Goal: Information Seeking & Learning: Learn about a topic

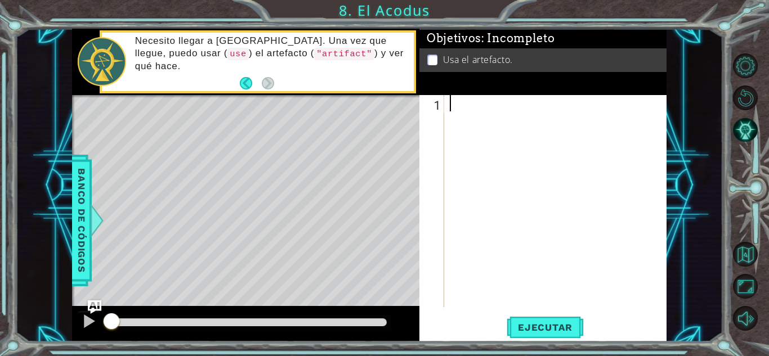
click at [93, 61] on div at bounding box center [102, 61] width 48 height 49
click at [91, 230] on div at bounding box center [96, 221] width 14 height 34
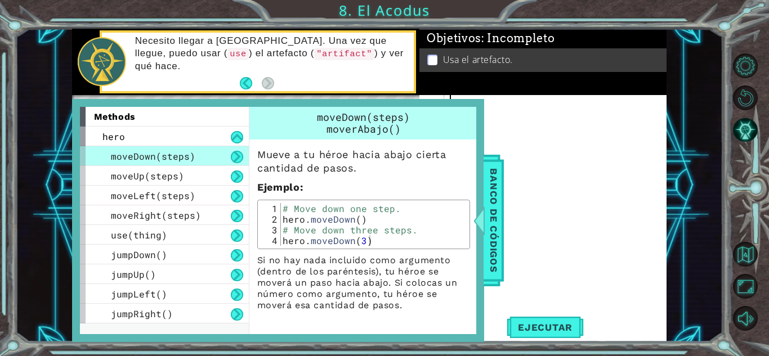
click at [560, 115] on div at bounding box center [558, 217] width 222 height 245
click at [502, 217] on div "Banco de códigos" at bounding box center [493, 221] width 20 height 132
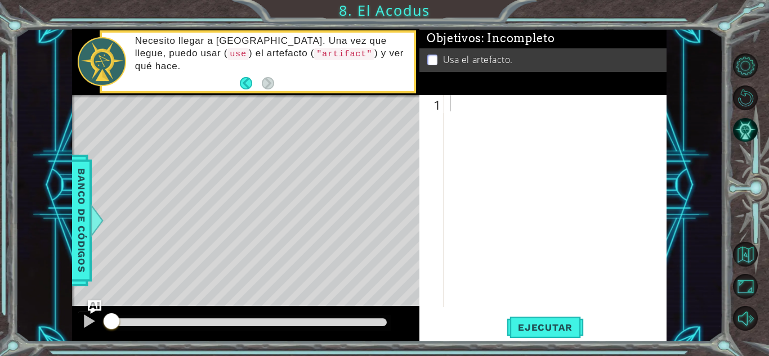
click at [25, 22] on div "1 ההההההההההההההההההההההההההההההההההההההההההההההההההההההההההההההההההההההההההההה…" at bounding box center [384, 178] width 769 height 356
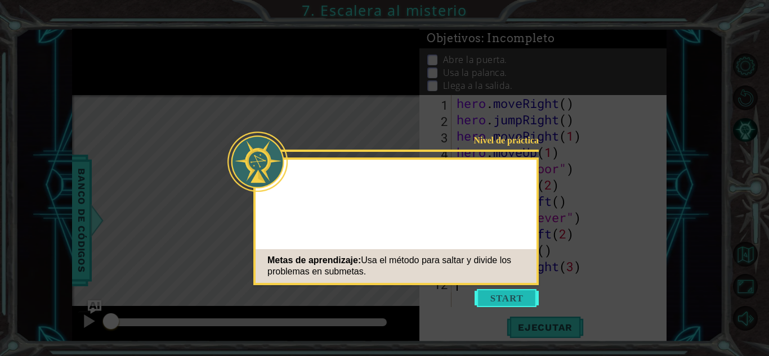
click at [513, 294] on button "Start" at bounding box center [506, 298] width 64 height 18
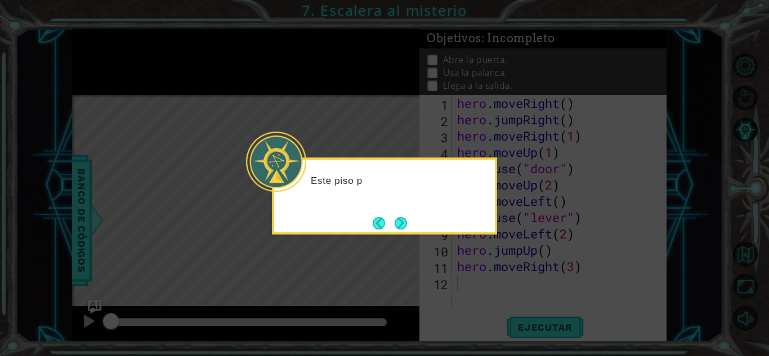
drag, startPoint x: 491, startPoint y: 271, endPoint x: 486, endPoint y: 270, distance: 5.7
click at [487, 270] on icon at bounding box center [384, 178] width 769 height 356
click at [396, 227] on button "Next" at bounding box center [400, 223] width 12 height 12
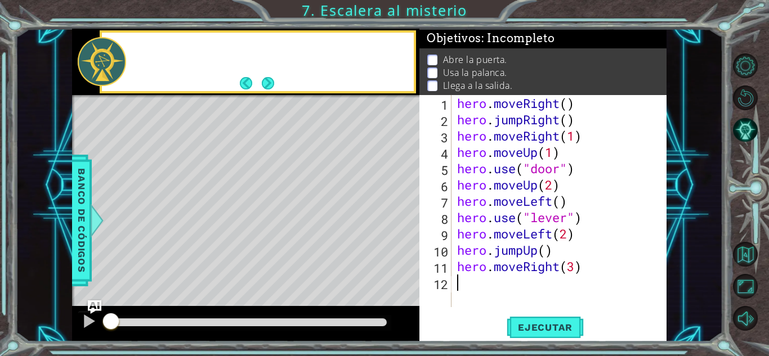
click at [396, 227] on div "Level Map" at bounding box center [332, 260] width 520 height 331
click at [510, 327] on span "Ejecutar" at bounding box center [544, 327] width 77 height 11
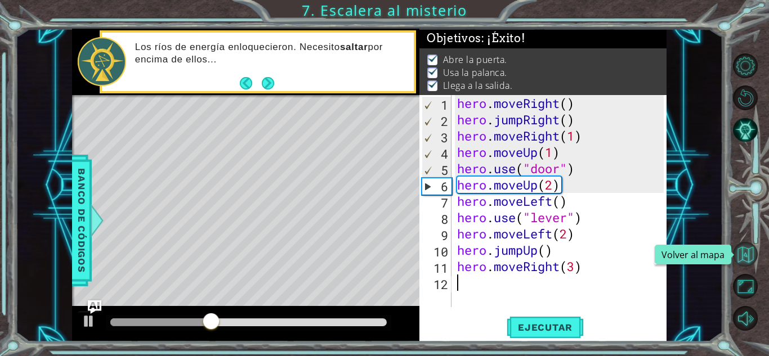
click at [742, 262] on button "Volver al mapa" at bounding box center [745, 254] width 25 height 25
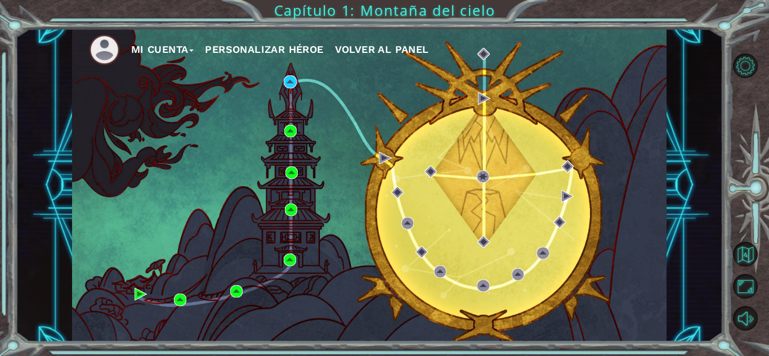
click at [222, 102] on div "Mi Cuenta Personalizar héroe Volver al panel" at bounding box center [369, 185] width 594 height 313
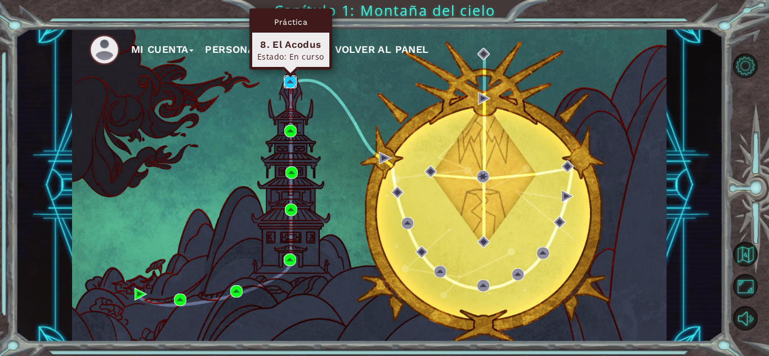
click at [292, 78] on img at bounding box center [290, 81] width 12 height 12
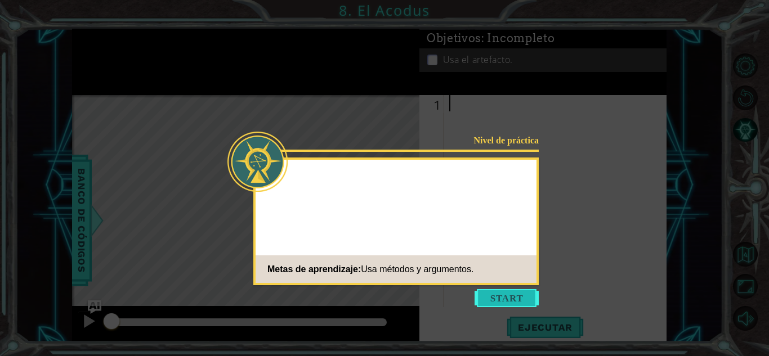
click at [508, 299] on button "Start" at bounding box center [506, 298] width 64 height 18
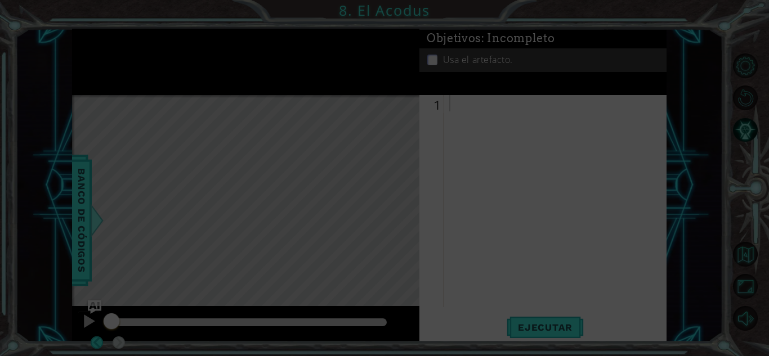
click at [508, 299] on icon at bounding box center [384, 178] width 769 height 356
click at [464, 258] on icon at bounding box center [384, 178] width 769 height 356
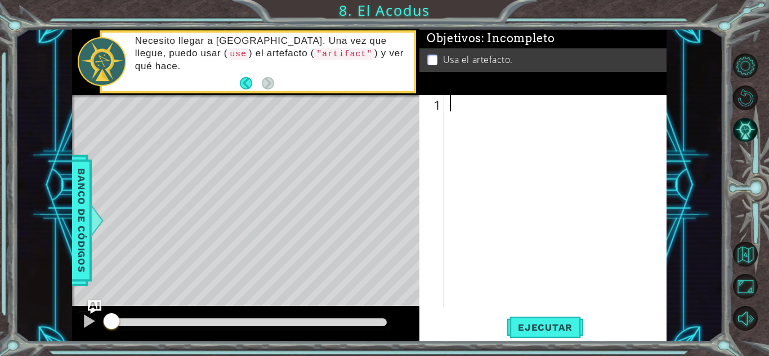
click at [464, 258] on div at bounding box center [558, 217] width 222 height 245
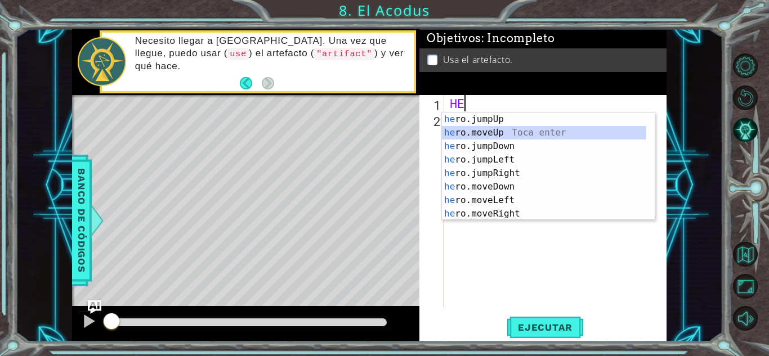
click at [478, 132] on div "he ro.jumpUp Toca enter he ro.moveUp Toca enter he ro.jumpDown Toca enter he ro…" at bounding box center [544, 180] width 204 height 135
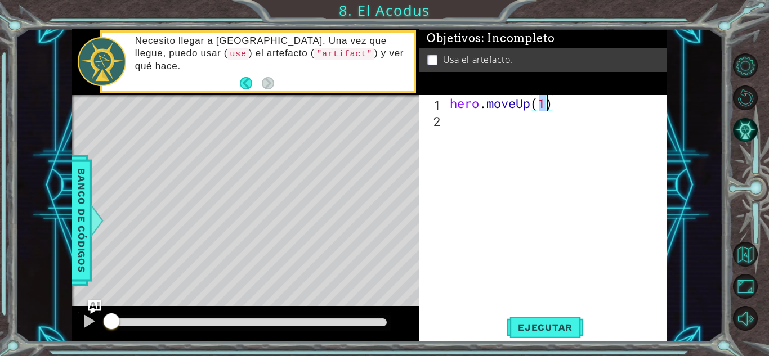
type textarea "hero.moveUp(2)"
click at [477, 129] on div "hero . moveUp ( 2 )" at bounding box center [558, 217] width 222 height 245
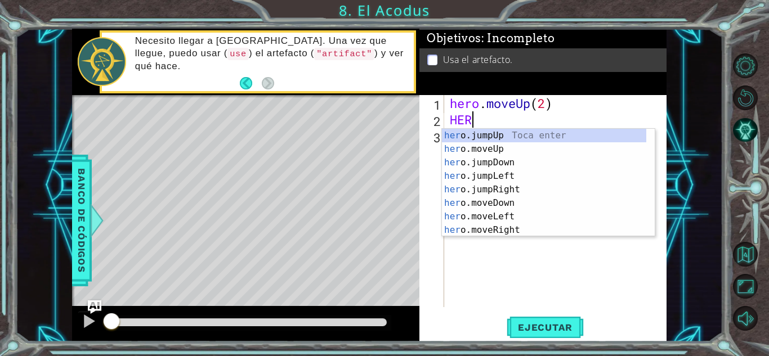
scroll to position [0, 1]
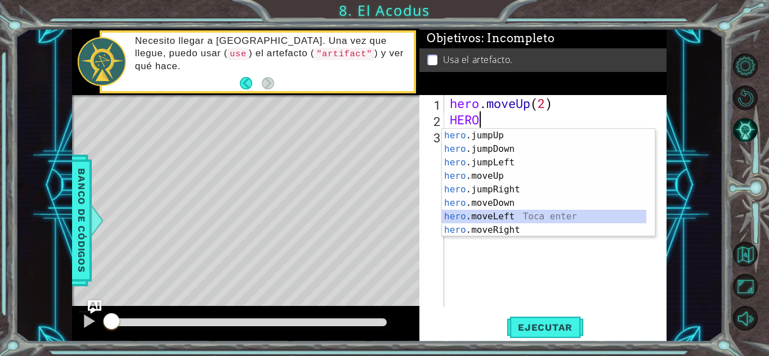
click at [512, 218] on div "hero .jumpUp Toca enter hero .jumpDown Toca enter hero .jumpLeft Toca enter her…" at bounding box center [544, 196] width 204 height 135
type textarea "hero.moveLeft(1)"
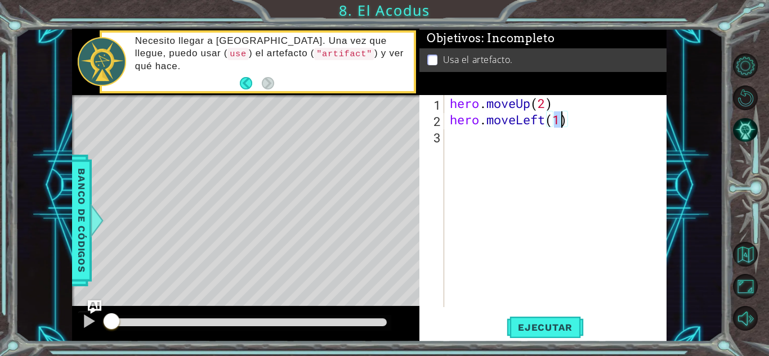
click at [458, 136] on div "hero . moveUp ( 2 ) hero . moveLeft ( 1 )" at bounding box center [558, 217] width 222 height 245
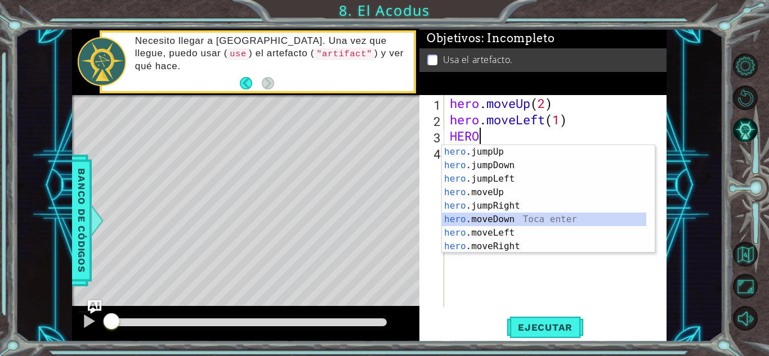
click at [491, 219] on div "hero .jumpUp Toca enter hero .jumpDown Toca enter hero .jumpLeft Toca enter her…" at bounding box center [544, 212] width 204 height 135
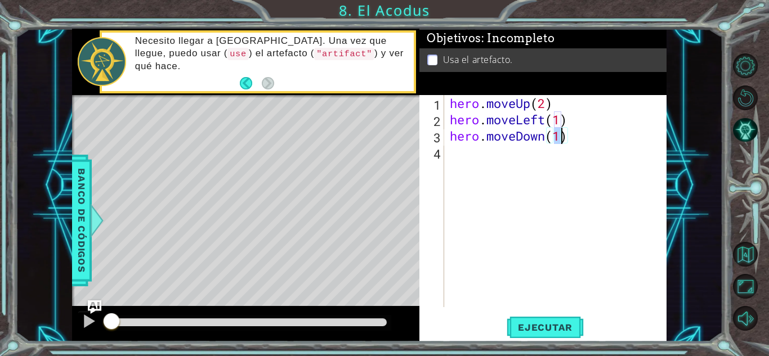
type textarea "hero.moveDown(2)"
click at [505, 157] on div "hero . moveUp ( 2 ) hero . moveLeft ( 1 ) hero . moveDown ( 2 )" at bounding box center [558, 217] width 222 height 245
click at [505, 158] on div "hero . moveUp ( 2 ) hero . moveLeft ( 1 ) hero . moveDown ( 2 )" at bounding box center [558, 217] width 222 height 245
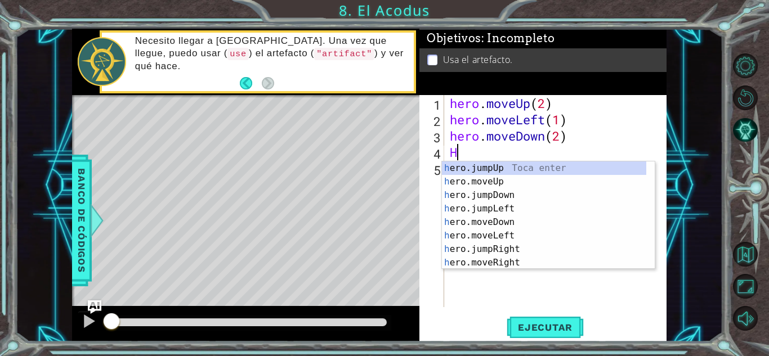
type textarea "HE"
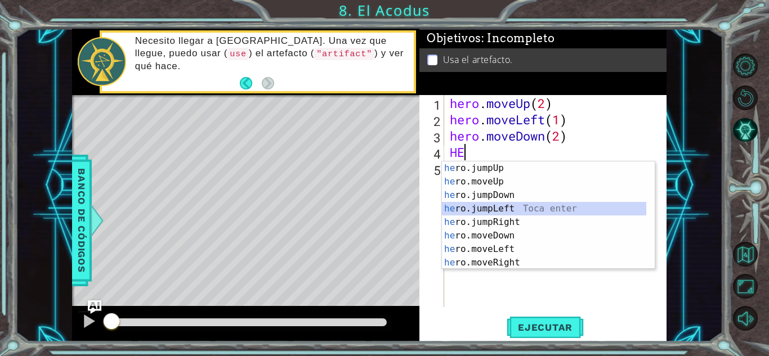
click at [499, 203] on div "he ro.jumpUp Toca enter he ro.moveUp Toca enter he ro.jumpDown Toca enter he ro…" at bounding box center [544, 228] width 204 height 135
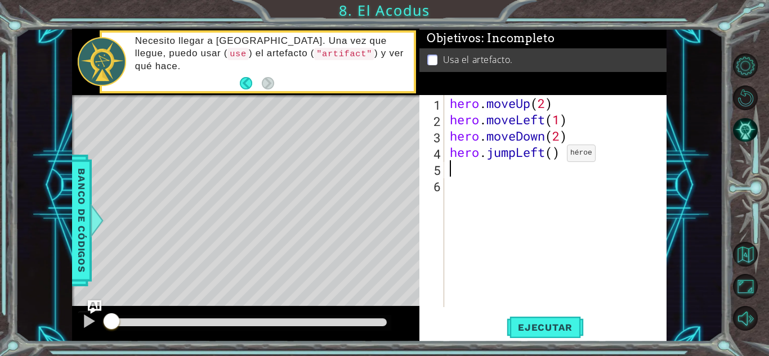
click at [553, 156] on div "hero . moveUp ( 2 ) hero . moveLeft ( 1 ) hero . moveDown ( 2 ) hero . jumpLeft…" at bounding box center [558, 217] width 222 height 245
type textarea "hero.jumpLeft()"
click at [516, 180] on div "hero . moveUp ( 2 ) hero . moveLeft ( 1 ) hero . moveDown ( 2 ) hero . jumpLeft…" at bounding box center [558, 217] width 222 height 245
click at [511, 175] on div "hero . moveUp ( 2 ) hero . moveLeft ( 1 ) hero . moveDown ( 2 ) hero . jumpLeft…" at bounding box center [558, 217] width 222 height 245
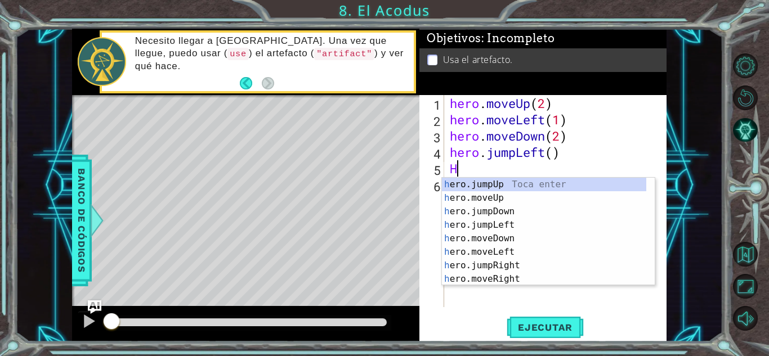
type textarea "HE"
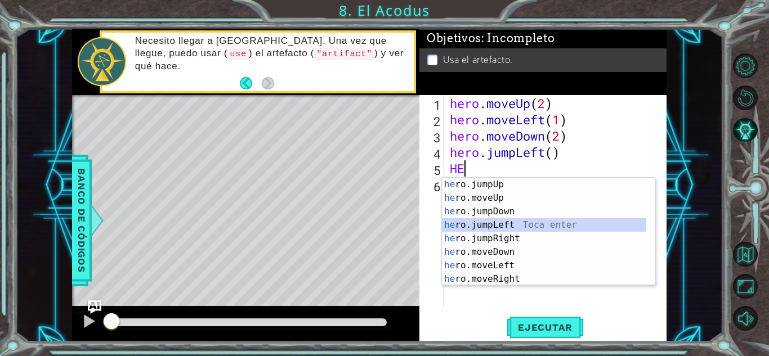
click at [491, 228] on div "he ro.jumpUp Toca enter he ro.moveUp Toca enter he ro.jumpDown Toca enter he ro…" at bounding box center [544, 245] width 204 height 135
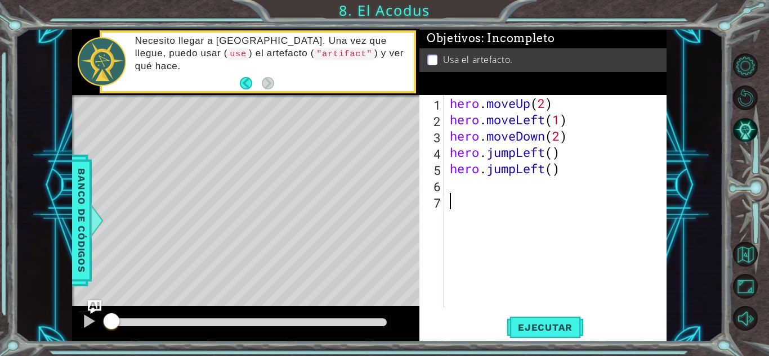
click at [491, 228] on div "hero . moveUp ( 2 ) hero . moveLeft ( 1 ) hero . moveDown ( 2 ) hero . jumpLeft…" at bounding box center [558, 217] width 222 height 245
click at [478, 189] on div "hero . moveUp ( 2 ) hero . moveLeft ( 1 ) hero . moveDown ( 2 ) hero . jumpLeft…" at bounding box center [558, 217] width 222 height 245
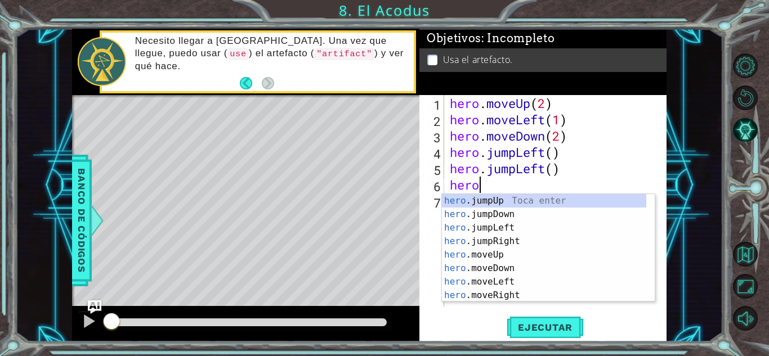
scroll to position [0, 1]
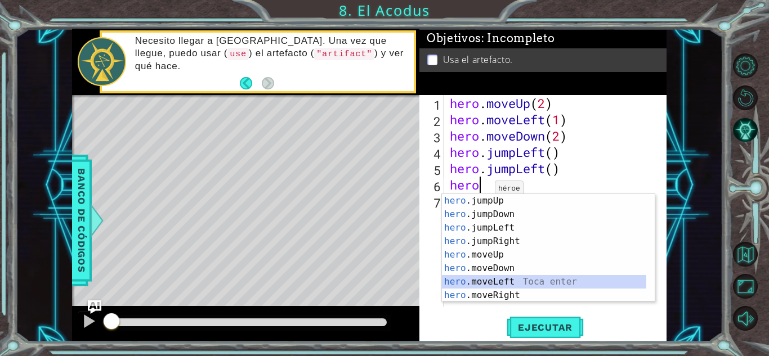
click at [493, 278] on div "hero .jumpUp Toca enter hero .jumpDown Toca enter hero .jumpLeft Toca enter her…" at bounding box center [544, 261] width 204 height 135
type textarea "hero.moveLeft(1)"
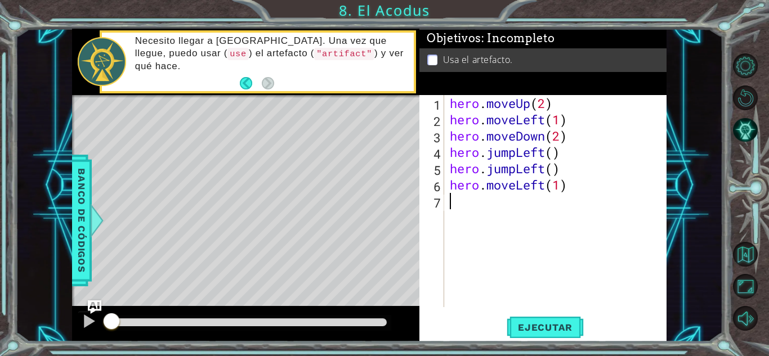
click at [487, 214] on div "hero . moveUp ( 2 ) hero . moveLeft ( 1 ) hero . moveDown ( 2 ) hero . jumpLeft…" at bounding box center [558, 217] width 222 height 245
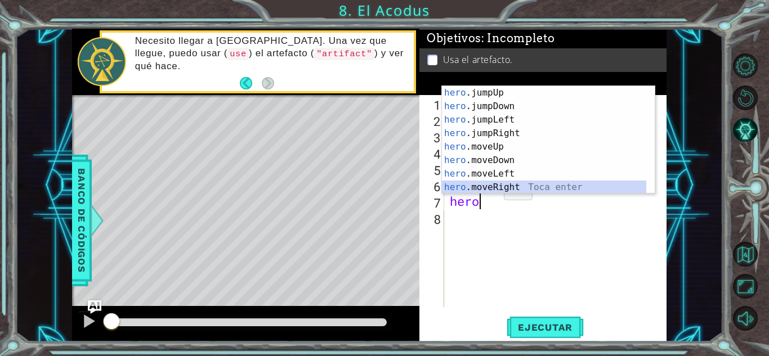
click at [487, 187] on div "hero .jumpUp Toca enter hero .jumpDown Toca enter hero .jumpLeft Toca enter her…" at bounding box center [544, 153] width 204 height 135
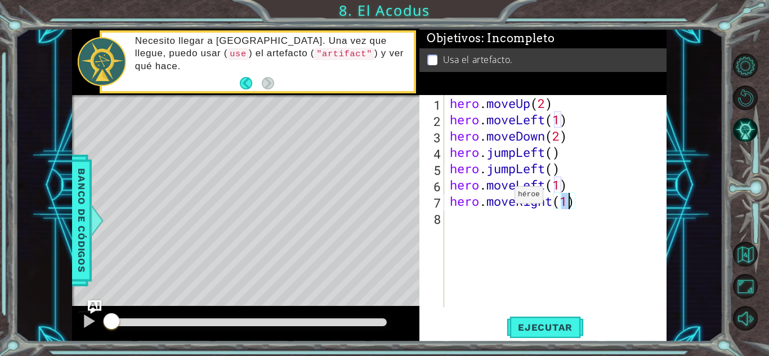
scroll to position [0, 5]
click at [534, 326] on span "Ejecutar" at bounding box center [544, 327] width 77 height 11
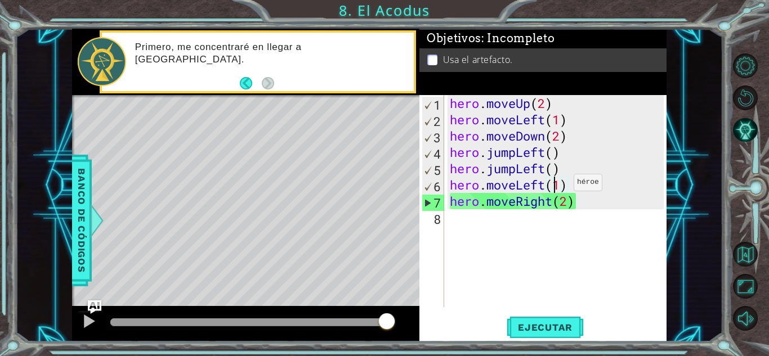
click at [557, 185] on div "hero . moveUp ( 2 ) hero . moveLeft ( 1 ) hero . moveDown ( 2 ) hero . jumpLeft…" at bounding box center [558, 217] width 222 height 245
click at [540, 184] on div "hero . moveUp ( 2 ) hero . moveLeft ( 1 ) hero . moveDown ( 2 ) hero . jumpLeft…" at bounding box center [558, 217] width 222 height 245
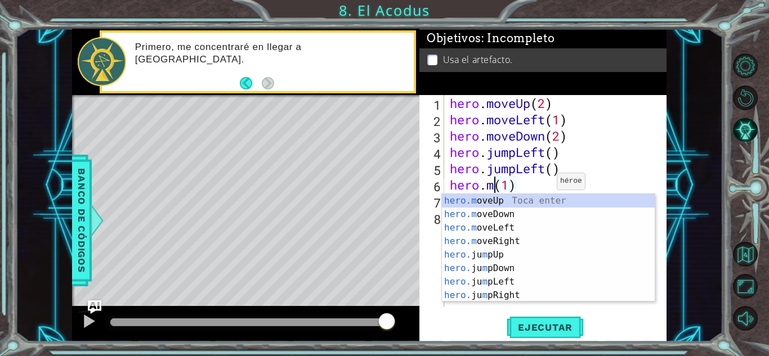
scroll to position [0, 2]
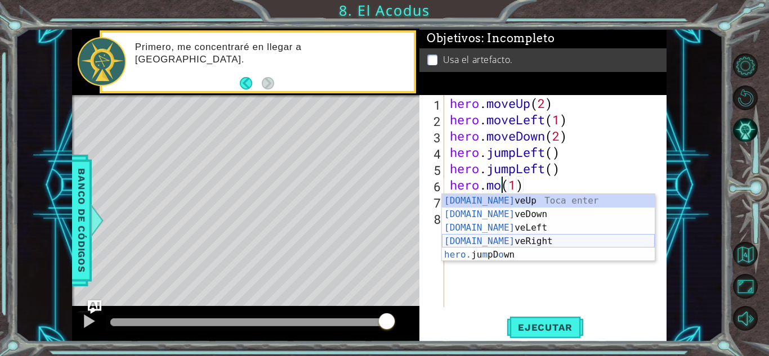
click at [526, 242] on div "[DOMAIN_NAME] veUp Toca enter [DOMAIN_NAME] veDown Toca enter [DOMAIN_NAME] veL…" at bounding box center [548, 241] width 213 height 95
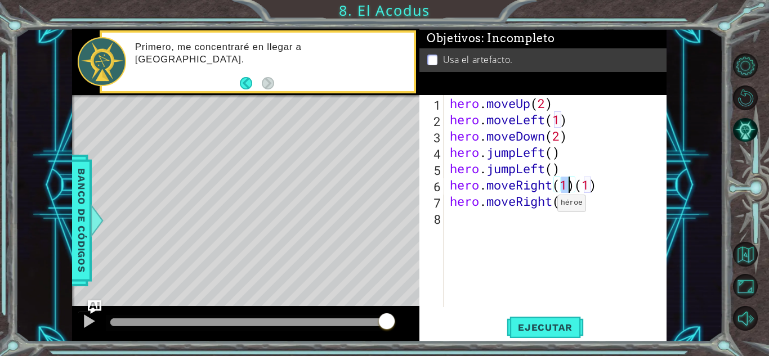
click at [543, 203] on div "hero . moveUp ( 2 ) hero . moveLeft ( 1 ) hero . moveDown ( 2 ) hero . jumpLeft…" at bounding box center [558, 217] width 222 height 245
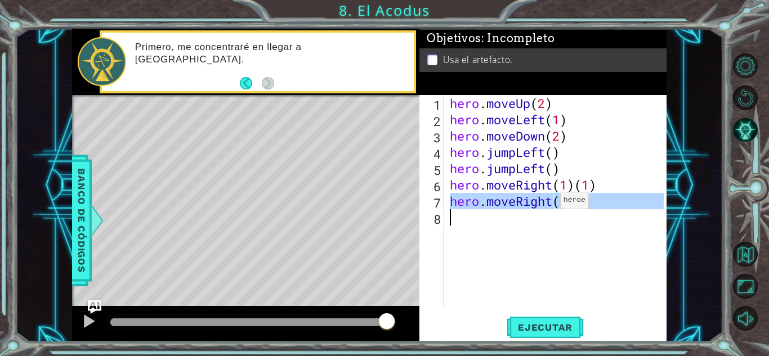
click at [543, 203] on div "hero . moveUp ( 2 ) hero . moveLeft ( 1 ) hero . moveDown ( 2 ) hero . jumpLeft…" at bounding box center [558, 217] width 222 height 245
type textarea "hero.moveRight(2)"
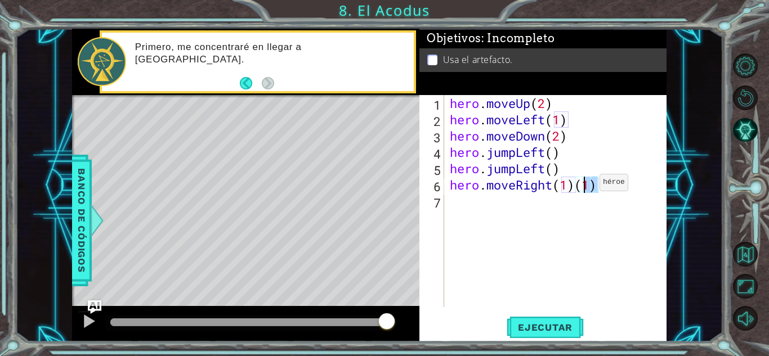
drag, startPoint x: 601, startPoint y: 180, endPoint x: 582, endPoint y: 185, distance: 19.2
click at [582, 185] on div "hero . moveUp ( 2 ) hero . moveLeft ( 1 ) hero . moveDown ( 2 ) hero . jumpLeft…" at bounding box center [558, 217] width 222 height 245
click at [537, 317] on button "Ejecutar" at bounding box center [544, 327] width 77 height 25
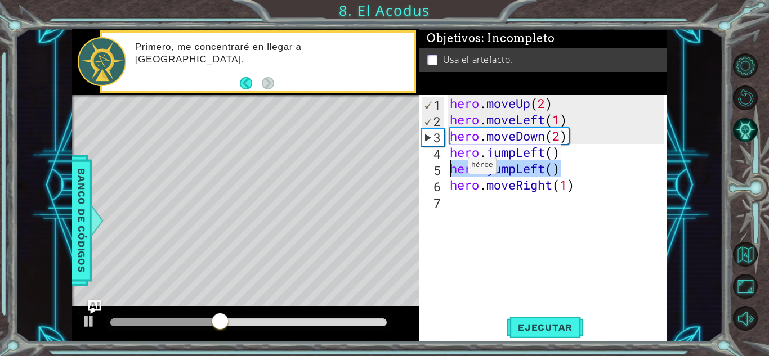
drag, startPoint x: 579, startPoint y: 173, endPoint x: 451, endPoint y: 168, distance: 128.4
click at [451, 168] on div "hero . moveUp ( 2 ) hero . moveLeft ( 1 ) hero . moveDown ( 2 ) hero . jumpLeft…" at bounding box center [558, 217] width 222 height 245
type textarea "hero.jumpLeft()"
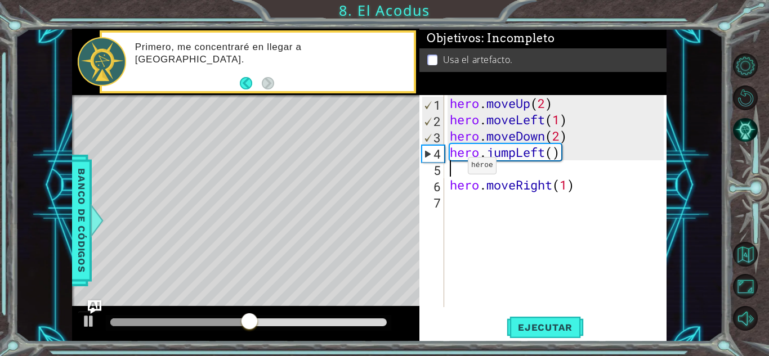
type textarea "hero.jumpLeft()"
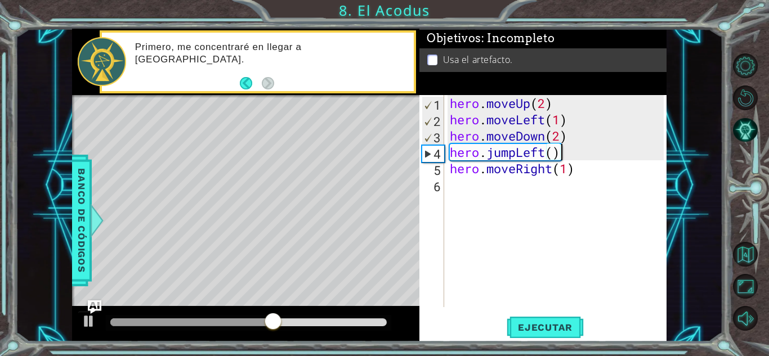
click at [457, 186] on div "hero . moveUp ( 2 ) hero . moveLeft ( 1 ) hero . moveDown ( 2 ) hero . jumpLeft…" at bounding box center [558, 217] width 222 height 245
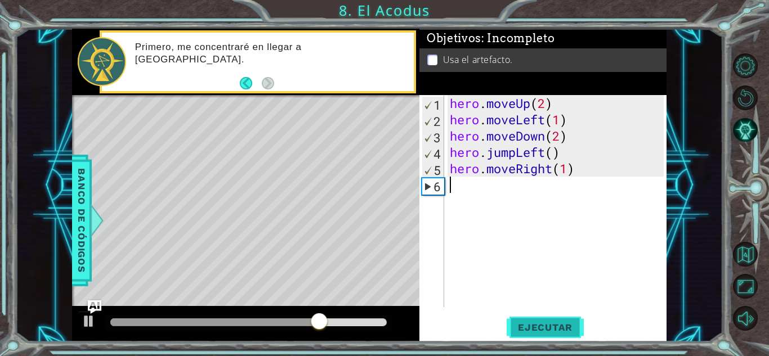
click at [524, 331] on span "Ejecutar" at bounding box center [544, 327] width 77 height 11
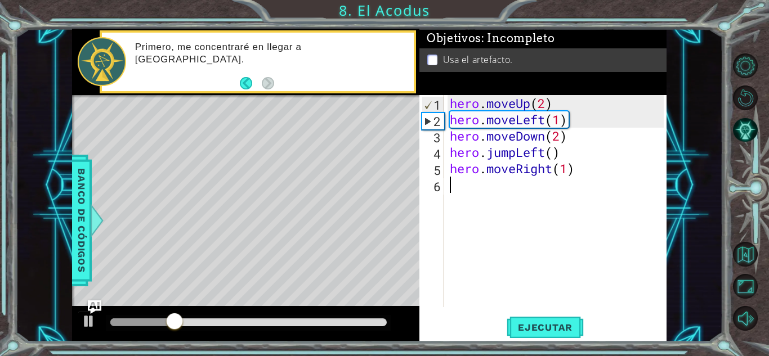
click at [595, 207] on div "hero . moveUp ( 2 ) hero . moveLeft ( 1 ) hero . moveDown ( 2 ) hero . jumpLeft…" at bounding box center [558, 217] width 222 height 245
click at [521, 189] on div "hero . moveUp ( 2 ) hero . moveLeft ( 1 ) hero . moveDown ( 2 ) hero . jumpLeft…" at bounding box center [558, 217] width 222 height 245
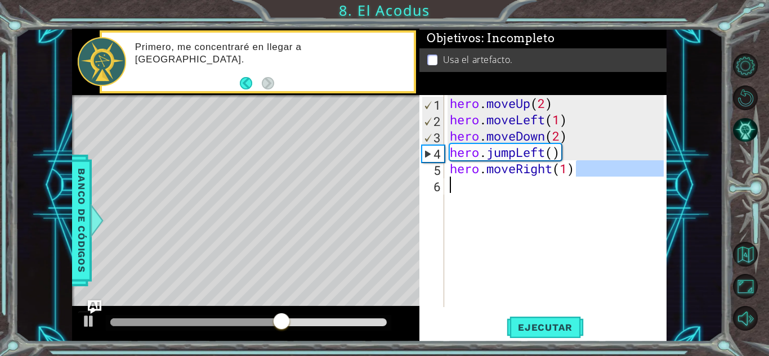
drag, startPoint x: 589, startPoint y: 170, endPoint x: 465, endPoint y: 181, distance: 123.7
click at [465, 181] on div "hero . moveUp ( 2 ) hero . moveLeft ( 1 ) hero . moveDown ( 2 ) hero . jumpLeft…" at bounding box center [558, 217] width 222 height 245
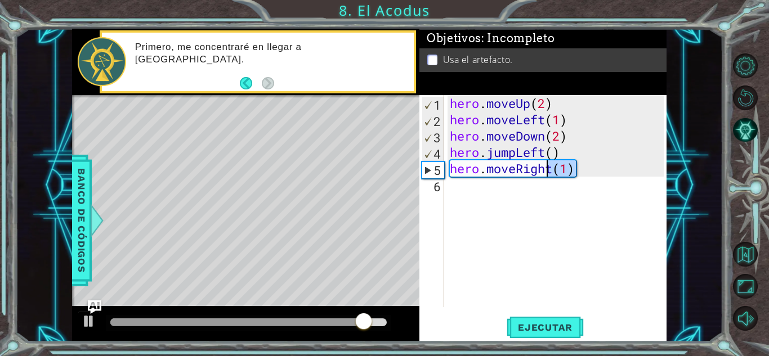
drag, startPoint x: 595, startPoint y: 173, endPoint x: 511, endPoint y: 186, distance: 84.9
click at [511, 186] on div "hero . moveUp ( 2 ) hero . moveLeft ( 1 ) hero . moveDown ( 2 ) hero . jumpLeft…" at bounding box center [558, 217] width 222 height 245
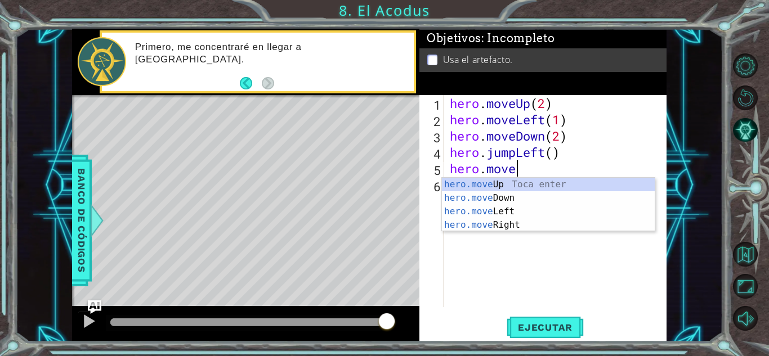
type textarea "h"
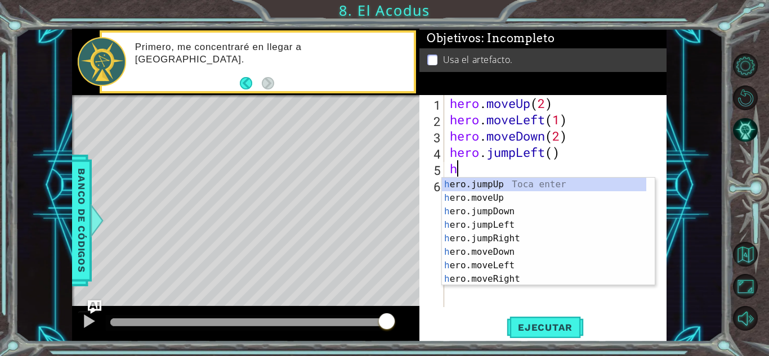
type textarea "hero.jumpLeft()"
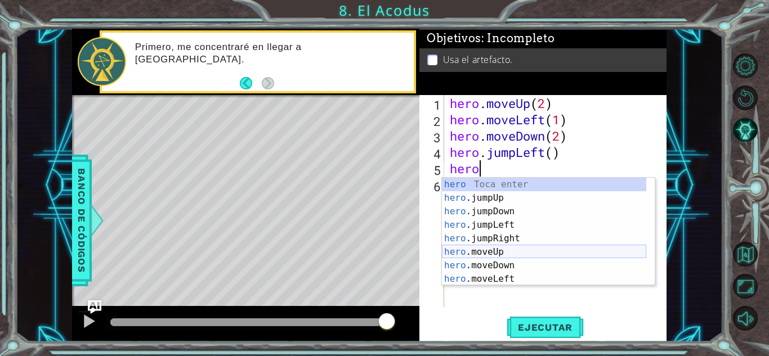
click at [493, 253] on div "hero Toca enter hero .jumpUp Toca enter hero .jumpDown Toca enter hero .jumpLef…" at bounding box center [544, 245] width 204 height 135
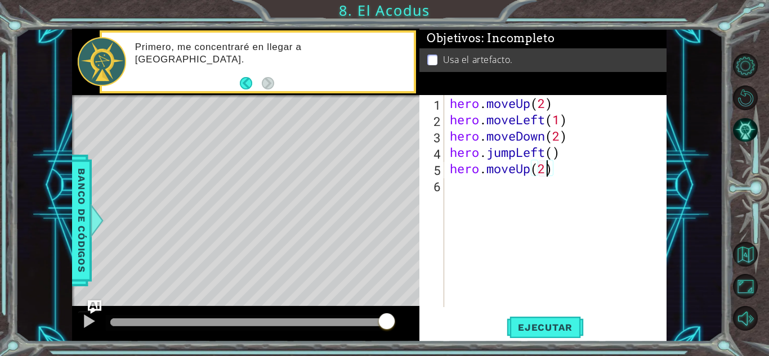
scroll to position [0, 4]
type textarea "hero.moveUp(2)"
click at [553, 331] on span "Ejecutar" at bounding box center [544, 327] width 77 height 11
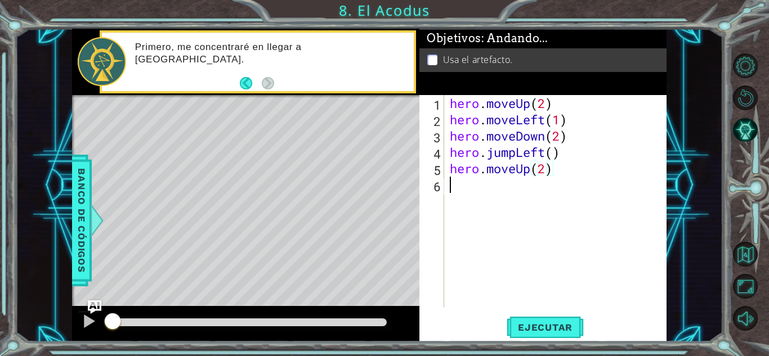
click at [582, 239] on div "hero . moveUp ( 2 ) hero . moveLeft ( 1 ) hero . moveDown ( 2 ) hero . jumpLeft…" at bounding box center [558, 217] width 222 height 245
click at [545, 322] on span "Ejecutar" at bounding box center [544, 327] width 77 height 11
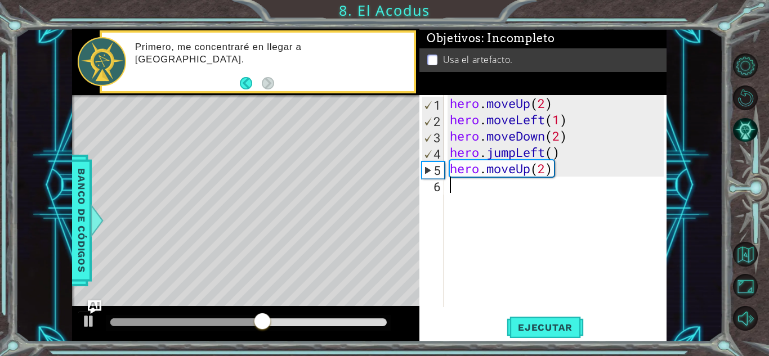
type textarea "hero"
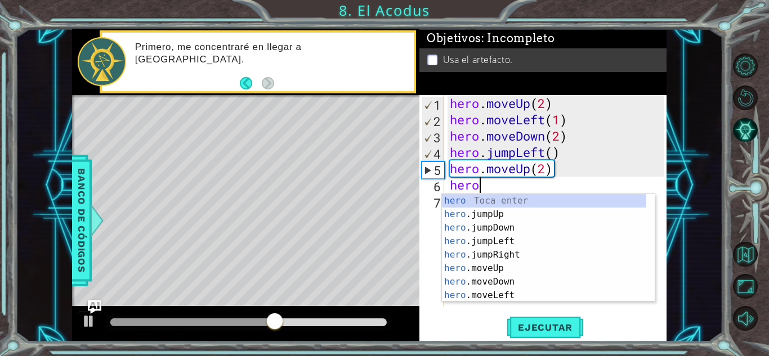
scroll to position [0, 1]
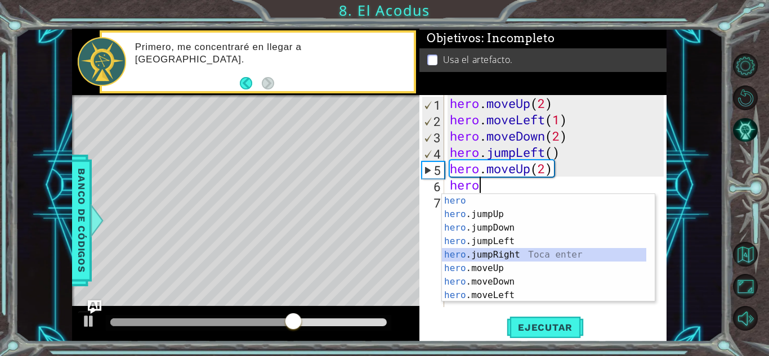
click at [500, 252] on div "hero Toca enter hero .jumpUp Toca enter hero .jumpDown Toca enter hero .jumpLef…" at bounding box center [544, 261] width 204 height 135
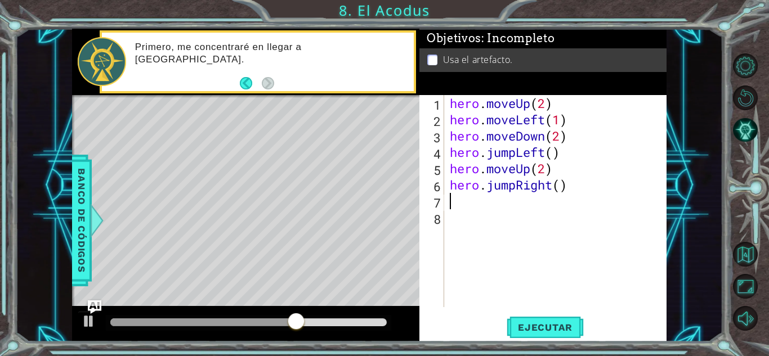
scroll to position [0, 0]
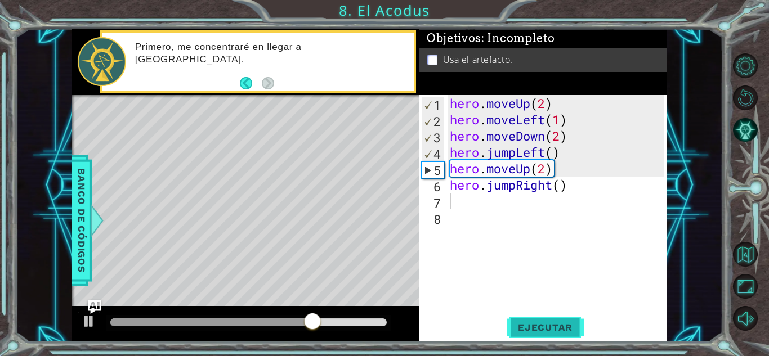
click at [525, 329] on span "Ejecutar" at bounding box center [544, 327] width 77 height 11
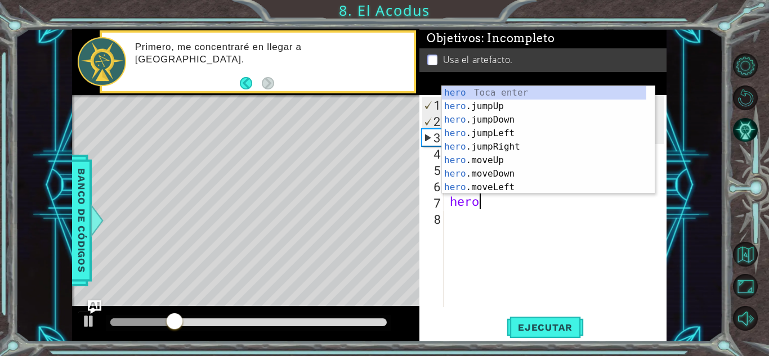
scroll to position [0, 1]
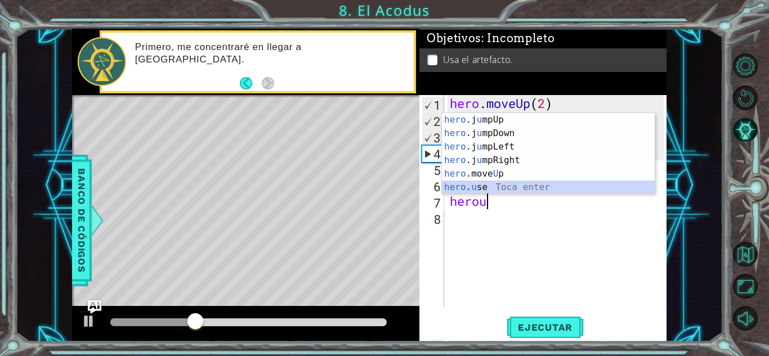
click at [474, 187] on div "hero .j u mpUp Toca enter hero .j u [GEOGRAPHIC_DATA] Toca enter hero .j u mpLe…" at bounding box center [548, 167] width 213 height 108
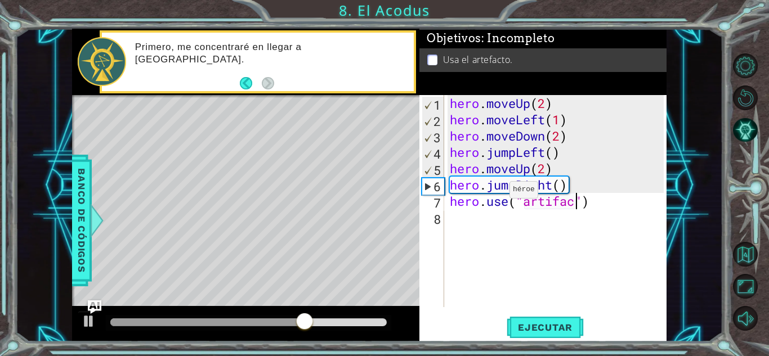
scroll to position [0, 6]
click at [542, 325] on span "Ejecutar" at bounding box center [544, 327] width 77 height 11
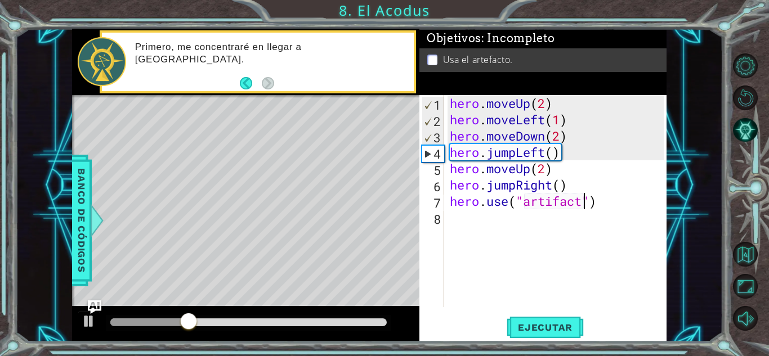
click at [568, 184] on div "hero . moveUp ( 2 ) hero . moveLeft ( 1 ) hero . moveDown ( 2 ) hero . jumpLeft…" at bounding box center [558, 217] width 222 height 245
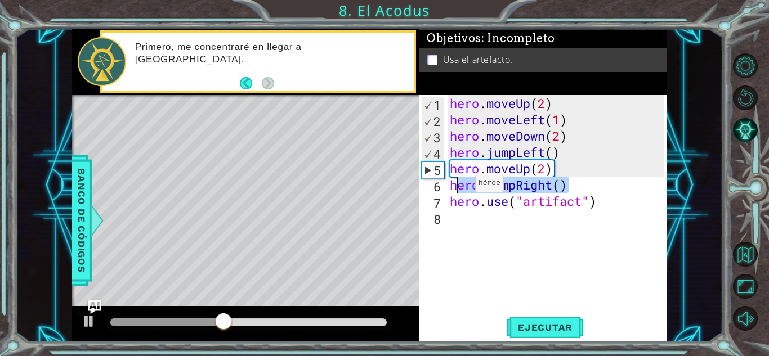
drag, startPoint x: 587, startPoint y: 189, endPoint x: 457, endPoint y: 186, distance: 129.5
click at [457, 186] on div "hero . moveUp ( 2 ) hero . moveLeft ( 1 ) hero . moveDown ( 2 ) hero . jumpLeft…" at bounding box center [558, 217] width 222 height 245
type textarea "h"
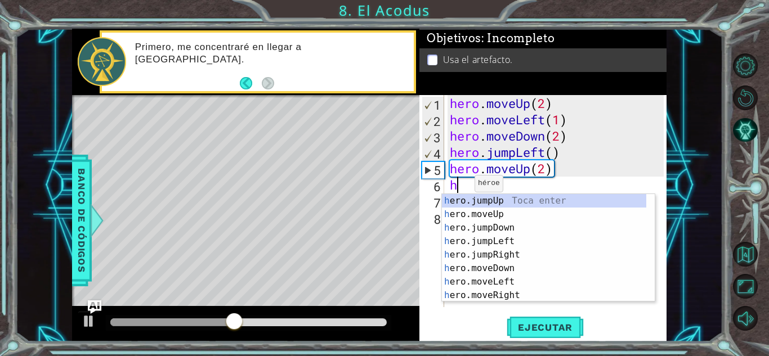
scroll to position [0, 0]
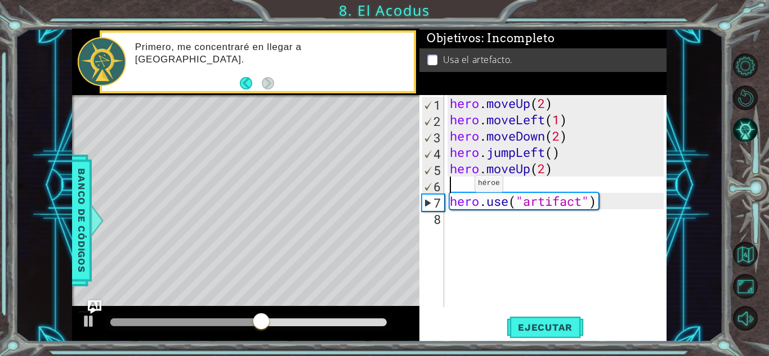
type textarea "hero.moveUp(2)"
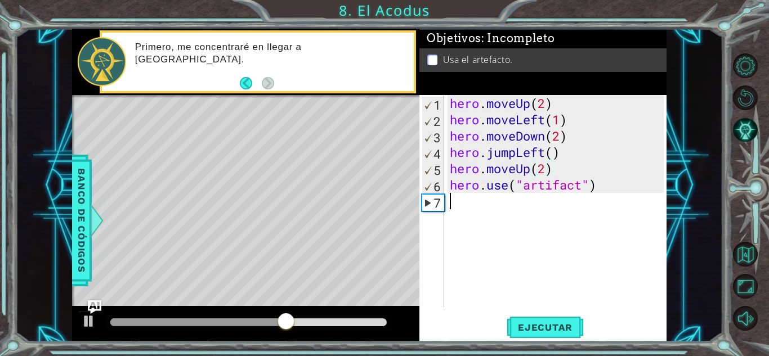
click at [460, 204] on div "hero . moveUp ( 2 ) hero . moveLeft ( 1 ) hero . moveDown ( 2 ) hero . jumpLeft…" at bounding box center [558, 217] width 222 height 245
click at [587, 173] on div "hero . moveUp ( 2 ) hero . moveLeft ( 1 ) hero . moveDown ( 2 ) hero . jumpLeft…" at bounding box center [558, 217] width 222 height 245
type textarea "hero.moveUp(2)"
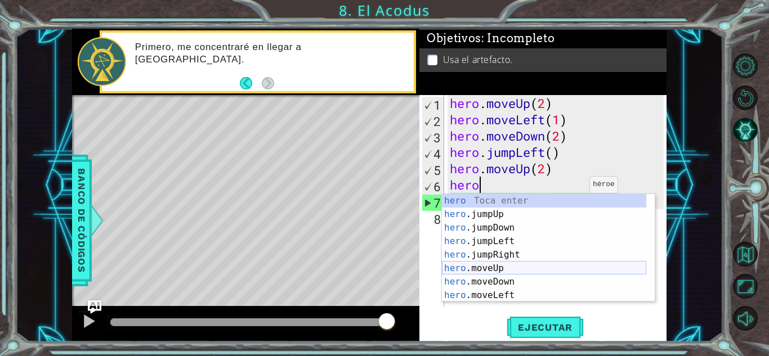
scroll to position [0, 1]
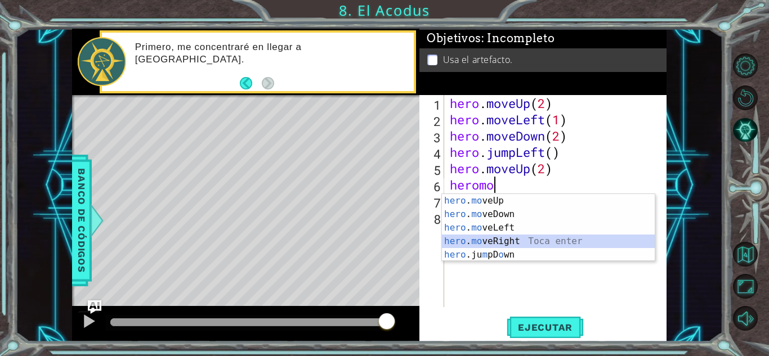
click at [478, 239] on div "hero . mo veUp Toca enter hero . mo veDown Toca enter hero . mo veLeft Toca ent…" at bounding box center [548, 241] width 213 height 95
type textarea "hero.moveRight(1)"
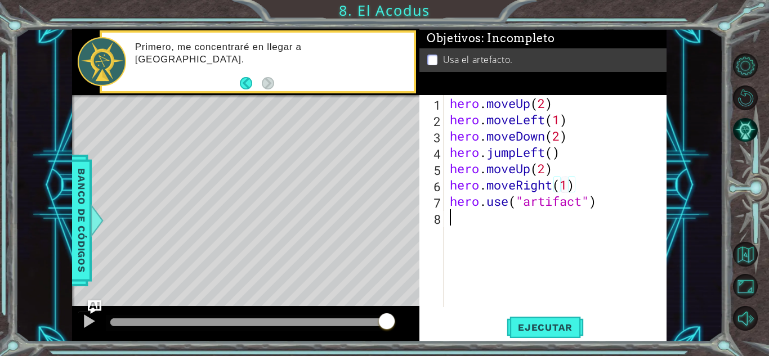
click at [553, 262] on div "hero . moveUp ( 2 ) hero . moveLeft ( 1 ) hero . moveDown ( 2 ) hero . jumpLeft…" at bounding box center [558, 217] width 222 height 245
click at [555, 336] on button "Ejecutar" at bounding box center [544, 327] width 77 height 25
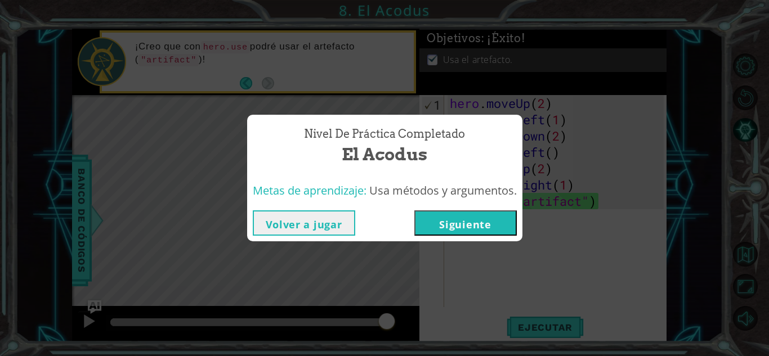
click at [461, 220] on button "Siguiente" at bounding box center [465, 222] width 102 height 25
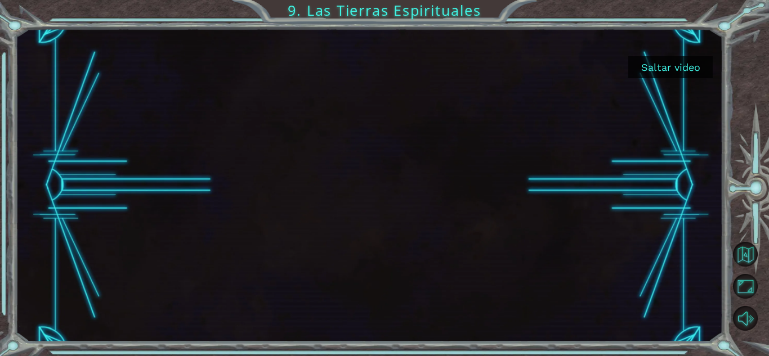
click at [679, 70] on button "Saltar video" at bounding box center [670, 67] width 84 height 22
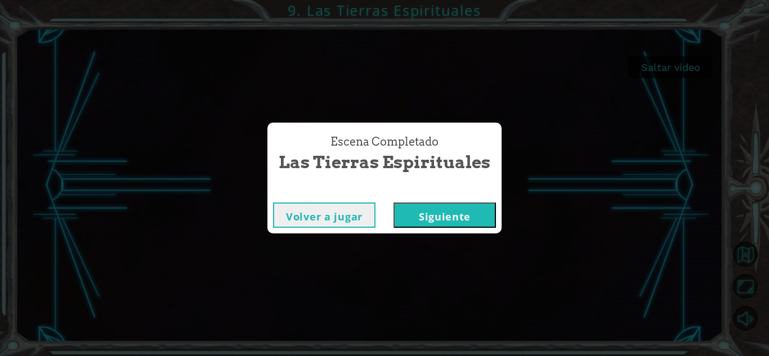
click at [341, 209] on button "Volver a jugar" at bounding box center [324, 215] width 102 height 25
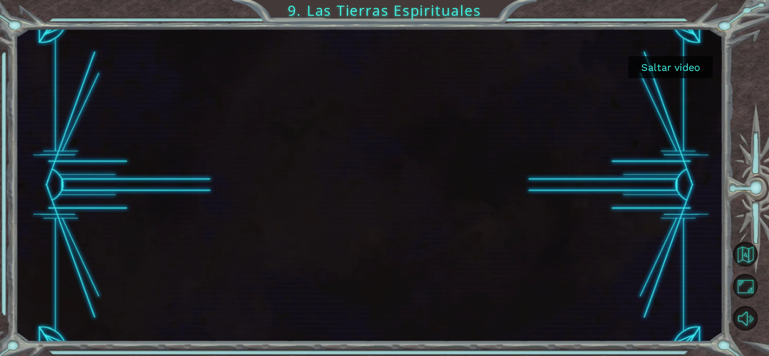
click at [669, 69] on button "Saltar video" at bounding box center [670, 67] width 84 height 22
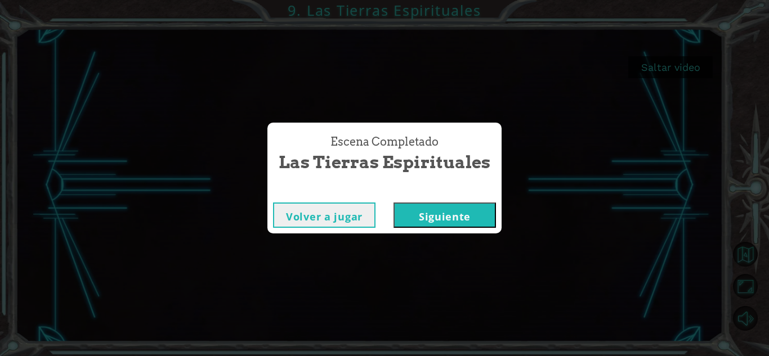
click at [445, 217] on button "Siguiente" at bounding box center [444, 215] width 102 height 25
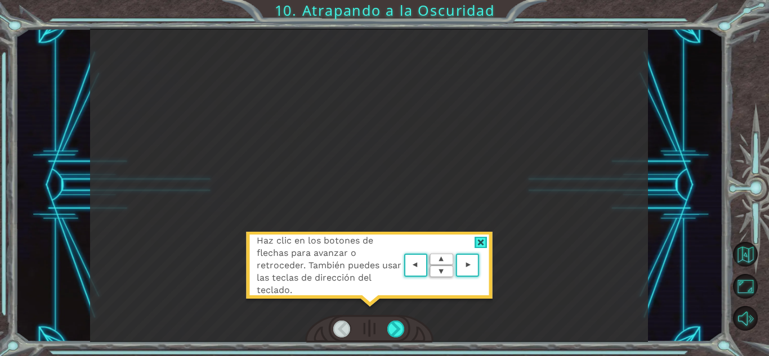
click at [420, 261] on img at bounding box center [441, 265] width 80 height 29
click at [478, 243] on div at bounding box center [480, 243] width 13 height 12
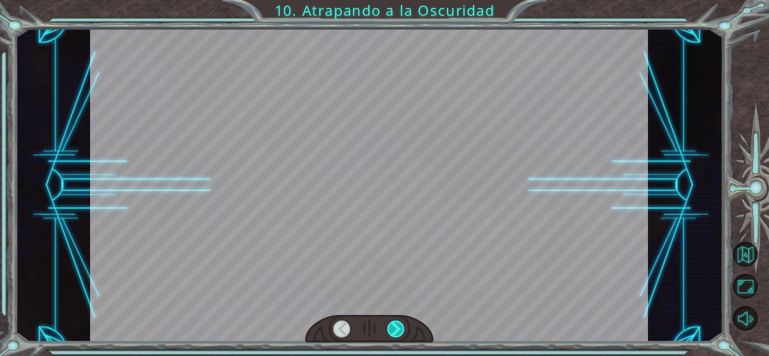
click at [398, 325] on div at bounding box center [395, 329] width 17 height 17
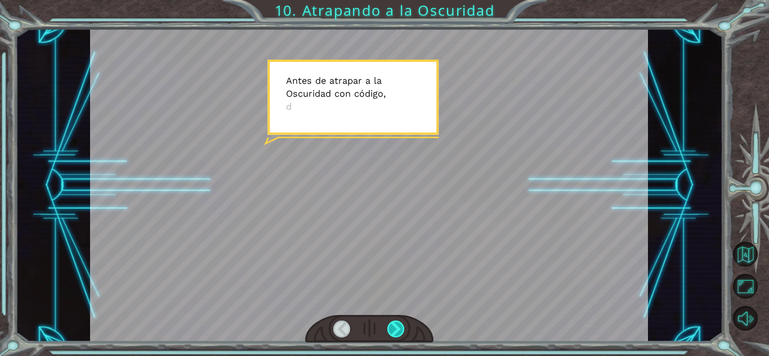
click at [398, 325] on div at bounding box center [395, 329] width 17 height 17
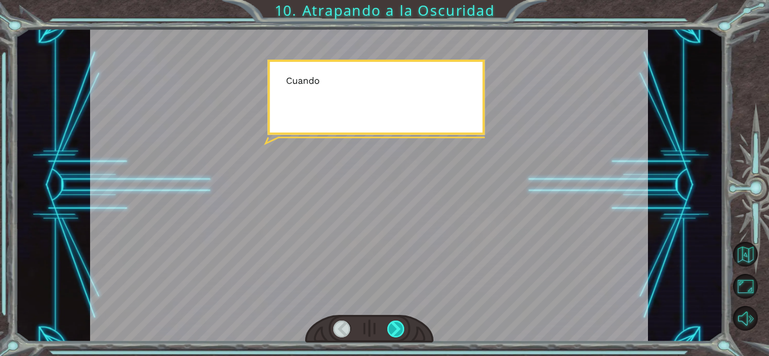
click at [398, 325] on div at bounding box center [395, 329] width 17 height 17
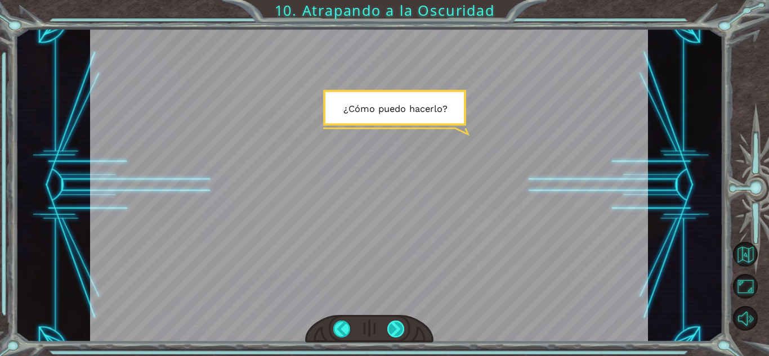
click at [398, 325] on div at bounding box center [395, 329] width 17 height 17
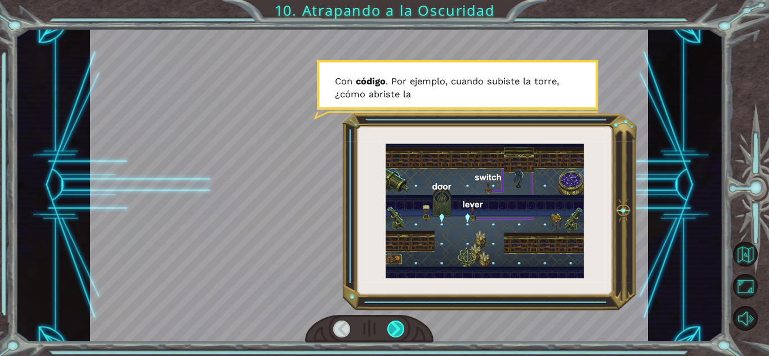
click at [398, 325] on div at bounding box center [395, 329] width 17 height 17
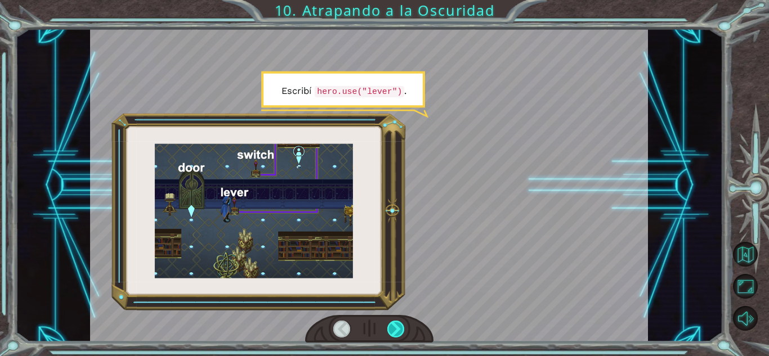
click at [398, 325] on div at bounding box center [395, 329] width 17 height 17
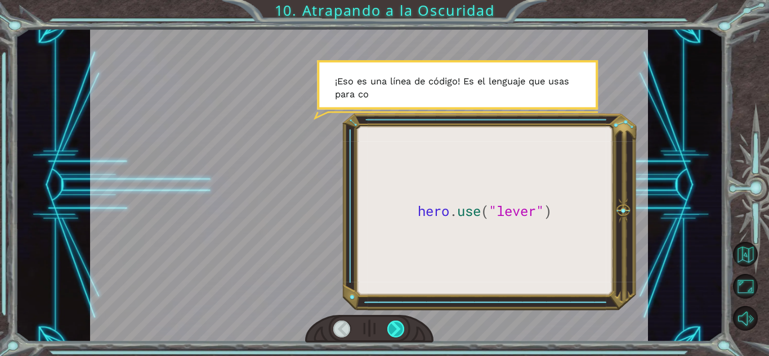
click at [398, 325] on div at bounding box center [395, 329] width 17 height 17
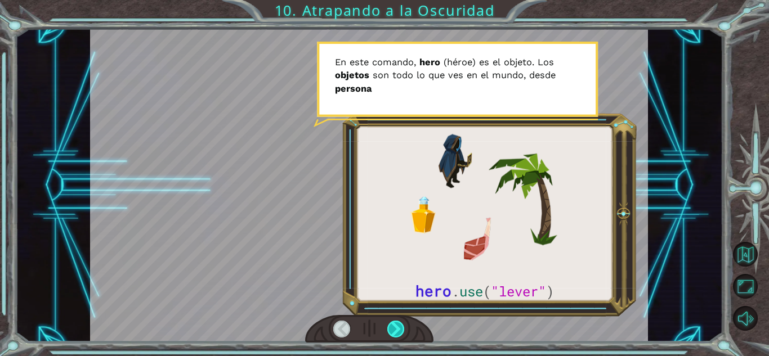
click at [398, 325] on div at bounding box center [395, 329] width 17 height 17
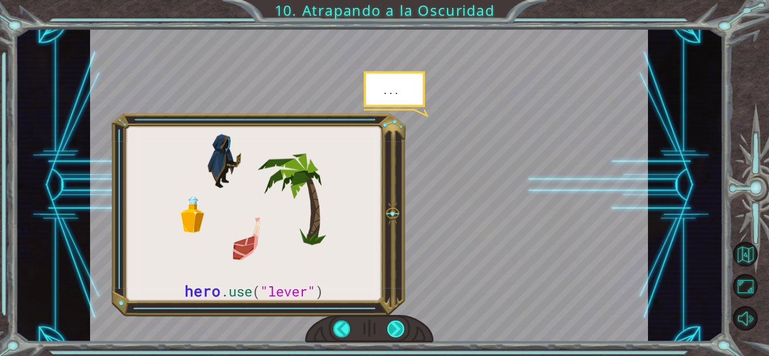
click at [398, 325] on div at bounding box center [395, 329] width 17 height 17
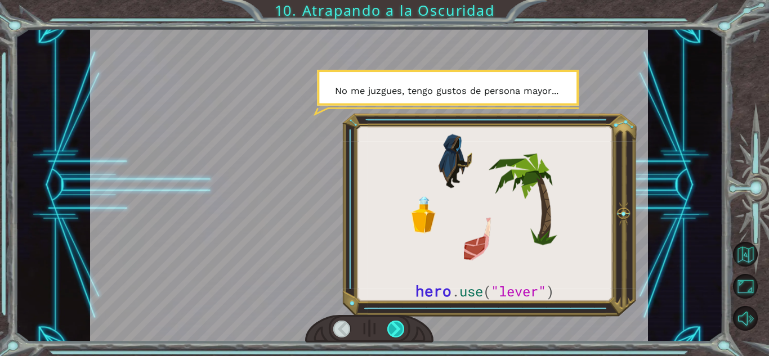
click at [398, 325] on div at bounding box center [395, 329] width 17 height 17
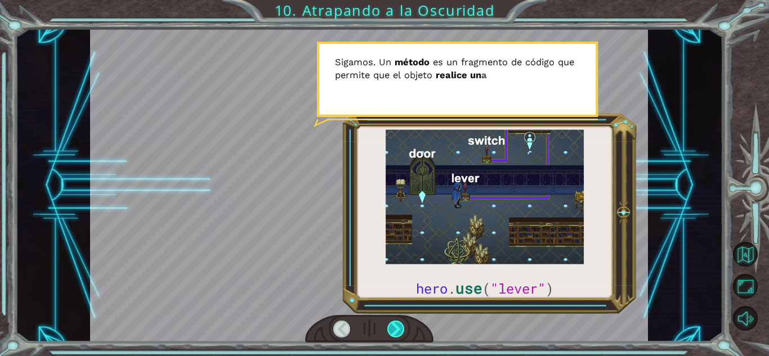
click at [398, 325] on div at bounding box center [395, 329] width 17 height 17
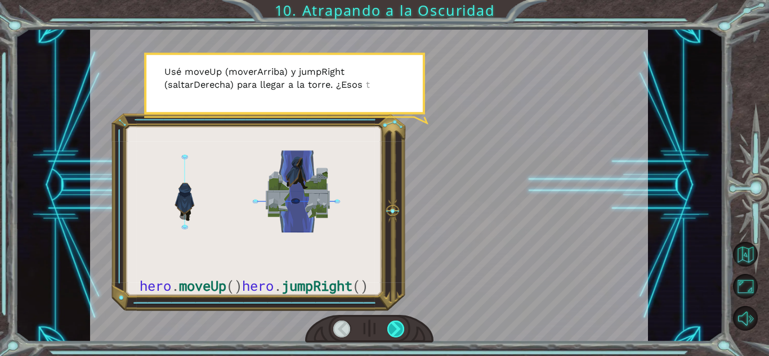
click at [398, 325] on div at bounding box center [395, 329] width 17 height 17
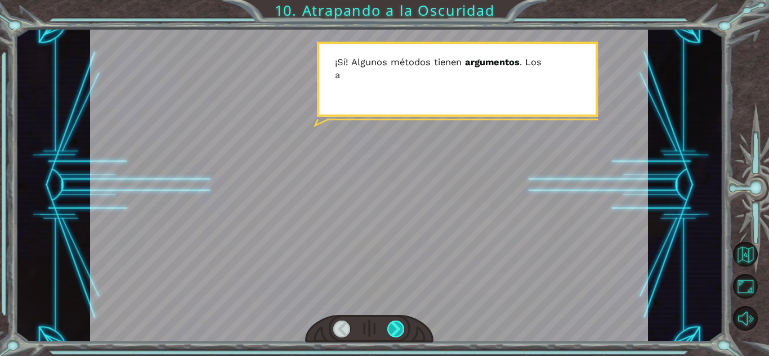
click at [398, 325] on div at bounding box center [395, 329] width 17 height 17
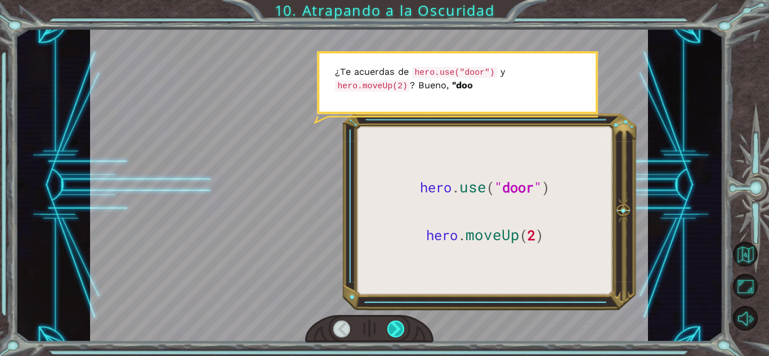
click at [398, 325] on div at bounding box center [395, 329] width 17 height 17
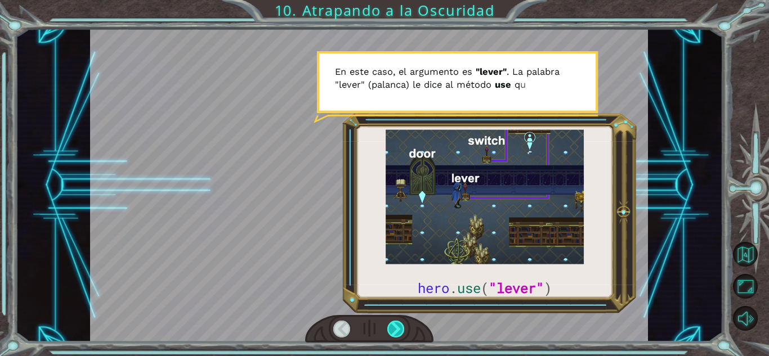
click at [398, 325] on div at bounding box center [395, 329] width 17 height 17
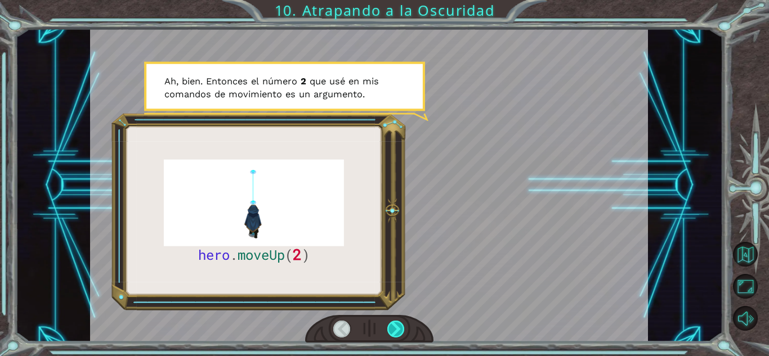
click at [398, 325] on div at bounding box center [395, 329] width 17 height 17
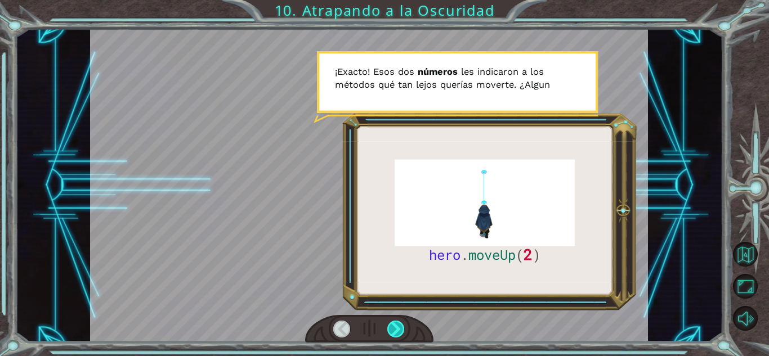
click at [398, 325] on div at bounding box center [395, 329] width 17 height 17
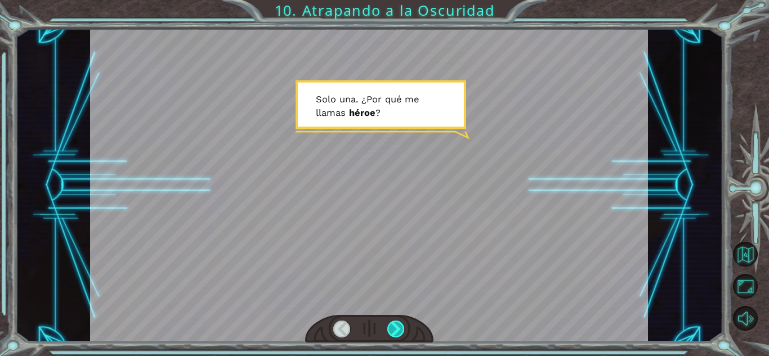
click at [398, 325] on div at bounding box center [395, 329] width 17 height 17
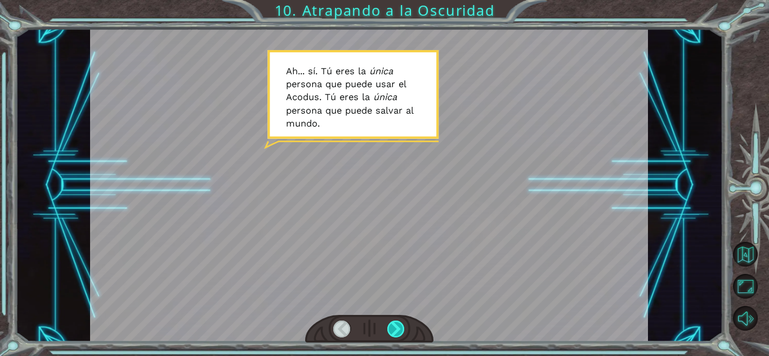
click at [398, 325] on div at bounding box center [395, 329] width 17 height 17
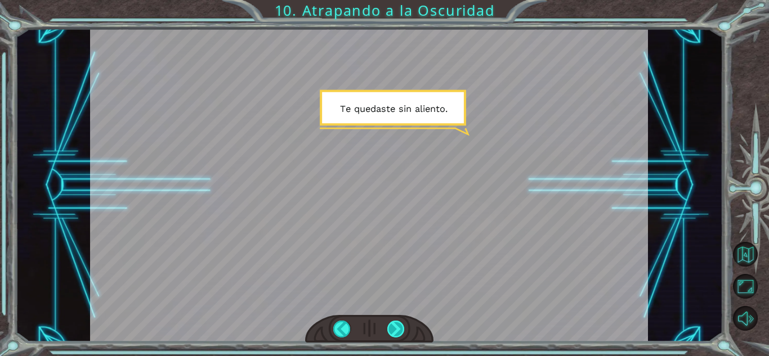
click at [398, 325] on div at bounding box center [395, 329] width 17 height 17
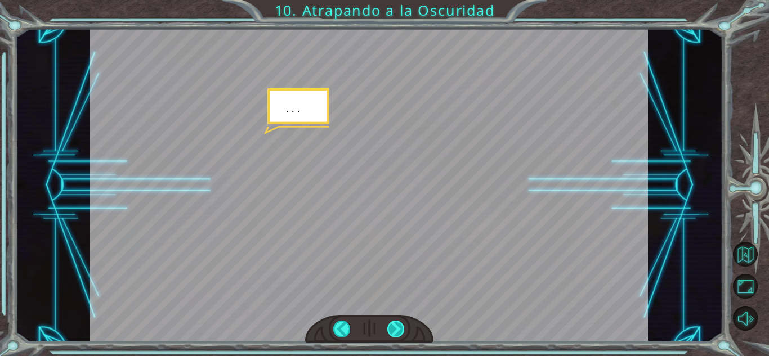
click at [398, 325] on div at bounding box center [395, 329] width 17 height 17
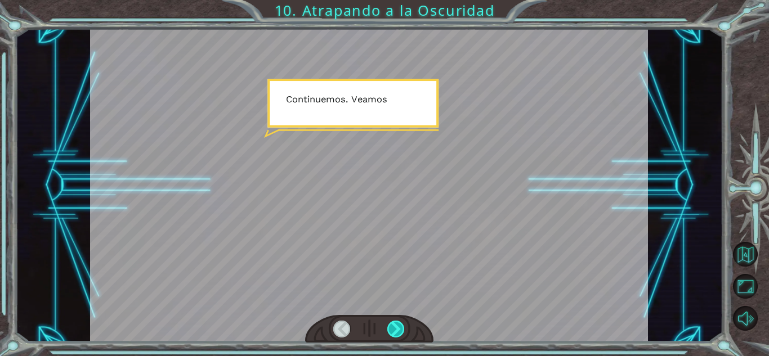
click at [398, 325] on div at bounding box center [395, 329] width 17 height 17
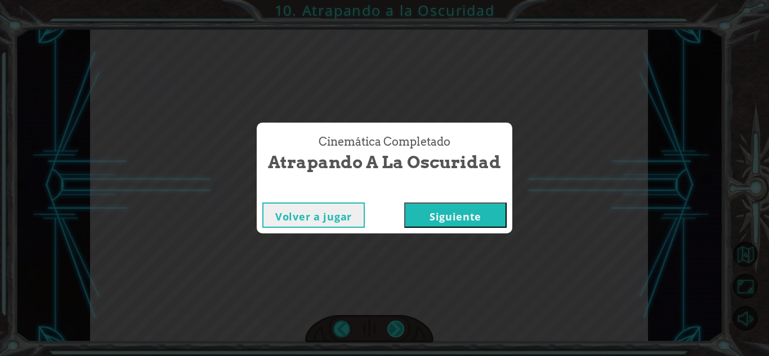
click at [398, 325] on div "Cinemática Completado Atrapando a la Oscuridad Volver a jugar [GEOGRAPHIC_DATA]" at bounding box center [384, 178] width 769 height 356
click at [488, 213] on button "Siguiente" at bounding box center [455, 215] width 102 height 25
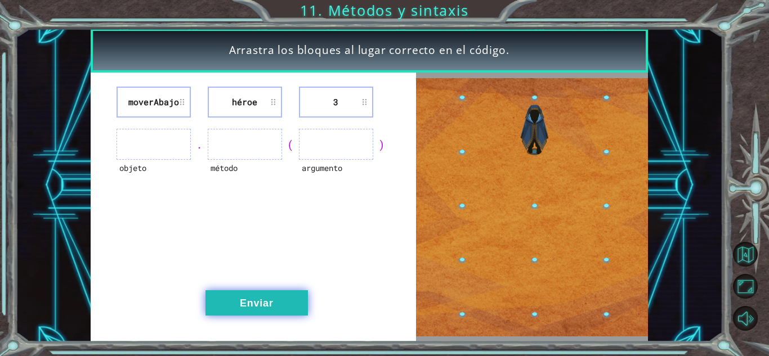
click at [280, 300] on button "Enviar" at bounding box center [256, 302] width 102 height 25
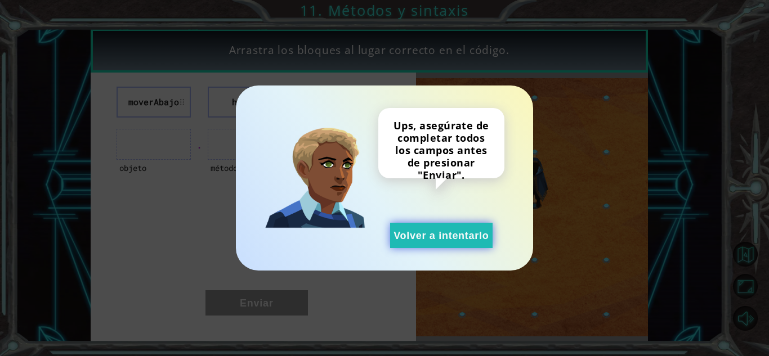
click at [463, 243] on button "Volver a intentarlo" at bounding box center [441, 235] width 102 height 25
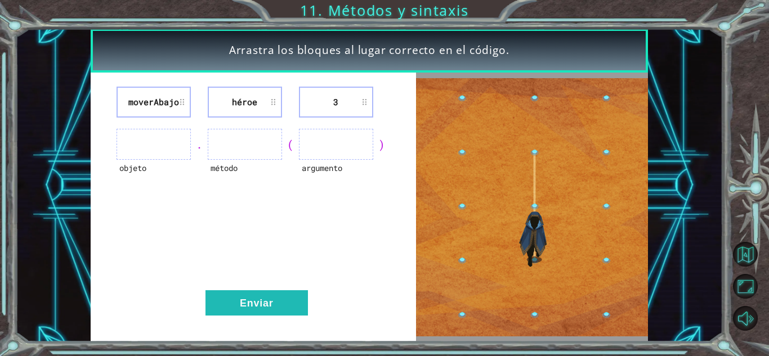
drag, startPoint x: 148, startPoint y: 131, endPoint x: 149, endPoint y: 149, distance: 17.5
click at [149, 148] on ul at bounding box center [153, 144] width 74 height 31
drag, startPoint x: 150, startPoint y: 151, endPoint x: 174, endPoint y: 131, distance: 32.0
click at [150, 150] on ul at bounding box center [153, 144] width 74 height 31
click at [178, 103] on li "moverAbajo" at bounding box center [153, 102] width 74 height 31
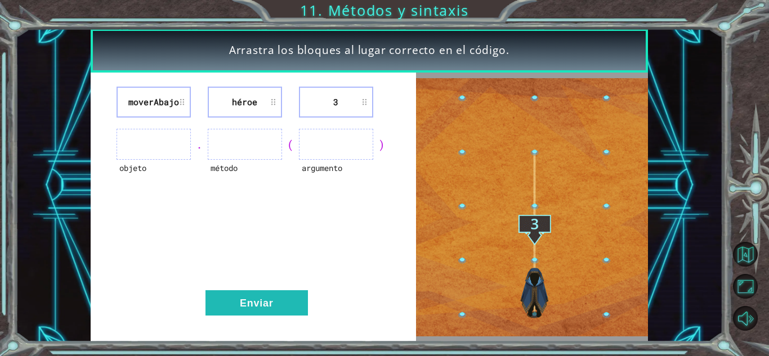
click at [535, 317] on img at bounding box center [532, 207] width 232 height 259
click at [366, 140] on ul at bounding box center [336, 144] width 74 height 31
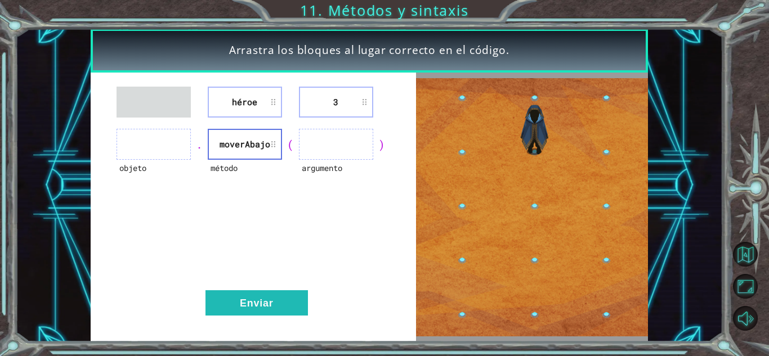
drag, startPoint x: 253, startPoint y: 86, endPoint x: 241, endPoint y: 98, distance: 17.9
click at [241, 98] on div "héroe 3 objeto . método moverAbajo ( argumento ) Enviar" at bounding box center [253, 208] width 325 height 270
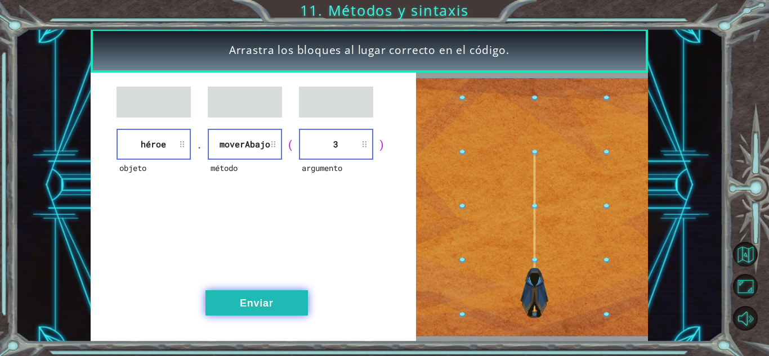
click at [294, 300] on button "Enviar" at bounding box center [256, 302] width 102 height 25
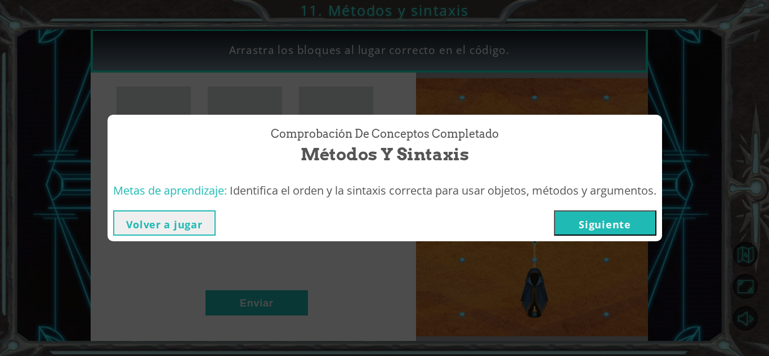
click at [626, 221] on button "Siguiente" at bounding box center [605, 222] width 102 height 25
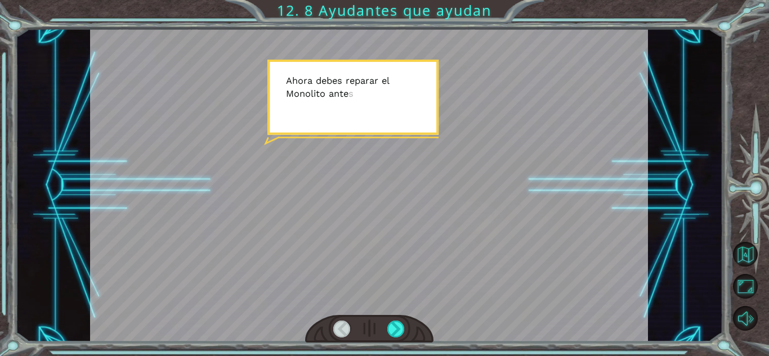
click at [418, 235] on div at bounding box center [369, 185] width 558 height 313
click at [414, 207] on div at bounding box center [369, 185] width 558 height 313
click at [394, 319] on div at bounding box center [369, 329] width 128 height 28
click at [393, 321] on div at bounding box center [395, 329] width 17 height 17
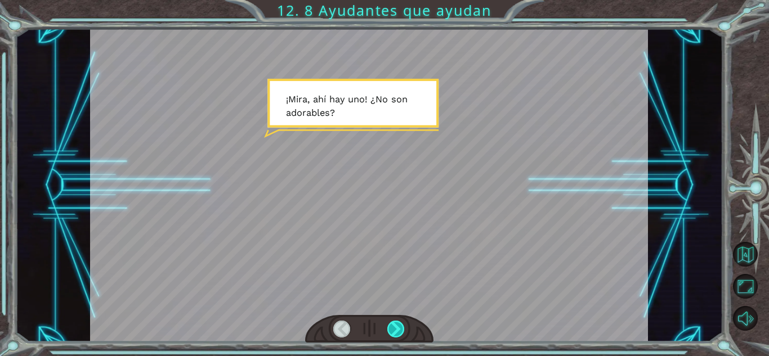
click at [393, 321] on div at bounding box center [395, 329] width 17 height 17
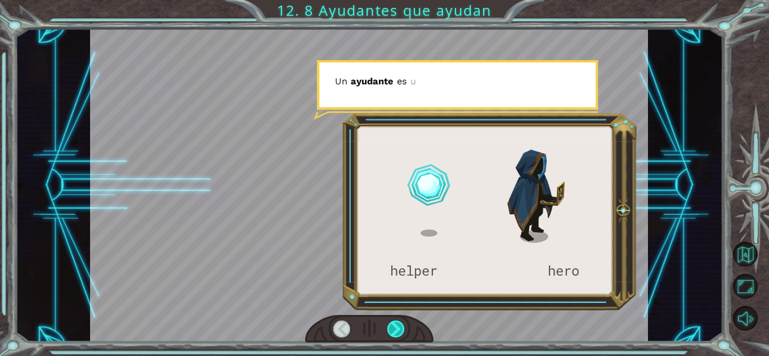
click at [393, 321] on div at bounding box center [395, 329] width 17 height 17
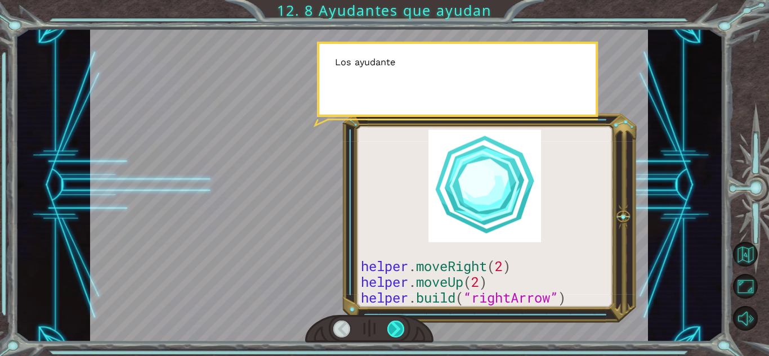
click at [393, 321] on div at bounding box center [395, 329] width 17 height 17
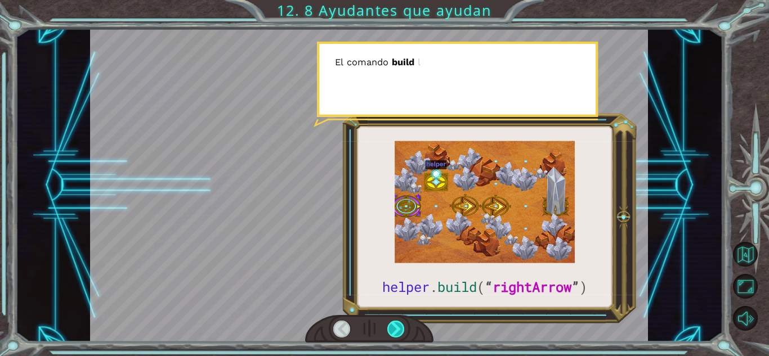
click at [393, 321] on div at bounding box center [395, 329] width 17 height 17
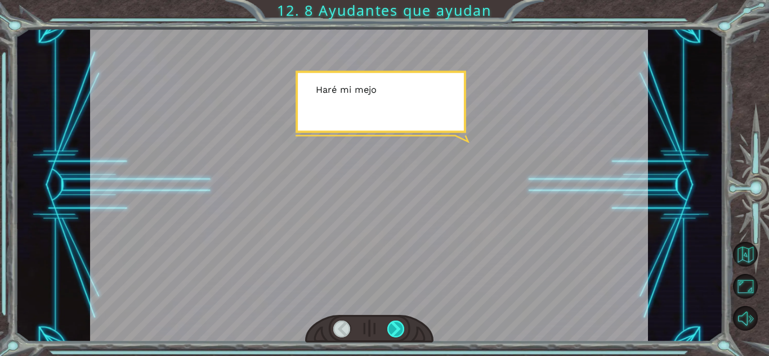
click at [393, 321] on div at bounding box center [395, 329] width 17 height 17
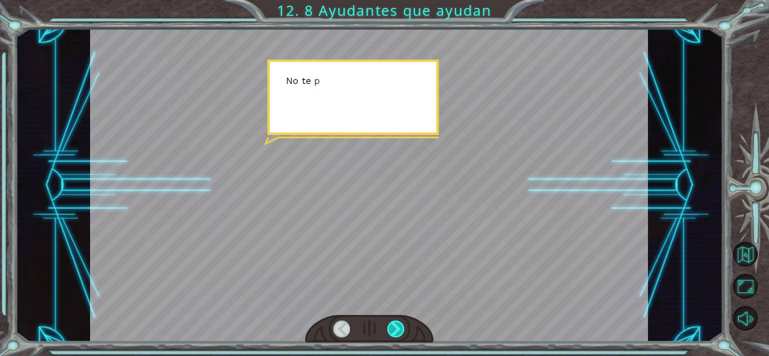
click at [393, 321] on div at bounding box center [395, 329] width 17 height 17
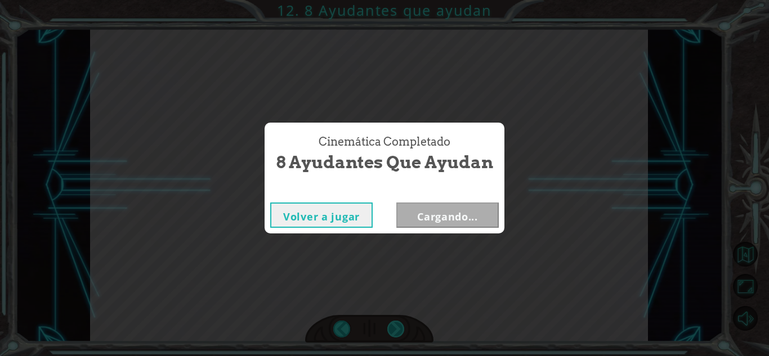
click at [393, 321] on div "Cinemática Completado 8 Ayudantes que ayudan Volver a jugar Cargando..." at bounding box center [384, 178] width 769 height 356
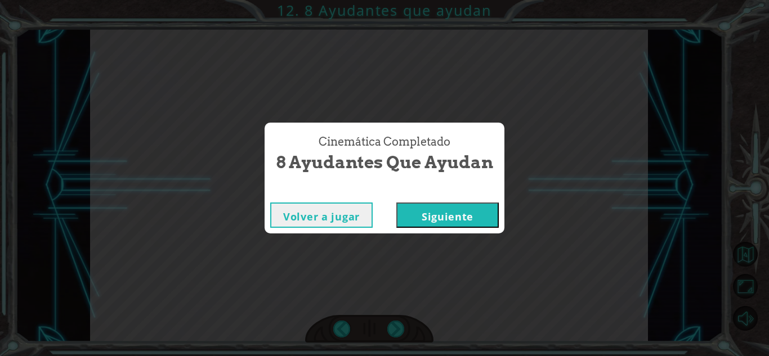
click at [429, 216] on button "Siguiente" at bounding box center [447, 215] width 102 height 25
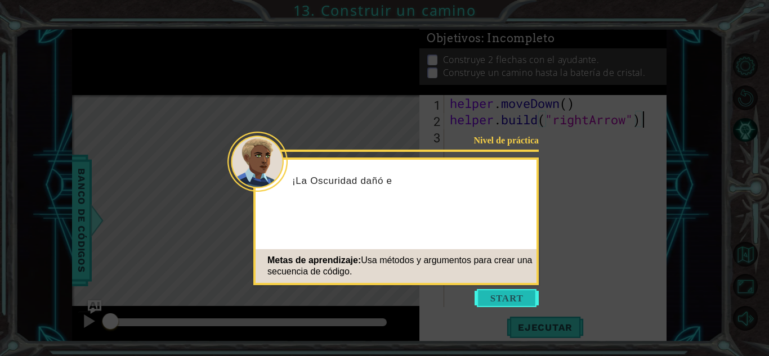
click at [505, 297] on button "Start" at bounding box center [506, 298] width 64 height 18
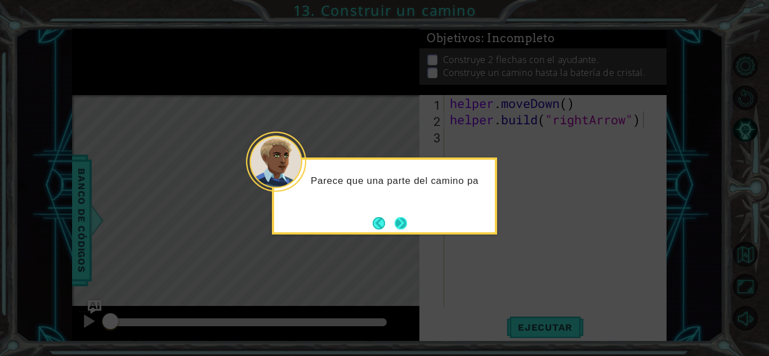
click at [404, 219] on button "Next" at bounding box center [400, 223] width 12 height 12
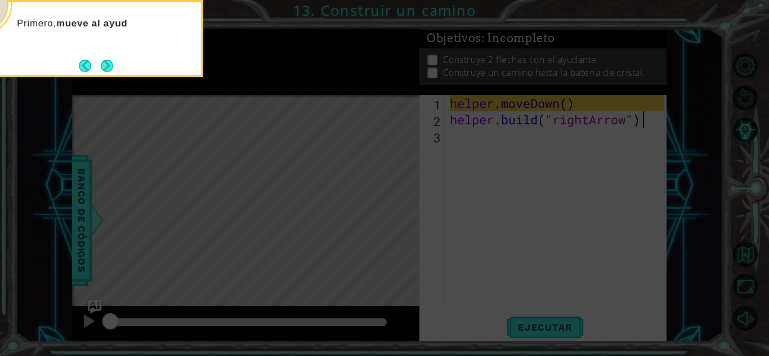
click at [380, 197] on icon at bounding box center [384, 53] width 769 height 606
click at [107, 70] on button "Next" at bounding box center [107, 66] width 12 height 12
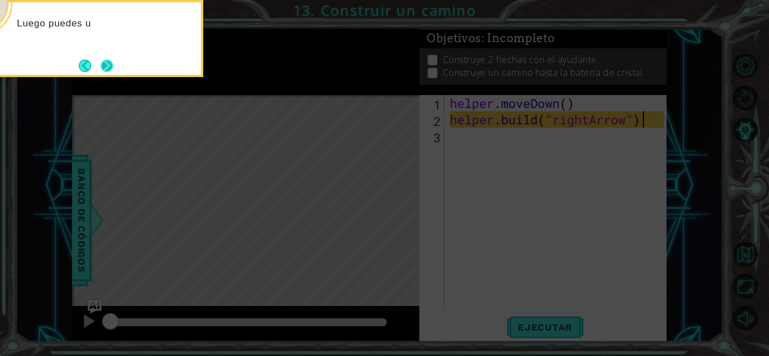
click at [107, 70] on button "Next" at bounding box center [107, 66] width 12 height 12
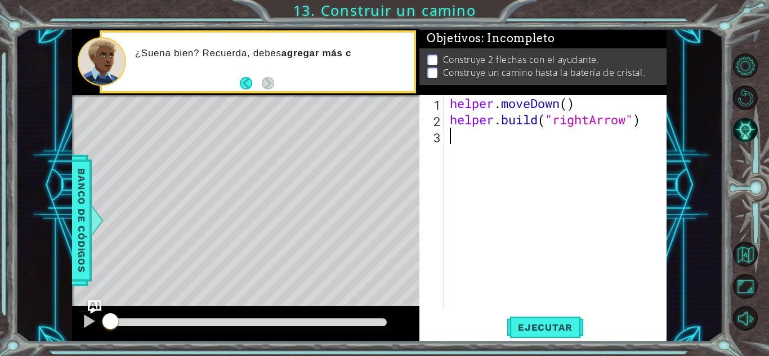
click at [460, 133] on div "helper . moveDown ( ) helper . build ( "rightArrow" )" at bounding box center [558, 217] width 222 height 245
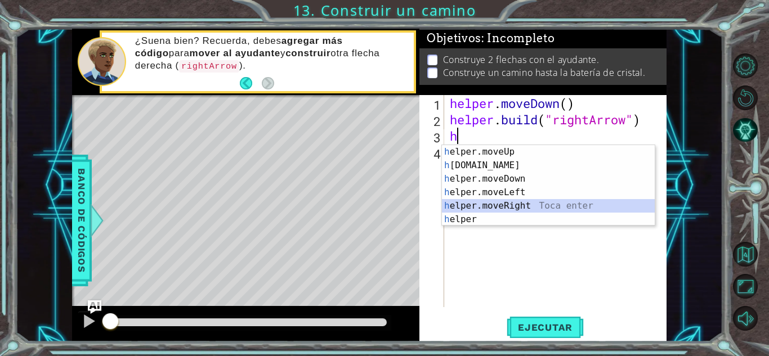
click at [480, 201] on div "h elper.moveUp Toca enter h [DOMAIN_NAME] Toca enter h elper.moveDown Toca ente…" at bounding box center [548, 199] width 213 height 108
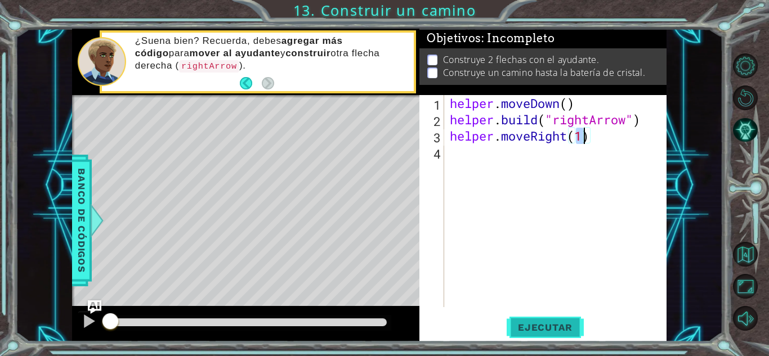
type textarea "helper.moveRight(1)"
click at [536, 330] on span "Ejecutar" at bounding box center [544, 327] width 77 height 11
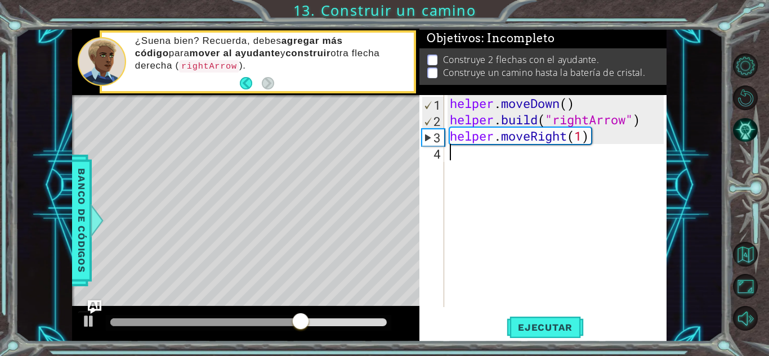
click at [477, 160] on div "helper . moveDown ( ) helper . build ( "rightArrow" ) helper . moveRight ( 1 )" at bounding box center [558, 217] width 222 height 245
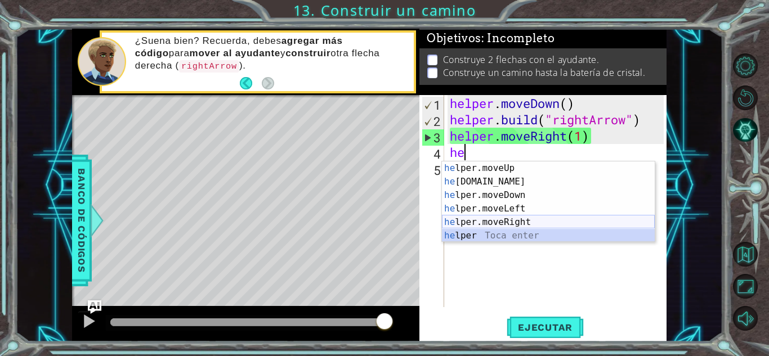
drag, startPoint x: 478, startPoint y: 231, endPoint x: 481, endPoint y: 223, distance: 8.7
click at [481, 223] on div "he lper.moveUp Toca enter he [DOMAIN_NAME] Toca enter he lper.moveDown Toca ent…" at bounding box center [548, 215] width 213 height 108
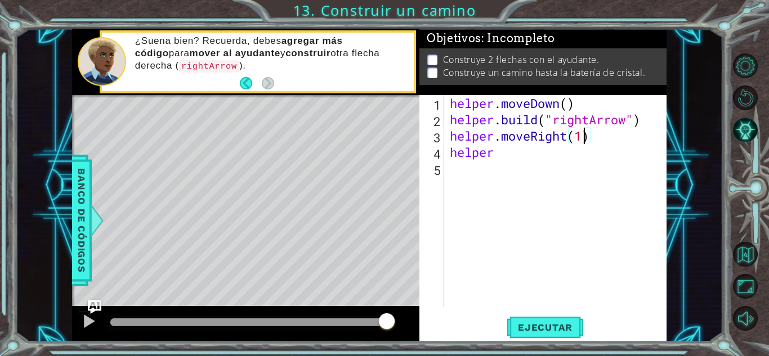
click at [582, 139] on div "helper . moveDown ( ) helper . build ( "rightArrow" ) helper . moveRight ( 1 ) …" at bounding box center [558, 217] width 222 height 245
type textarea "helper.moveRight(3)"
click at [534, 326] on span "Ejecutar" at bounding box center [544, 327] width 77 height 11
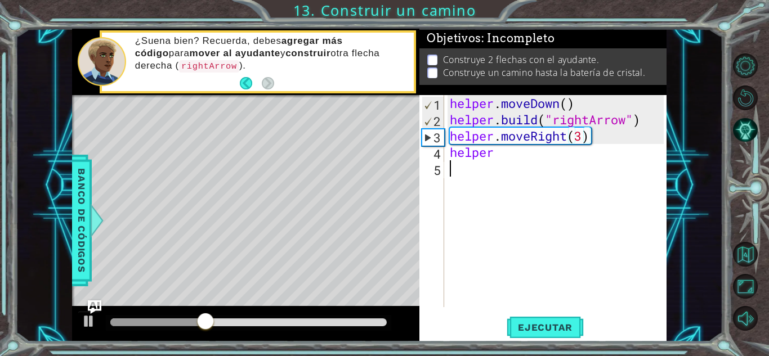
click at [532, 170] on div "helper . moveDown ( ) helper . build ( "rightArrow" ) helper . moveRight ( 3 ) …" at bounding box center [558, 217] width 222 height 245
click at [528, 161] on div "helper . moveDown ( ) helper . build ( "rightArrow" ) helper . moveRight ( 3 ) …" at bounding box center [558, 217] width 222 height 245
click at [530, 156] on div "helper . moveDown ( ) helper . build ( "rightArrow" ) helper . moveRight ( 3 ) …" at bounding box center [558, 217] width 222 height 245
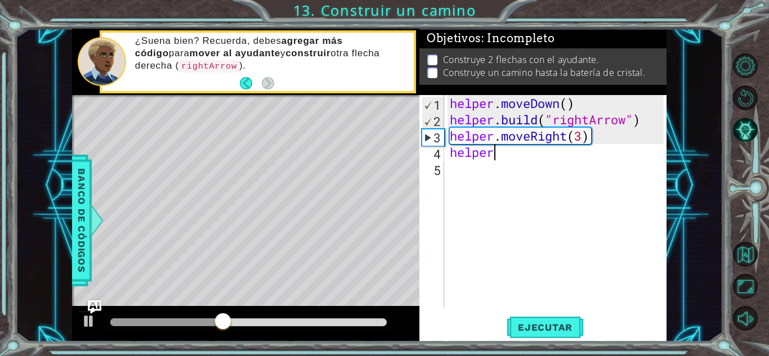
type textarea "helper"
click at [530, 155] on div "helper . moveDown ( ) helper . build ( "rightArrow" ) helper . moveRight ( 3 ) …" at bounding box center [558, 217] width 222 height 245
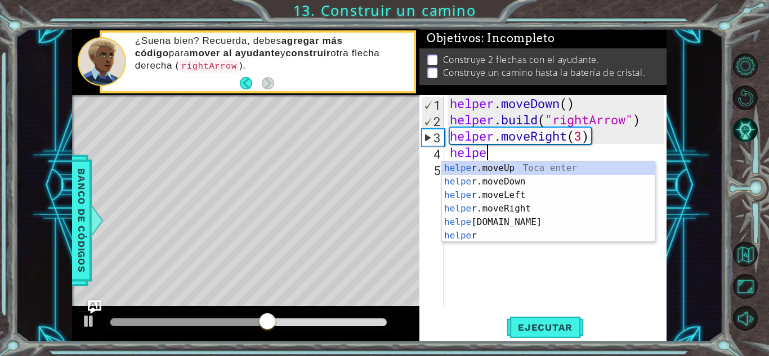
scroll to position [0, 1]
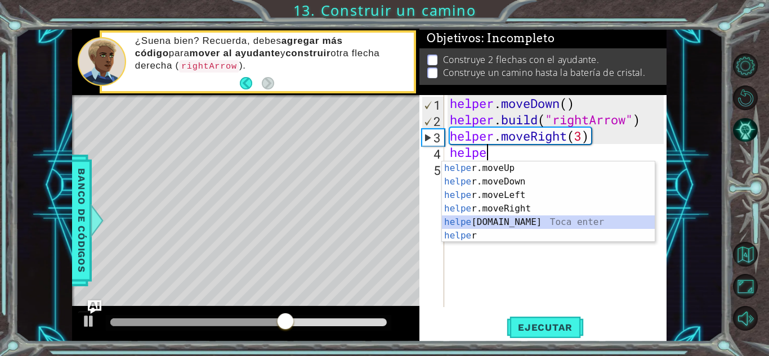
click at [485, 221] on div "helpe [PERSON_NAME]moveUp Toca enter helpe r.moveDown Toca enter helpe r.moveLe…" at bounding box center [548, 215] width 213 height 108
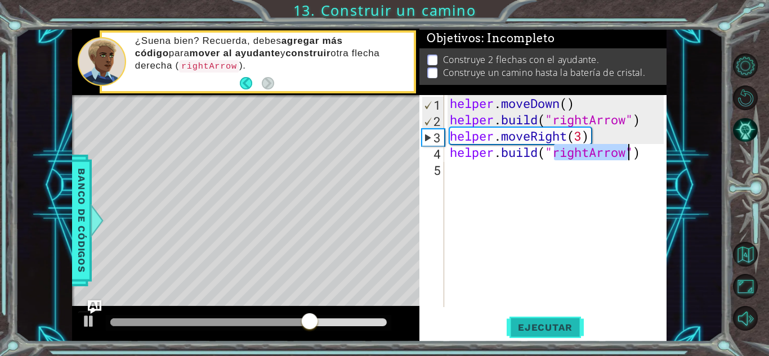
type textarea "[DOMAIN_NAME]("rightArrow")"
click at [536, 331] on button "Ejecutar" at bounding box center [544, 327] width 77 height 25
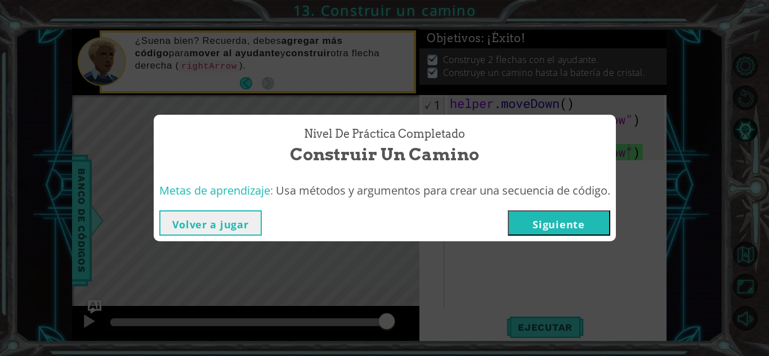
click at [522, 221] on button "Siguiente" at bounding box center [559, 222] width 102 height 25
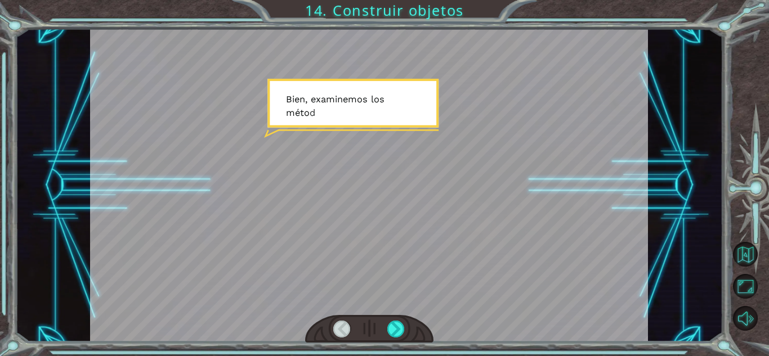
click at [494, 219] on div at bounding box center [369, 185] width 558 height 313
click at [474, 232] on div at bounding box center [369, 185] width 558 height 313
click at [397, 327] on div at bounding box center [395, 329] width 17 height 17
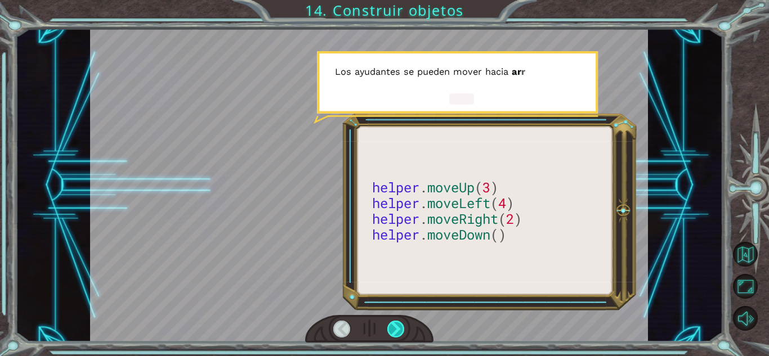
click at [397, 327] on div at bounding box center [395, 329] width 17 height 17
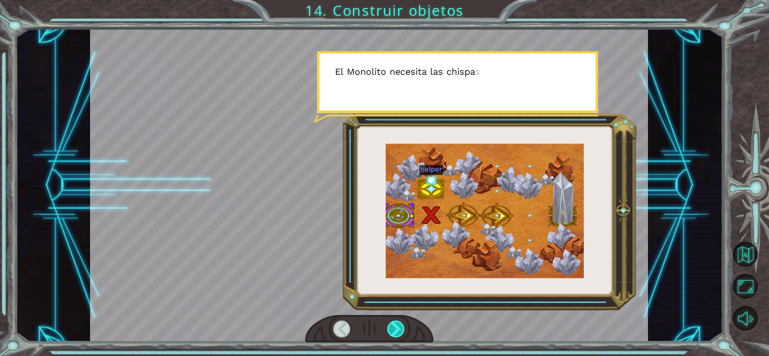
click at [397, 327] on div at bounding box center [395, 329] width 17 height 17
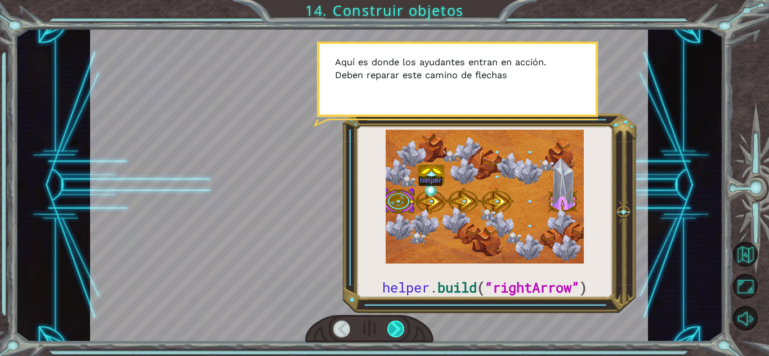
click at [397, 327] on div at bounding box center [395, 329] width 17 height 17
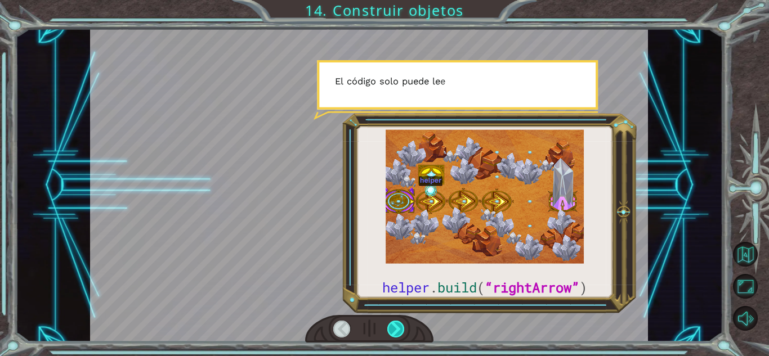
click at [397, 327] on div at bounding box center [395, 329] width 17 height 17
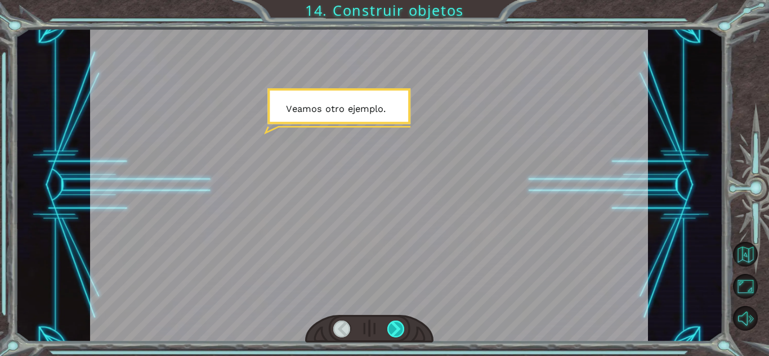
click at [397, 327] on div at bounding box center [395, 329] width 17 height 17
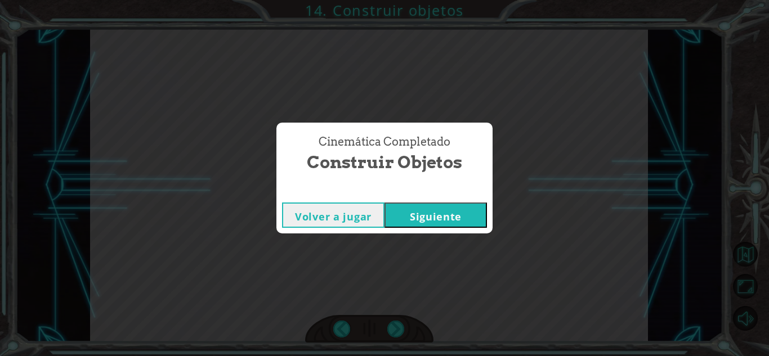
click at [437, 218] on button "Siguiente" at bounding box center [435, 215] width 102 height 25
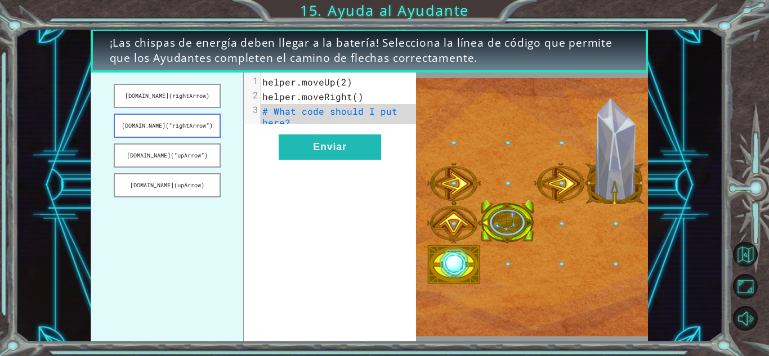
drag, startPoint x: 163, startPoint y: 124, endPoint x: 201, endPoint y: 119, distance: 38.7
click at [200, 119] on button "[DOMAIN_NAME](“rightArrow”)" at bounding box center [167, 126] width 106 height 24
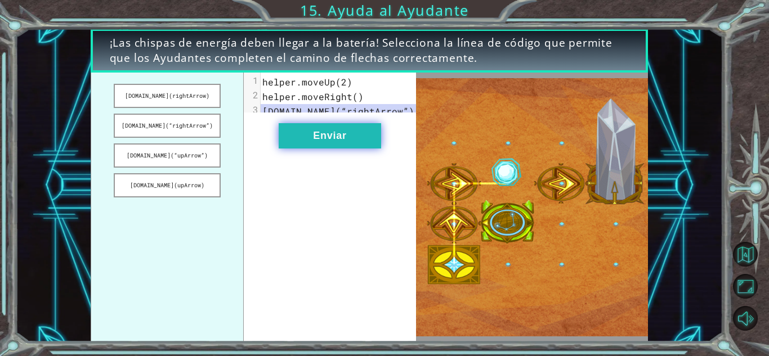
click at [319, 135] on button "Enviar" at bounding box center [330, 135] width 102 height 25
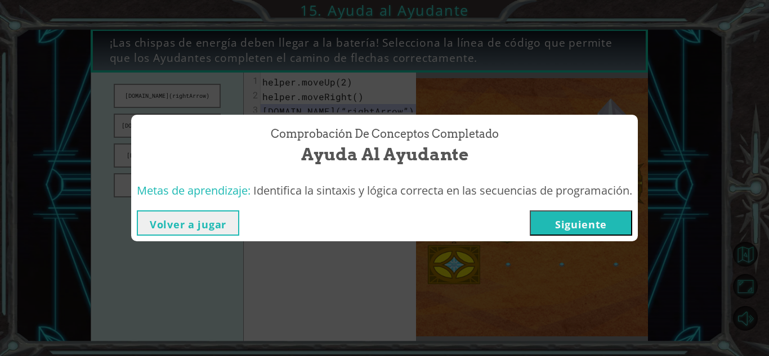
click at [555, 239] on div "Volver a jugar [GEOGRAPHIC_DATA]" at bounding box center [384, 223] width 506 height 37
click at [553, 222] on button "Siguiente" at bounding box center [581, 222] width 102 height 25
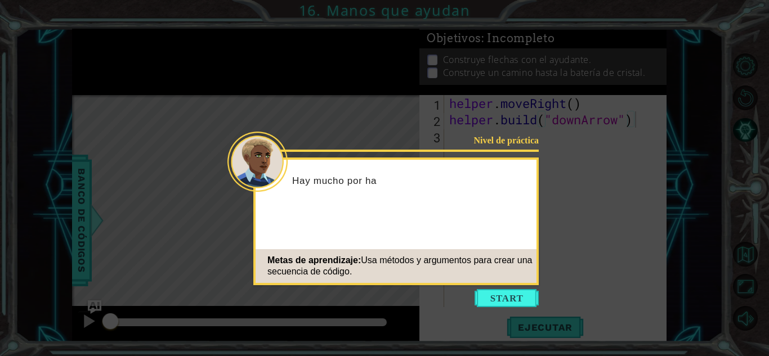
type textarea "[DOMAIN_NAME]("downArrow")"
click at [497, 289] on button "Start" at bounding box center [506, 298] width 64 height 18
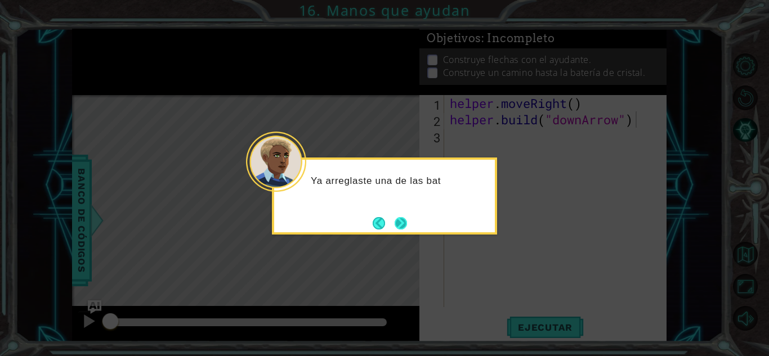
click at [403, 222] on button "Next" at bounding box center [400, 223] width 12 height 12
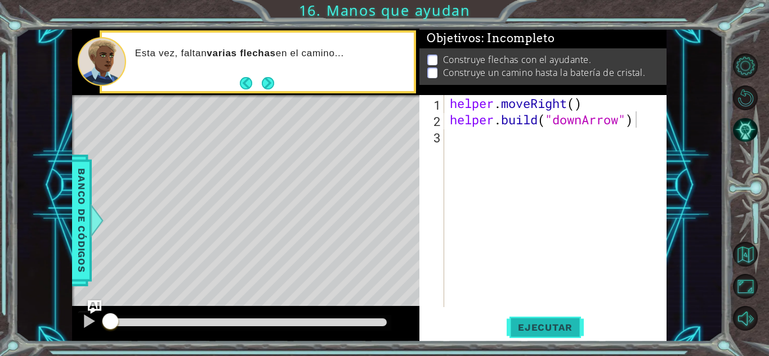
click at [540, 333] on span "Ejecutar" at bounding box center [544, 327] width 77 height 11
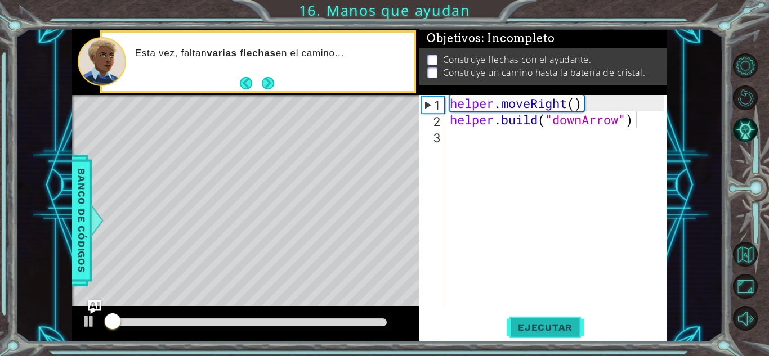
click at [541, 325] on span "Ejecutar" at bounding box center [544, 327] width 77 height 11
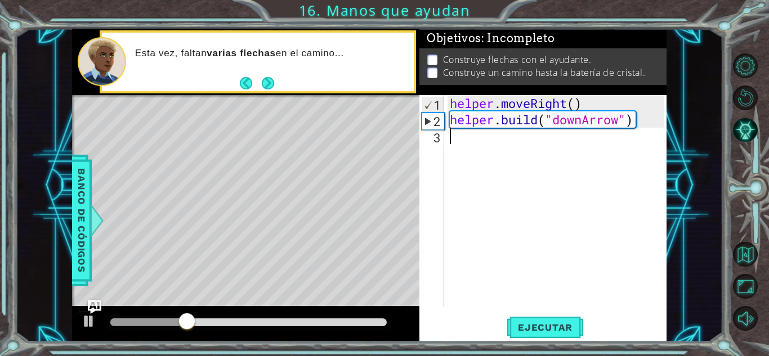
click at [491, 133] on div "helper . moveRight ( ) helper . build ( "downArrow" )" at bounding box center [558, 217] width 222 height 245
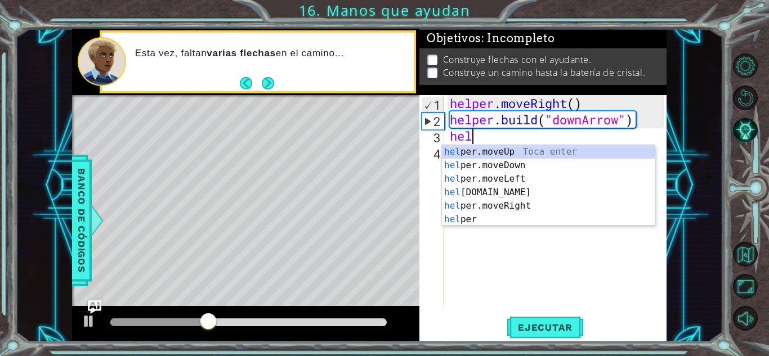
scroll to position [0, 1]
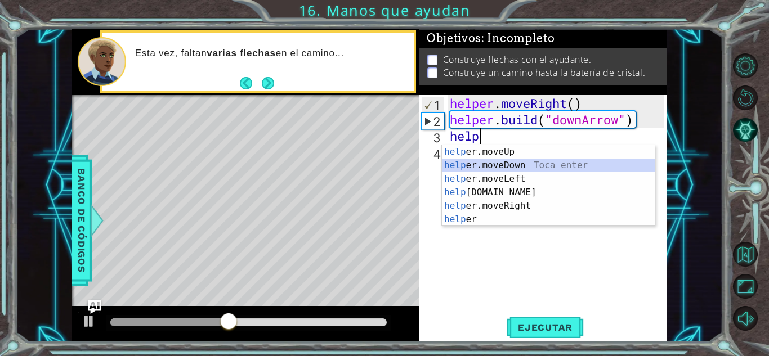
click at [490, 167] on div "help er.moveUp Toca enter help er.moveDown Toca enter help er.moveLeft Toca ent…" at bounding box center [548, 199] width 213 height 108
type textarea "helper.moveDown(1)"
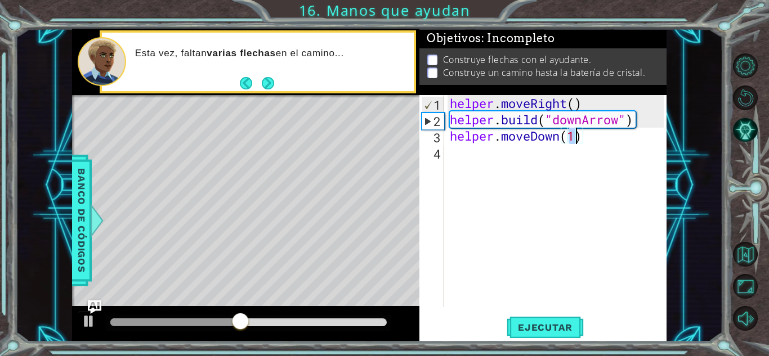
click at [501, 158] on div "helper . moveRight ( ) helper . build ( "downArrow" ) helper . moveDown ( 1 )" at bounding box center [558, 217] width 222 height 245
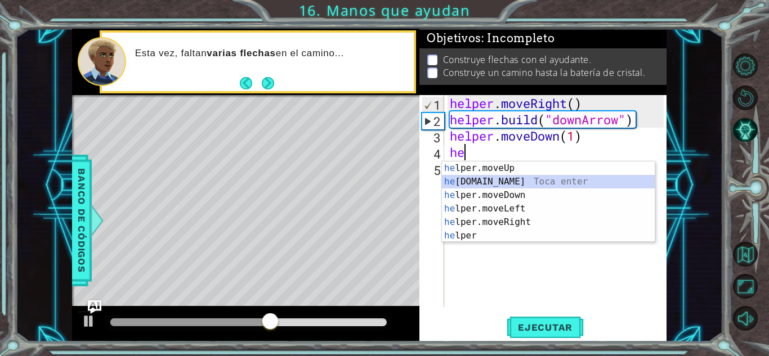
click at [490, 178] on div "he lper.moveUp Toca enter he [DOMAIN_NAME] Toca enter he lper.moveDown Toca ent…" at bounding box center [548, 215] width 213 height 108
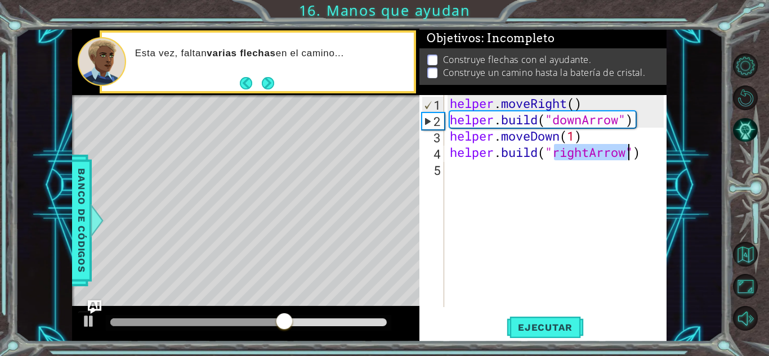
click at [582, 152] on div "helper . moveRight ( ) helper . build ( "downArrow" ) helper . moveDown ( 1 ) h…" at bounding box center [558, 217] width 222 height 245
drag, startPoint x: 588, startPoint y: 153, endPoint x: 556, endPoint y: 153, distance: 32.1
click at [556, 154] on div "helper . moveRight ( ) helper . build ( "downArrow" ) helper . moveDown ( 1 ) h…" at bounding box center [558, 217] width 222 height 245
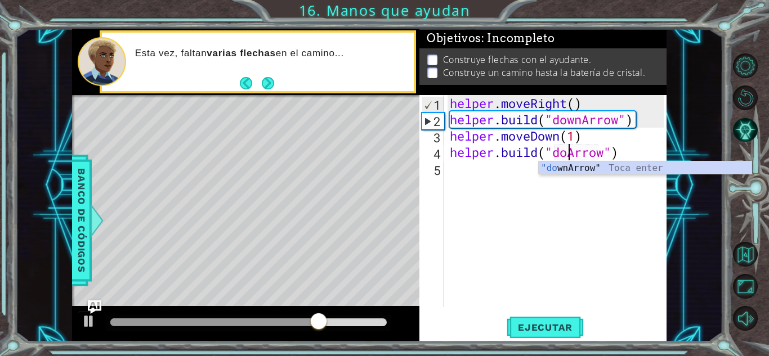
type textarea "[DOMAIN_NAME]("downArrow")"
click at [577, 163] on div ""down Arrow" Toca enter" at bounding box center [645, 181] width 213 height 41
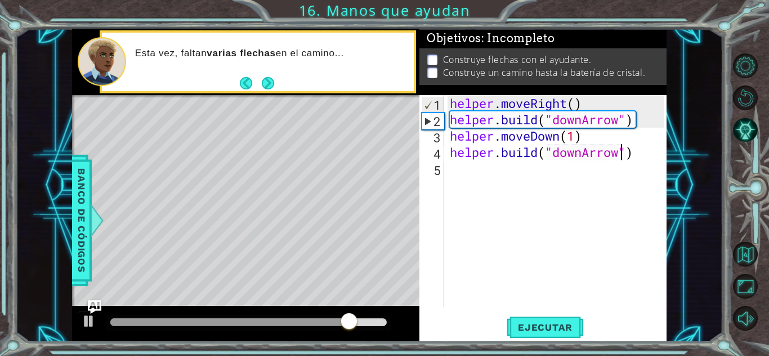
click at [501, 173] on div "helper . moveRight ( ) helper . build ( "downArrow" ) helper . moveDown ( 1 ) h…" at bounding box center [558, 217] width 222 height 245
click at [543, 327] on span "Ejecutar" at bounding box center [544, 327] width 77 height 11
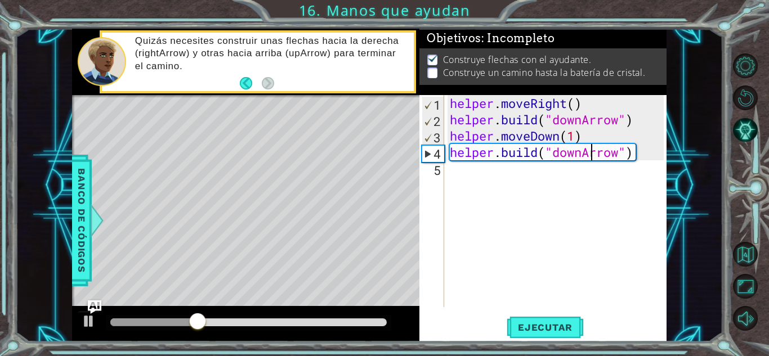
click at [593, 151] on div "helper . moveRight ( ) helper . build ( "downArrow" ) helper . moveDown ( 1 ) h…" at bounding box center [558, 217] width 222 height 245
click at [582, 154] on div "helper . moveRight ( ) helper . build ( "downArrow" ) helper . moveDown ( 1 ) h…" at bounding box center [558, 217] width 222 height 245
type textarea "[DOMAIN_NAME]("rightArrow")"
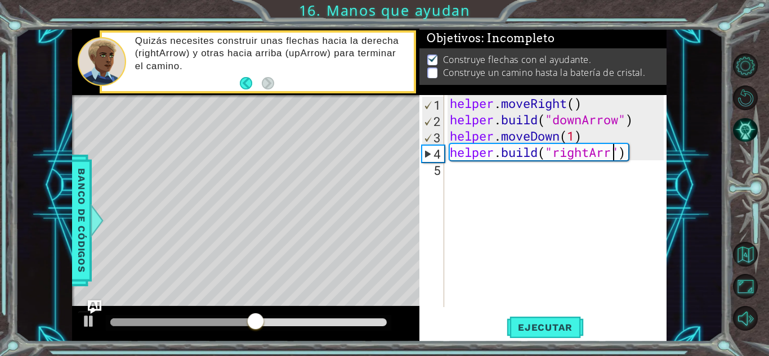
scroll to position [0, 8]
click at [470, 174] on div "helper . moveRight ( ) helper . build ( "downArrow" ) helper . moveDown ( 1 ) h…" at bounding box center [558, 217] width 222 height 245
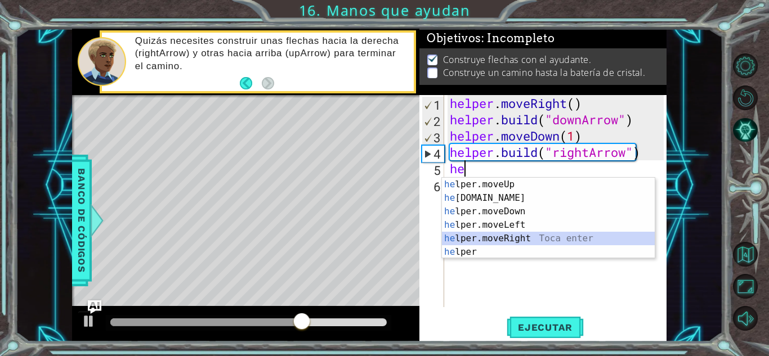
click at [500, 240] on div "he lper.moveUp Toca enter he [DOMAIN_NAME] Toca enter he lper.moveDown Toca ent…" at bounding box center [548, 232] width 213 height 108
type textarea "helper.moveRight(1)"
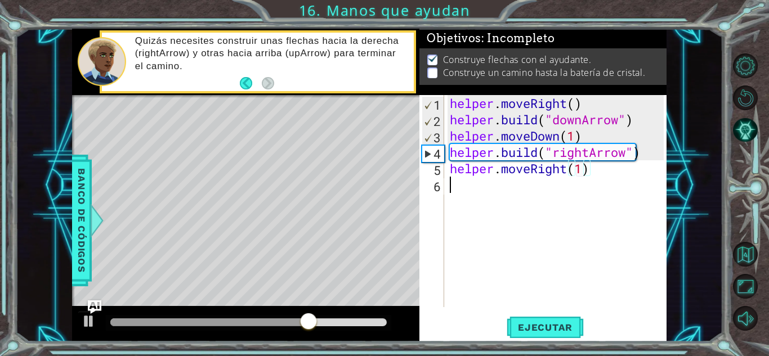
click at [517, 204] on div "helper . moveRight ( ) helper . build ( "downArrow" ) helper . moveDown ( 1 ) h…" at bounding box center [558, 217] width 222 height 245
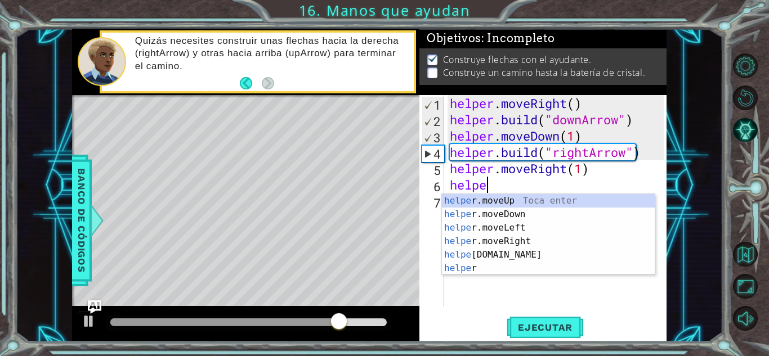
scroll to position [0, 1]
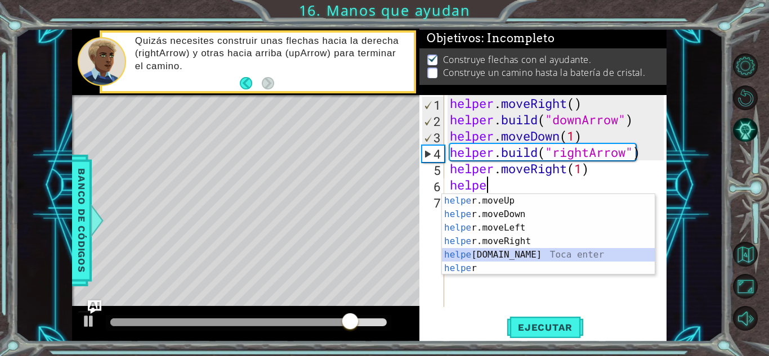
click at [482, 259] on div "helpe [PERSON_NAME]moveUp Toca enter helpe r.moveDown Toca enter helpe r.moveLe…" at bounding box center [548, 248] width 213 height 108
type textarea "[DOMAIN_NAME]("rightArrow")"
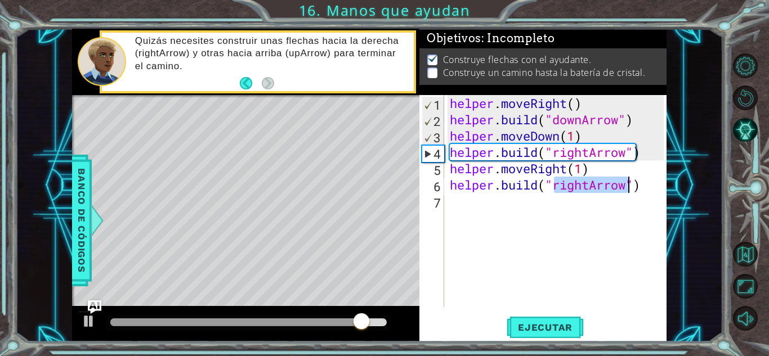
click at [498, 205] on div "helper . moveRight ( ) helper . build ( "downArrow" ) helper . moveDown ( 1 ) h…" at bounding box center [558, 217] width 222 height 245
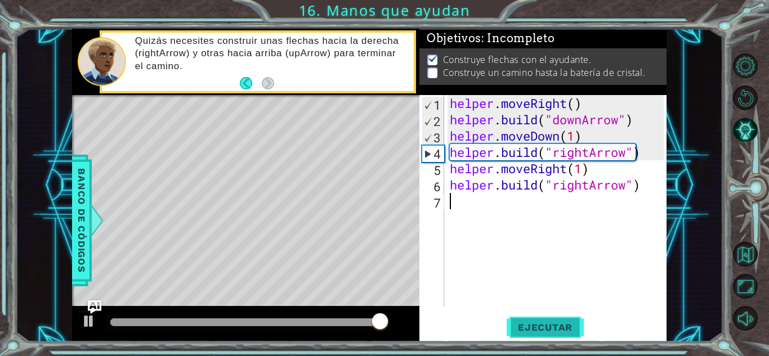
click at [548, 329] on span "Ejecutar" at bounding box center [544, 327] width 77 height 11
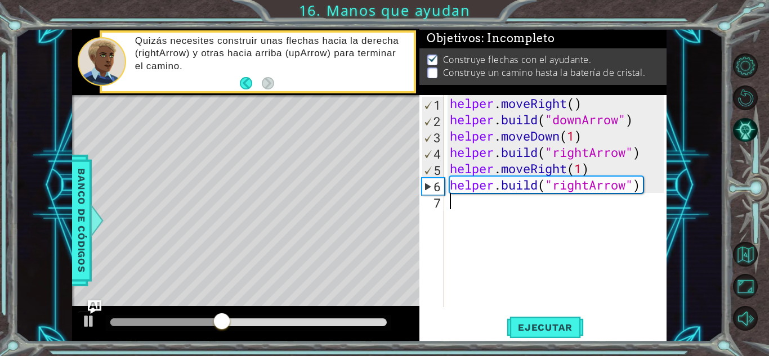
click at [526, 217] on div "helper . moveRight ( ) helper . build ( "downArrow" ) helper . moveDown ( 1 ) h…" at bounding box center [558, 217] width 222 height 245
type textarea "j"
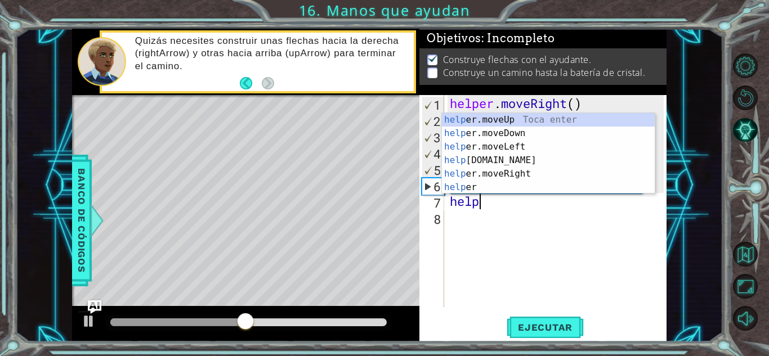
scroll to position [0, 1]
click at [509, 158] on div "help er.moveUp Toca enter help er.moveDown Toca enter help er.moveLeft Toca ent…" at bounding box center [548, 167] width 213 height 108
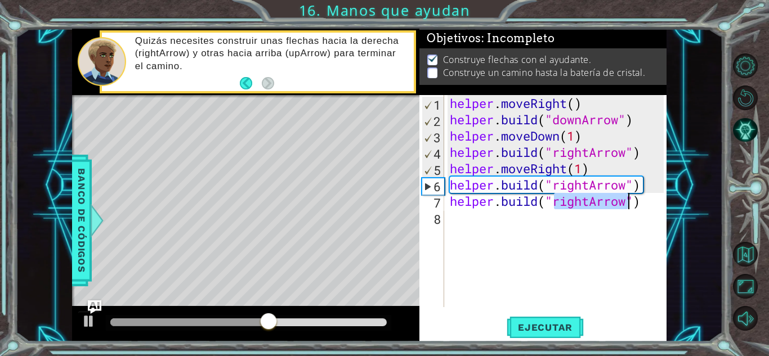
click at [569, 200] on div "helper . moveRight ( ) helper . build ( "downArrow" ) helper . moveDown ( 1 ) h…" at bounding box center [558, 217] width 222 height 245
click at [576, 201] on div "helper . moveRight ( ) helper . build ( "downArrow" ) helper . moveDown ( 1 ) h…" at bounding box center [558, 217] width 222 height 245
click at [576, 202] on div "helper . moveRight ( ) helper . build ( "downArrow" ) helper . moveDown ( 1 ) h…" at bounding box center [558, 217] width 222 height 245
drag, startPoint x: 589, startPoint y: 204, endPoint x: 554, endPoint y: 203, distance: 34.9
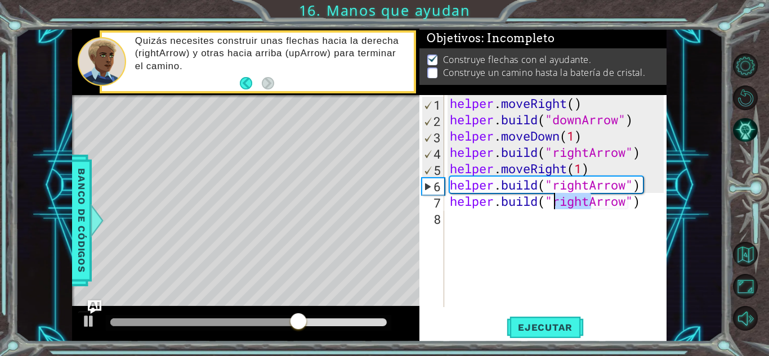
click at [554, 203] on div "helper . moveRight ( ) helper . build ( "downArrow" ) helper . moveDown ( 1 ) h…" at bounding box center [558, 217] width 222 height 245
click at [549, 325] on span "Ejecutar" at bounding box center [544, 327] width 77 height 11
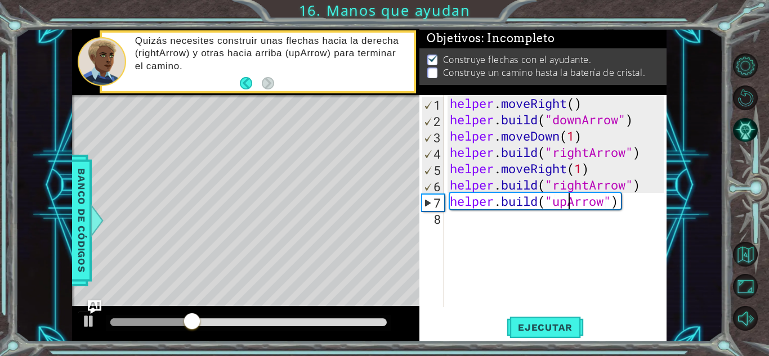
click at [649, 189] on div "helper . moveRight ( ) helper . build ( "downArrow" ) helper . moveDown ( 1 ) h…" at bounding box center [558, 217] width 222 height 245
type textarea "[DOMAIN_NAME]("rightArrow")"
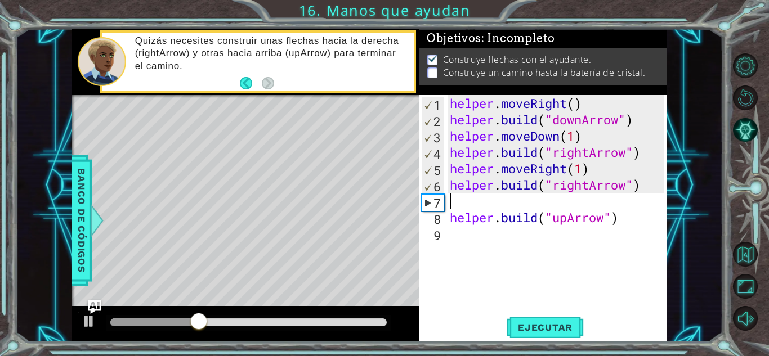
scroll to position [0, 0]
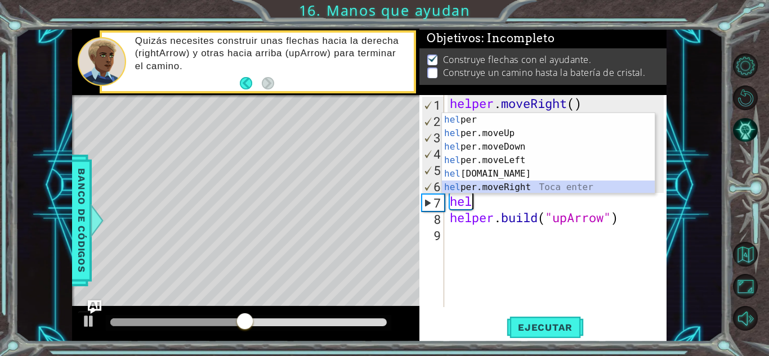
click at [509, 186] on div "hel per Toca enter hel per.moveUp Toca enter hel per.moveDown Toca enter hel pe…" at bounding box center [548, 167] width 213 height 108
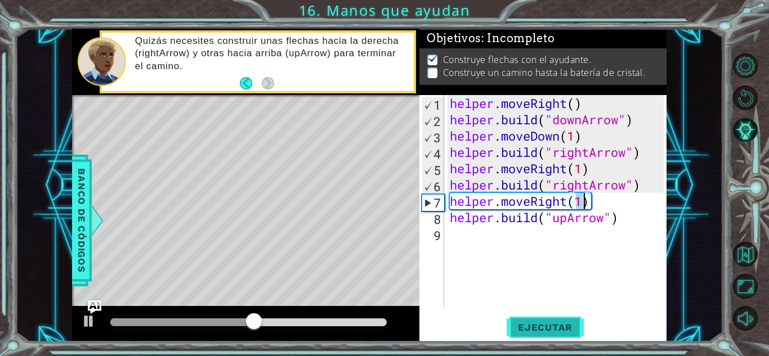
type textarea "helper.moveRight(1)"
click at [537, 327] on span "Ejecutar" at bounding box center [544, 327] width 77 height 11
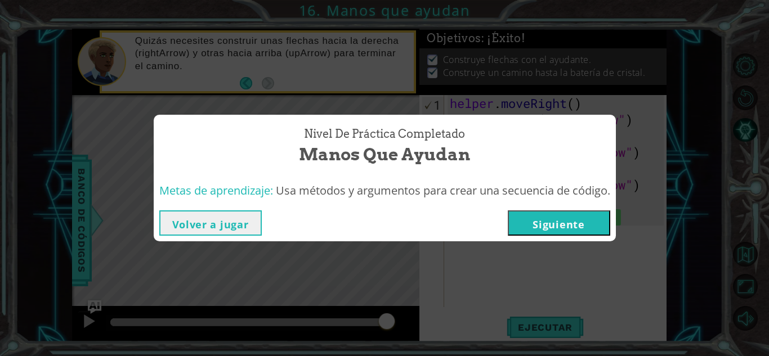
click at [569, 227] on button "Siguiente" at bounding box center [559, 222] width 102 height 25
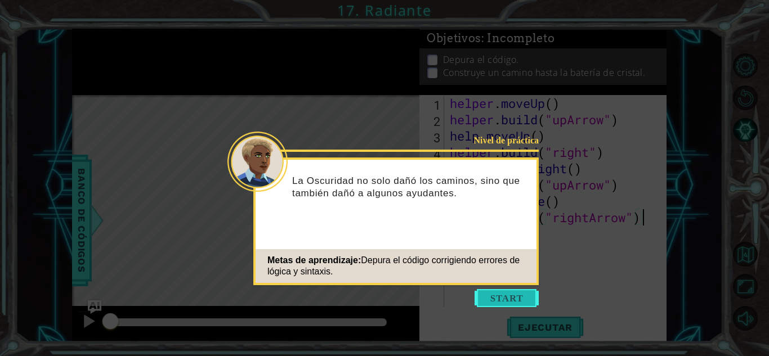
click at [488, 296] on button "Start" at bounding box center [506, 298] width 64 height 18
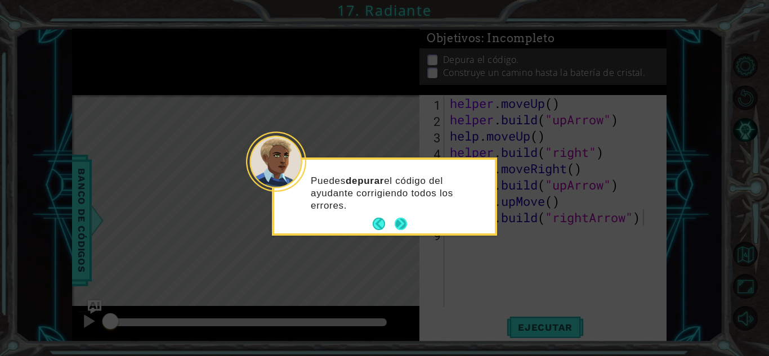
click at [404, 223] on button "Next" at bounding box center [400, 224] width 12 height 12
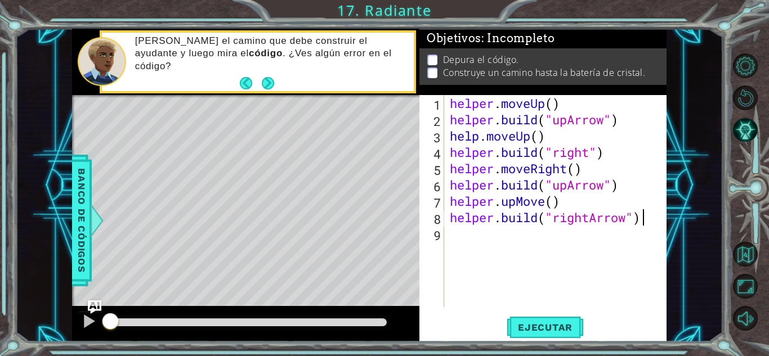
click at [549, 324] on span "Ejecutar" at bounding box center [544, 327] width 77 height 11
click at [545, 321] on button "Ejecutar" at bounding box center [544, 327] width 77 height 25
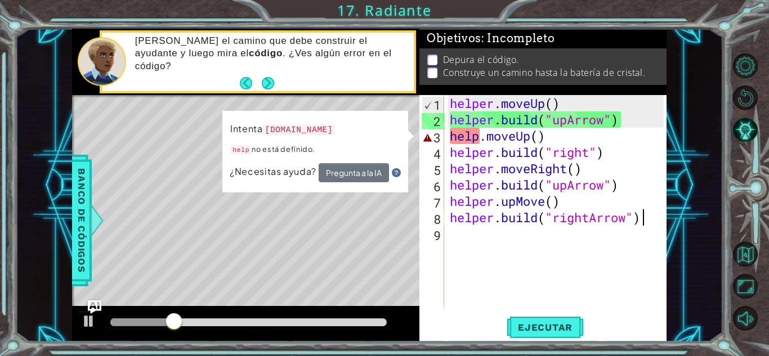
click at [453, 136] on div "helper . moveUp ( ) helper . build ( "upArrow" ) help . moveUp ( ) helper . bui…" at bounding box center [558, 217] width 222 height 245
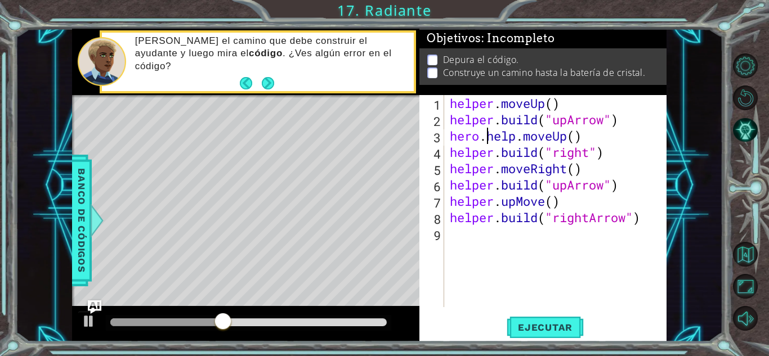
scroll to position [0, 2]
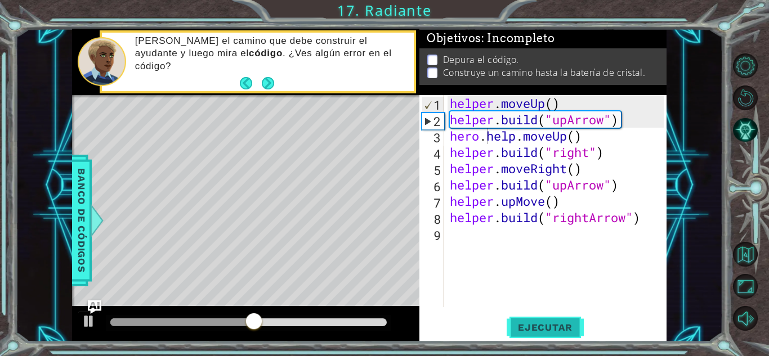
click at [530, 325] on span "Ejecutar" at bounding box center [544, 327] width 77 height 11
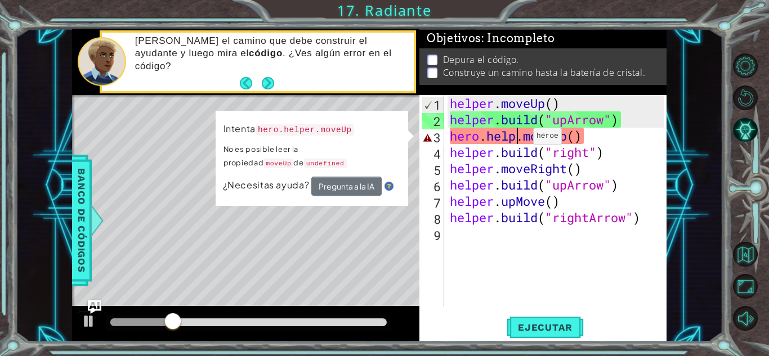
click at [516, 139] on div "helper . moveUp ( ) helper . build ( "upArrow" ) hero . help . moveUp ( ) helpe…" at bounding box center [558, 217] width 222 height 245
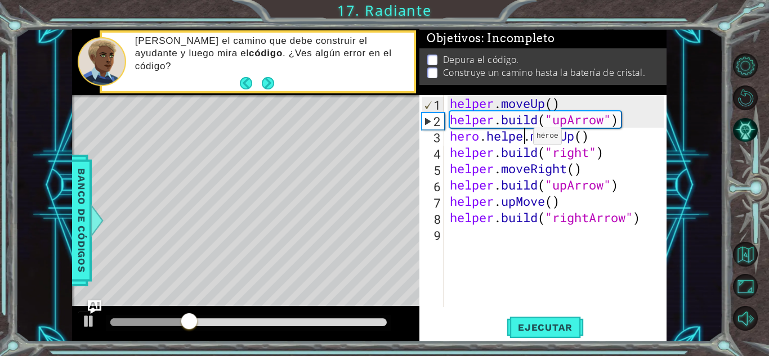
scroll to position [0, 4]
click at [538, 343] on div "1 ההההההההההההההההההההההההההההההההההההההההההההההההההההההההההההההההההההההההההההה…" at bounding box center [384, 178] width 769 height 356
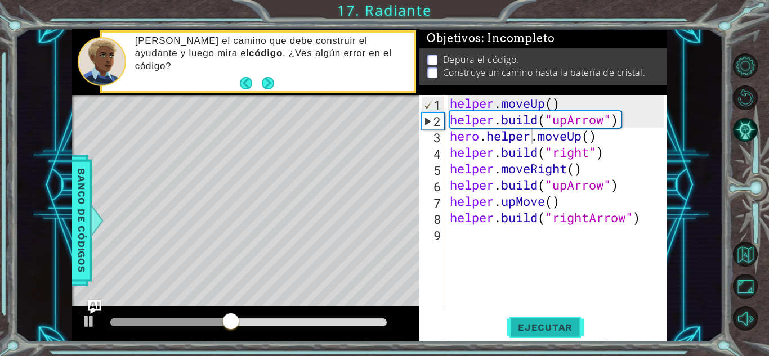
click at [542, 333] on button "Ejecutar" at bounding box center [544, 327] width 77 height 25
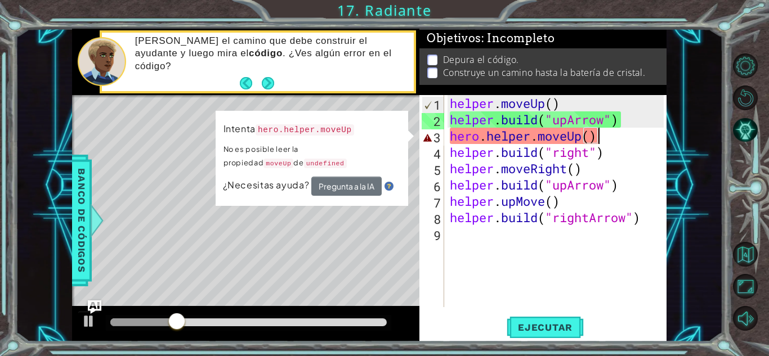
drag, startPoint x: 616, startPoint y: 129, endPoint x: 647, endPoint y: 138, distance: 32.2
click at [647, 138] on div "helper . moveUp ( ) helper . build ( "upArrow" ) hero . helper . moveUp ( ) hel…" at bounding box center [558, 217] width 222 height 245
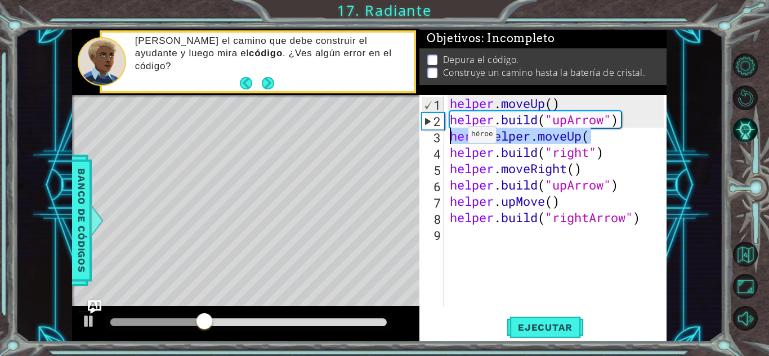
drag, startPoint x: 647, startPoint y: 138, endPoint x: 451, endPoint y: 137, distance: 195.8
click at [451, 137] on div "helper . moveUp ( ) helper . build ( "upArrow" ) hero . helper . moveUp ( helpe…" at bounding box center [558, 217] width 222 height 245
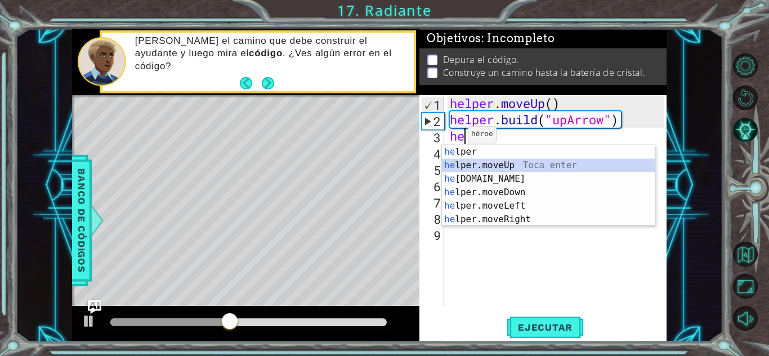
click at [452, 164] on div "he lper Toca enter he lper.moveUp Toca enter he [DOMAIN_NAME] Toca enter he lpe…" at bounding box center [548, 199] width 213 height 108
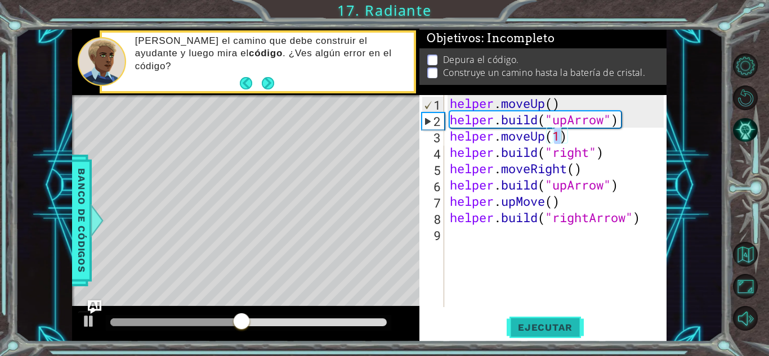
click at [521, 325] on span "Ejecutar" at bounding box center [544, 327] width 77 height 11
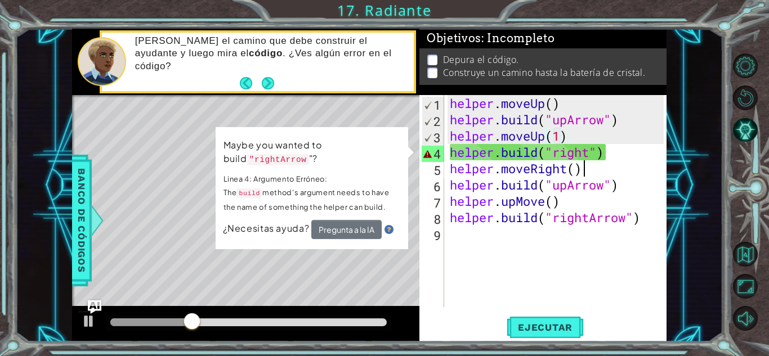
click at [580, 163] on div "helper . moveUp ( ) helper . build ( "upArrow" ) helper . moveUp ( 1 ) helper .…" at bounding box center [558, 217] width 222 height 245
click at [613, 146] on div "helper . moveUp ( ) helper . build ( "upArrow" ) helper . moveUp ( 1 ) helper .…" at bounding box center [558, 217] width 222 height 245
click at [510, 162] on div "helper . moveUp ( ) helper . build ( "upArrow" ) helper . moveUp ( 1 ) helper .…" at bounding box center [558, 217] width 222 height 245
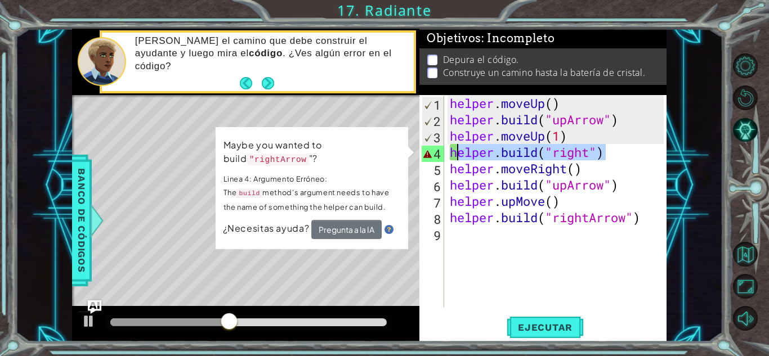
drag, startPoint x: 629, startPoint y: 147, endPoint x: 456, endPoint y: 152, distance: 172.3
click at [456, 152] on div "helper . moveUp ( ) helper . build ( "upArrow" ) helper . moveUp ( 1 ) helper .…" at bounding box center [558, 217] width 222 height 245
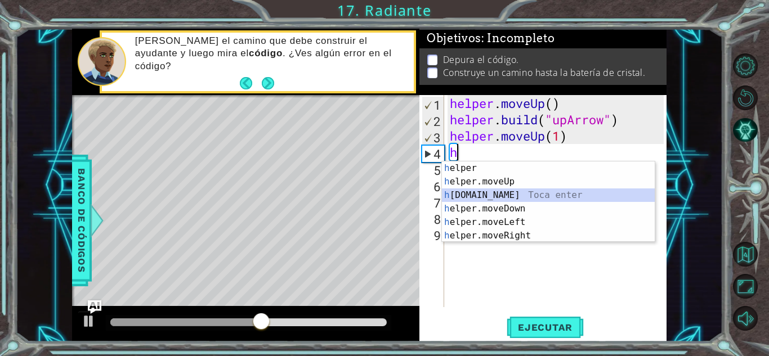
click at [474, 191] on div "h elper Toca enter h elper.moveUp Toca enter h [DOMAIN_NAME] Toca enter h elper…" at bounding box center [548, 215] width 213 height 108
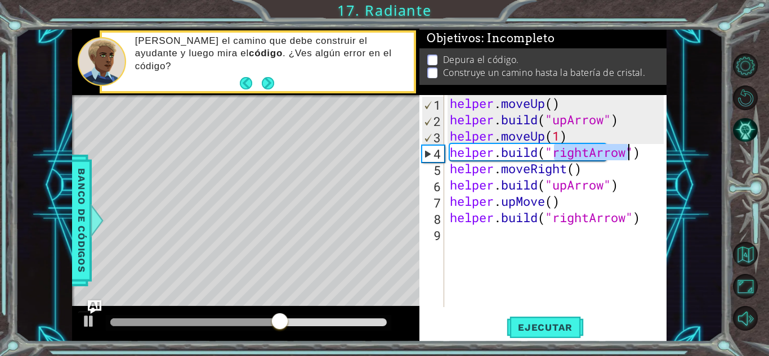
click at [585, 154] on div "helper . moveUp ( ) helper . build ( "upArrow" ) helper . moveUp ( 1 ) helper .…" at bounding box center [558, 217] width 222 height 245
click at [583, 154] on div "helper . moveUp ( ) helper . build ( "upArrow" ) helper . moveUp ( 1 ) helper .…" at bounding box center [558, 217] width 222 height 245
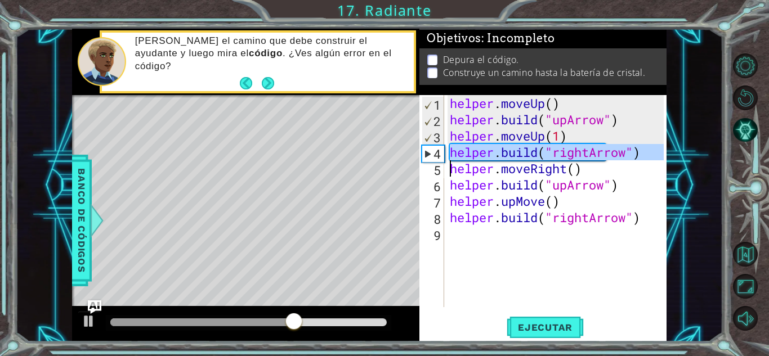
click at [583, 154] on div "helper . moveUp ( ) helper . build ( "upArrow" ) helper . moveUp ( 1 ) helper .…" at bounding box center [558, 217] width 222 height 245
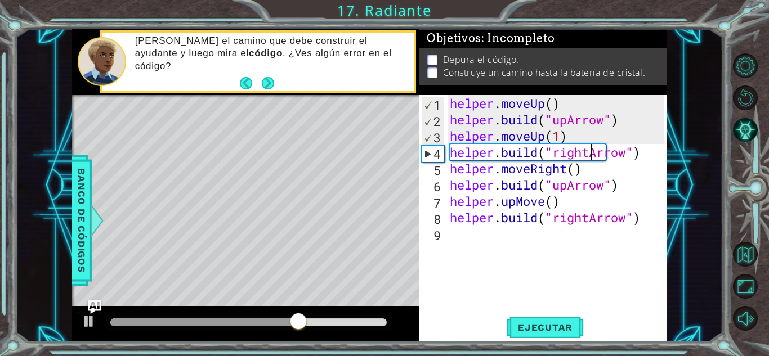
click at [590, 154] on div "helper . moveUp ( ) helper . build ( "upArrow" ) helper . moveUp ( 1 ) helper .…" at bounding box center [558, 217] width 222 height 245
drag, startPoint x: 590, startPoint y: 154, endPoint x: 566, endPoint y: 154, distance: 24.8
click at [566, 154] on div "helper . moveUp ( ) helper . build ( "upArrow" ) helper . moveUp ( 1 ) helper .…" at bounding box center [558, 217] width 222 height 245
drag, startPoint x: 572, startPoint y: 154, endPoint x: 578, endPoint y: 154, distance: 6.2
click at [577, 154] on div "helper . moveUp ( ) helper . build ( "upArrow" ) helper . moveUp ( 1 ) helper .…" at bounding box center [558, 217] width 222 height 245
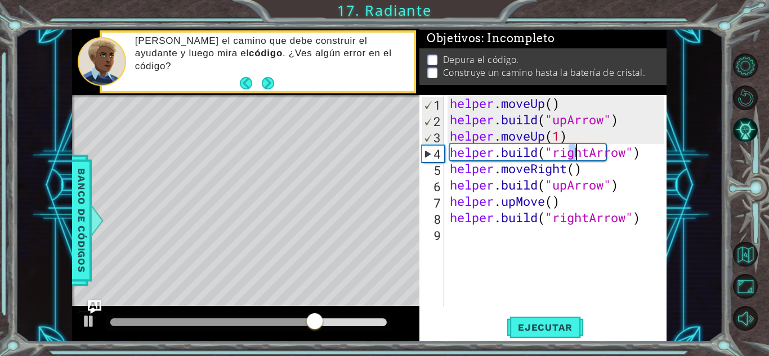
click at [588, 154] on div "helper . moveUp ( ) helper . build ( "upArrow" ) helper . moveUp ( 1 ) helper .…" at bounding box center [558, 217] width 222 height 245
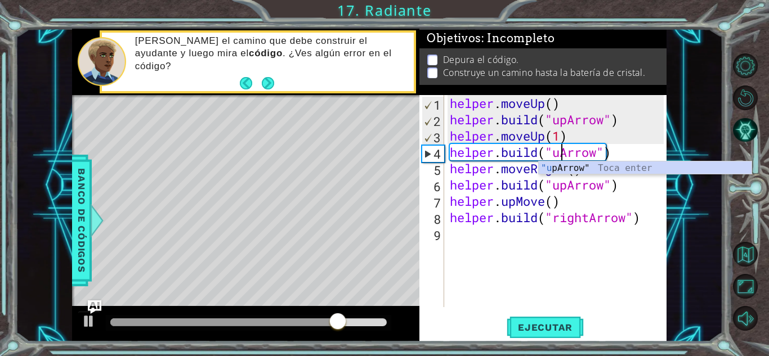
scroll to position [0, 5]
click at [560, 164] on div ""up Arrow" Toca enter" at bounding box center [645, 181] width 213 height 41
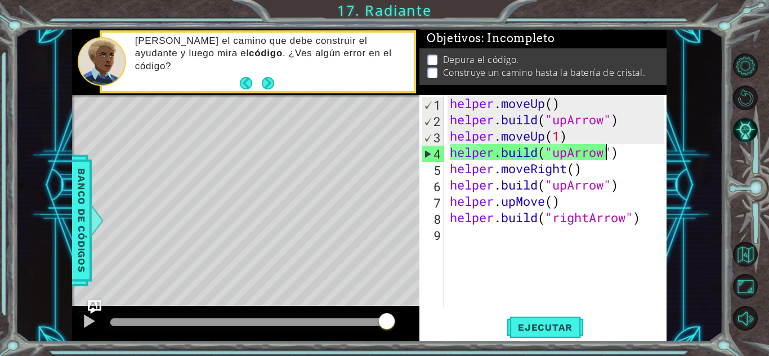
click at [602, 175] on div "helper . moveUp ( ) helper . build ( "upArrow" ) helper . moveUp ( 1 ) helper .…" at bounding box center [558, 217] width 222 height 245
click at [571, 189] on div "helper . moveUp ( ) helper . build ( "upArrow" ) helper . moveUp ( 1 ) helper .…" at bounding box center [558, 217] width 222 height 245
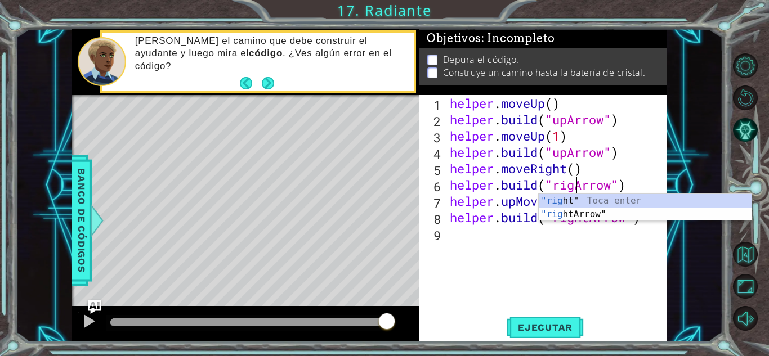
type textarea "[DOMAIN_NAME]("rightArrow")"
click at [508, 269] on div "helper . moveUp ( ) helper . build ( "upArrow" ) helper . moveUp ( 1 ) helper .…" at bounding box center [558, 217] width 222 height 245
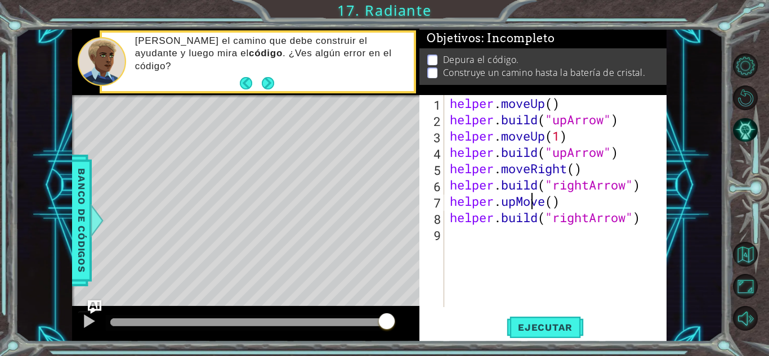
click at [533, 208] on div "helper . moveUp ( ) helper . build ( "upArrow" ) helper . moveUp ( 1 ) helper .…" at bounding box center [558, 217] width 222 height 245
drag, startPoint x: 571, startPoint y: 203, endPoint x: 497, endPoint y: 203, distance: 74.3
click at [497, 203] on div "helper . moveUp ( ) helper . build ( "upArrow" ) helper . moveUp ( 1 ) helper .…" at bounding box center [558, 217] width 222 height 245
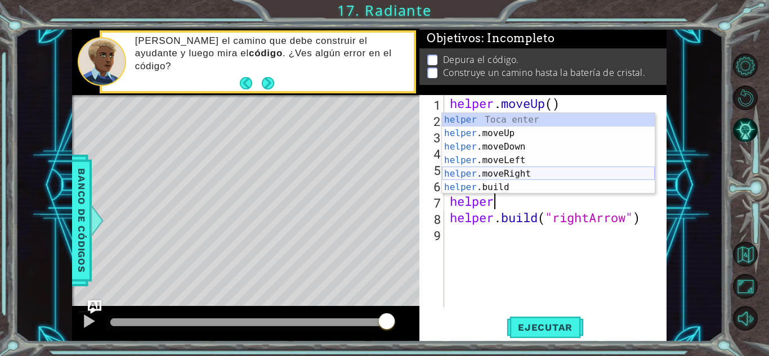
click at [497, 172] on div "helper Toca enter helper .moveUp Toca enter helper .moveDown Toca enter helper …" at bounding box center [548, 167] width 213 height 108
type textarea "helper.moveRight(1)"
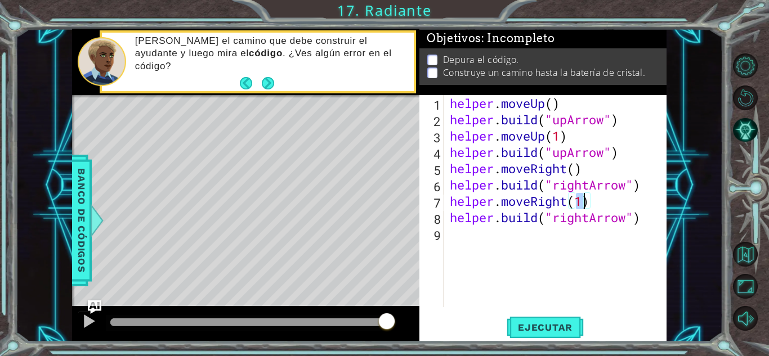
click at [519, 239] on div "helper . moveUp ( ) helper . build ( "upArrow" ) helper . moveUp ( 1 ) helper .…" at bounding box center [558, 217] width 222 height 245
click at [542, 330] on span "Ejecutar" at bounding box center [544, 327] width 77 height 11
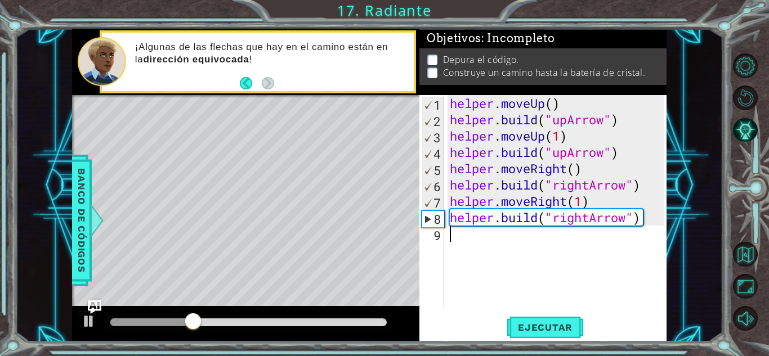
click at [586, 219] on div "helper . moveUp ( ) helper . build ( "upArrow" ) helper . moveUp ( 1 ) helper .…" at bounding box center [558, 217] width 222 height 245
click at [590, 219] on div "helper . moveUp ( ) helper . build ( "upArrow" ) helper . moveUp ( 1 ) helper .…" at bounding box center [558, 217] width 222 height 245
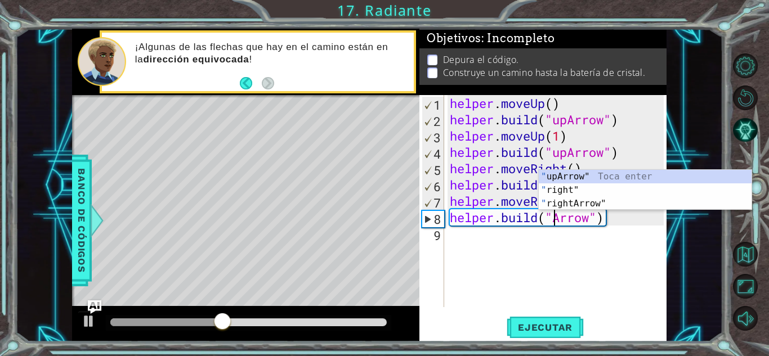
scroll to position [0, 5]
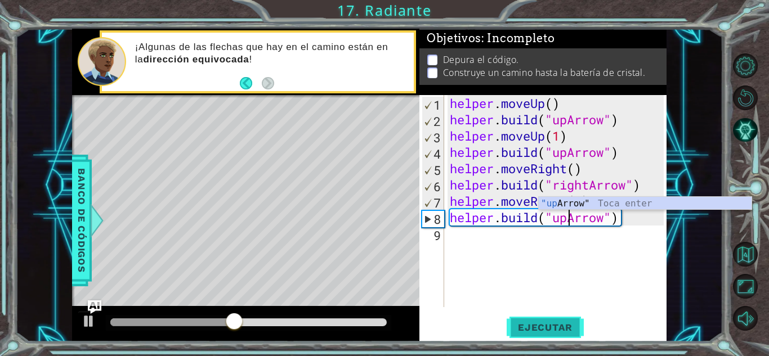
click at [534, 334] on button "Ejecutar" at bounding box center [544, 327] width 77 height 25
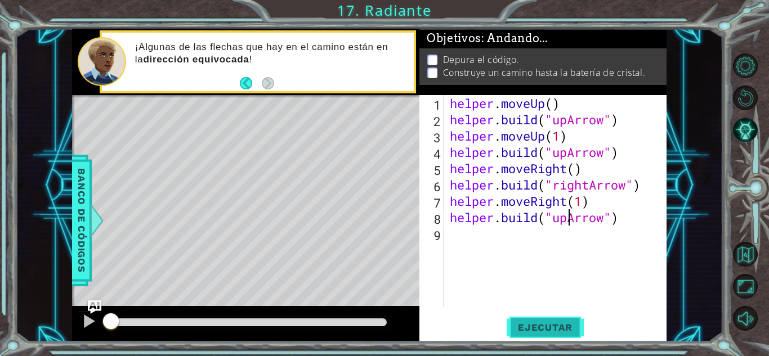
click at [536, 325] on span "Ejecutar" at bounding box center [544, 327] width 77 height 11
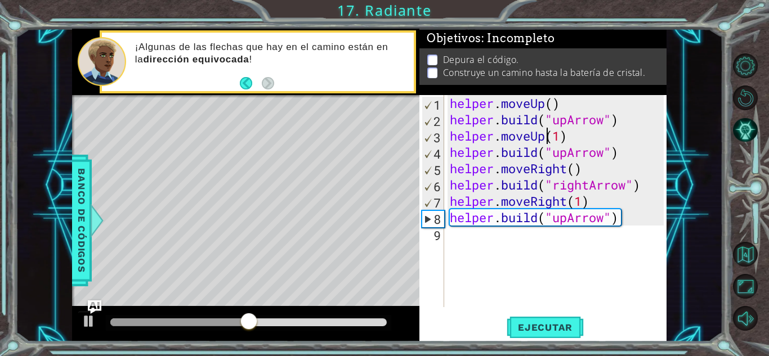
click at [544, 132] on div "helper . moveUp ( ) helper . build ( "upArrow" ) helper . moveUp ( 1 ) helper .…" at bounding box center [558, 217] width 222 height 245
click at [536, 137] on div "helper . moveUp ( ) helper . build ( "upArrow" ) helper . moveUp ( 1 ) helper .…" at bounding box center [558, 217] width 222 height 245
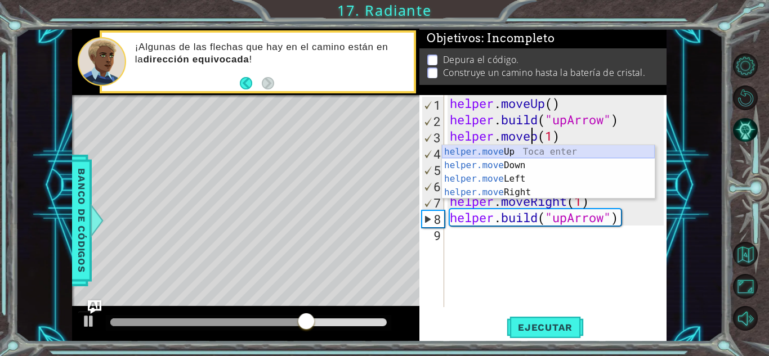
click at [520, 151] on div "helper.move Up Toca enter helper.move Down Toca enter helper.move Left Toca ent…" at bounding box center [548, 185] width 213 height 81
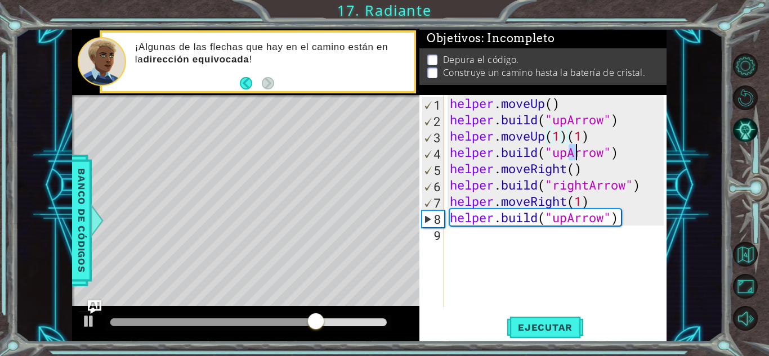
click at [573, 155] on div "helper . moveUp ( ) helper . build ( "upArrow" ) helper . moveUp ( 1 ) ( 1 ) he…" at bounding box center [558, 217] width 222 height 245
click at [565, 154] on div "helper . moveUp ( ) helper . build ( "upArrow" ) helper . moveUp ( 1 ) ( 1 ) he…" at bounding box center [558, 217] width 222 height 245
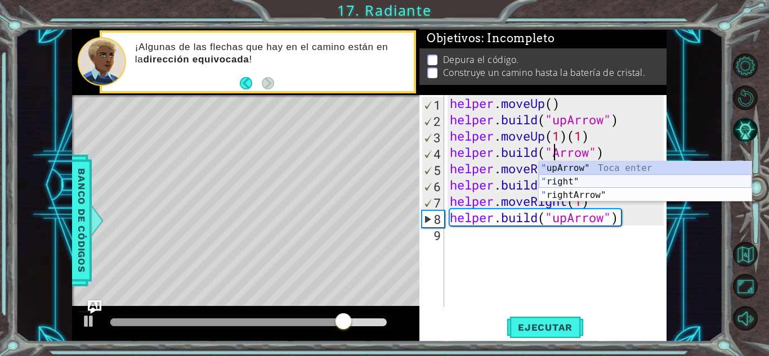
click at [552, 182] on div "" upArrow" Toca enter " right" Toca enter " rightArrow" Toca enter" at bounding box center [645, 195] width 213 height 68
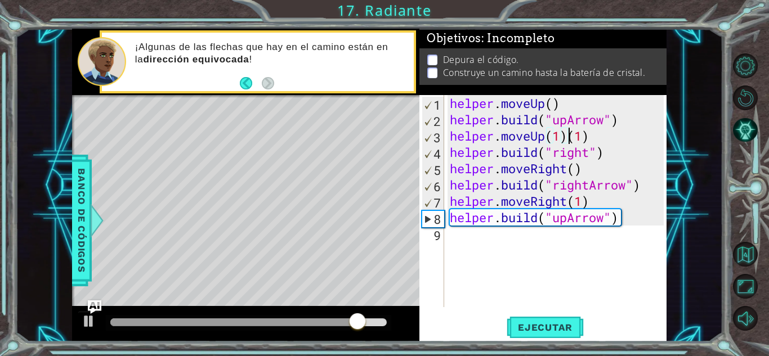
click at [567, 136] on div "helper . moveUp ( ) helper . build ( "upArrow" ) helper . moveUp ( 1 ) ( 1 ) he…" at bounding box center [558, 217] width 222 height 245
type textarea "helper.moveUp(1)"
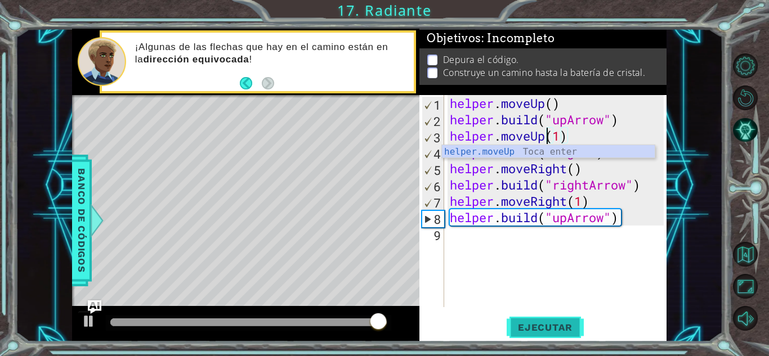
click at [520, 324] on span "Ejecutar" at bounding box center [544, 327] width 77 height 11
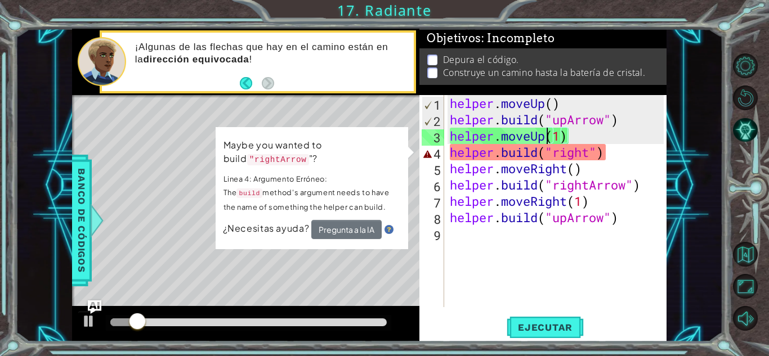
click at [465, 259] on div "helper . moveUp ( ) helper . build ( "upArrow" ) helper . moveUp ( 1 ) helper .…" at bounding box center [558, 217] width 222 height 245
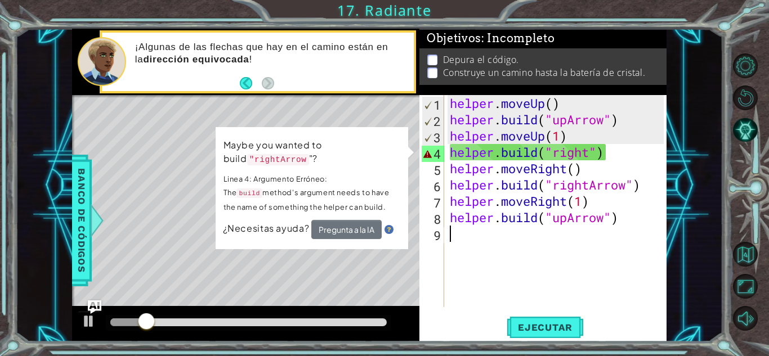
click at [586, 160] on div "helper . moveUp ( ) helper . build ( "upArrow" ) helper . moveUp ( 1 ) helper .…" at bounding box center [558, 217] width 222 height 245
click at [590, 155] on div "helper . moveUp ( ) helper . build ( "upArrow" ) helper . moveUp ( 1 ) helper .…" at bounding box center [558, 217] width 222 height 245
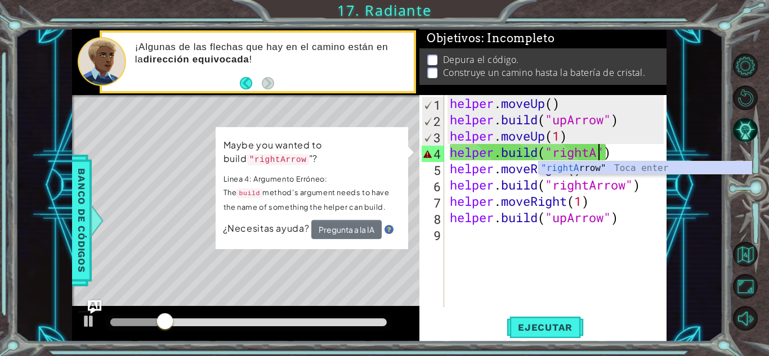
scroll to position [0, 7]
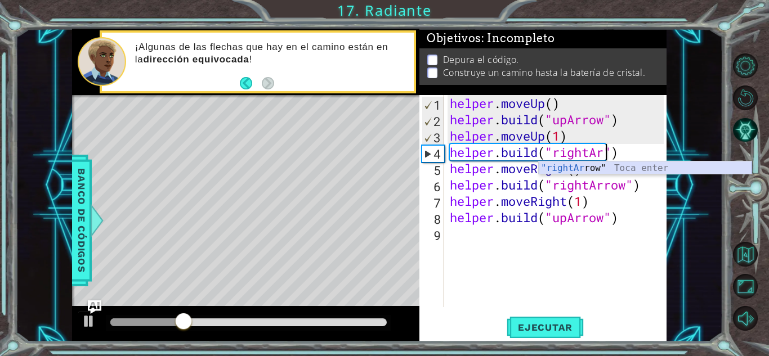
click at [582, 172] on div ""rightAr row" Toca enter" at bounding box center [645, 181] width 213 height 41
type textarea "[DOMAIN_NAME]("rightArrow")"
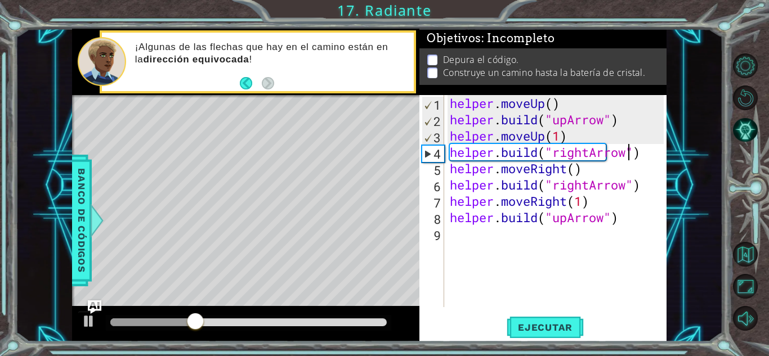
click at [538, 299] on div "helper . moveUp ( ) helper . build ( "upArrow" ) helper . moveUp ( 1 ) helper .…" at bounding box center [558, 217] width 222 height 245
click at [535, 324] on span "Ejecutar" at bounding box center [544, 327] width 77 height 11
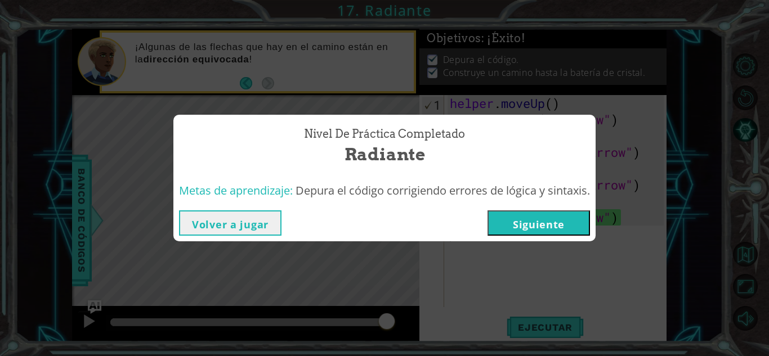
drag, startPoint x: 553, startPoint y: 186, endPoint x: 548, endPoint y: 204, distance: 18.9
click at [548, 201] on div "Metas de aprendizaje: Depura el código corrigiendo errores de lógica y sintaxis." at bounding box center [384, 191] width 422 height 28
click at [545, 213] on button "Siguiente" at bounding box center [538, 222] width 102 height 25
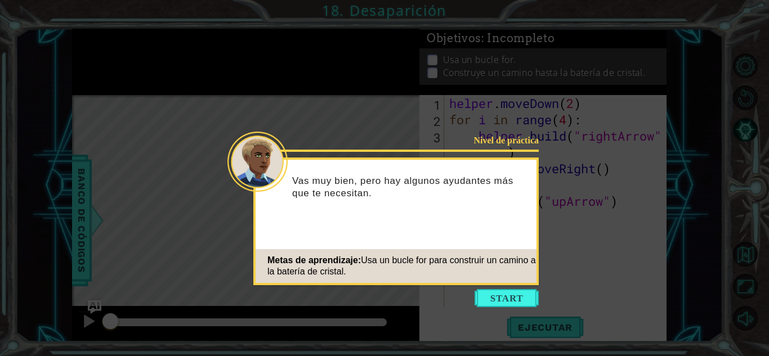
click at [510, 280] on div "Metas de aprendizaje: Usa un bucle for para construir un camino a la batería de…" at bounding box center [395, 266] width 281 height 34
click at [507, 290] on button "Start" at bounding box center [506, 298] width 64 height 18
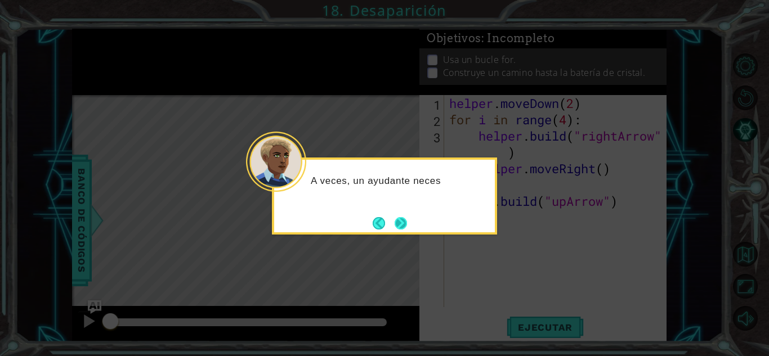
click at [406, 220] on button "Next" at bounding box center [400, 223] width 12 height 12
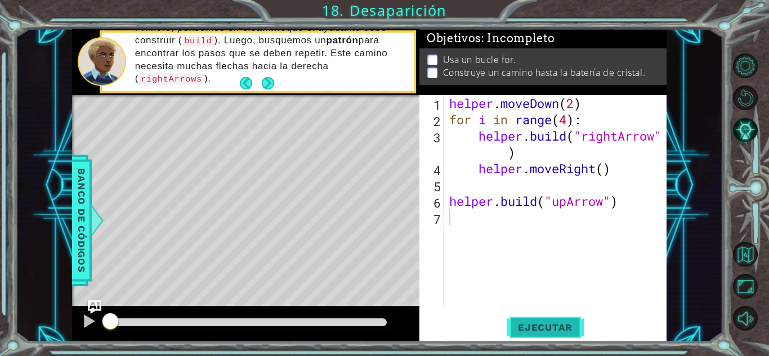
click at [558, 324] on span "Ejecutar" at bounding box center [544, 327] width 77 height 11
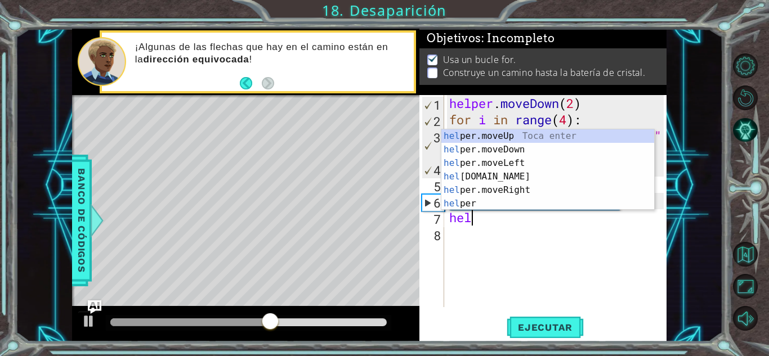
scroll to position [0, 1]
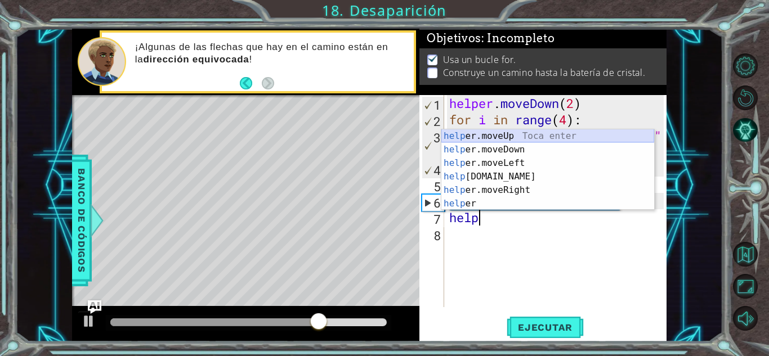
click at [520, 133] on div "help er.moveUp Toca enter help er.moveDown Toca enter help er.moveLeft Toca ent…" at bounding box center [547, 183] width 213 height 108
type textarea "helper.moveUp(1)"
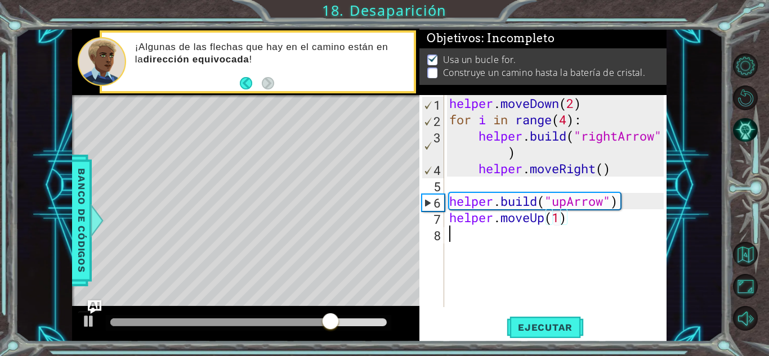
click at [495, 239] on div "helper . moveDown ( 2 ) for i in range ( 4 ) : helper . build ( "rightArrow" ) …" at bounding box center [558, 217] width 222 height 245
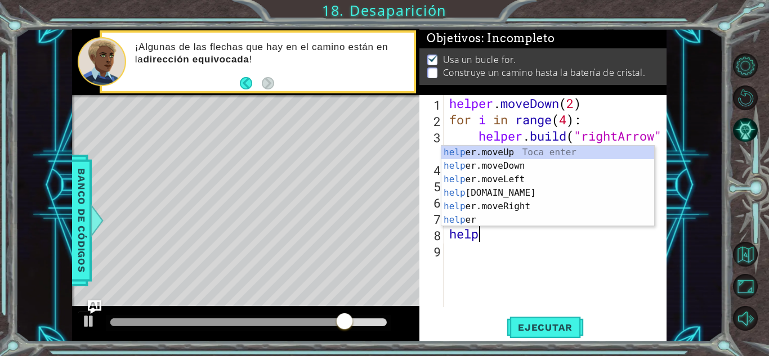
scroll to position [0, 1]
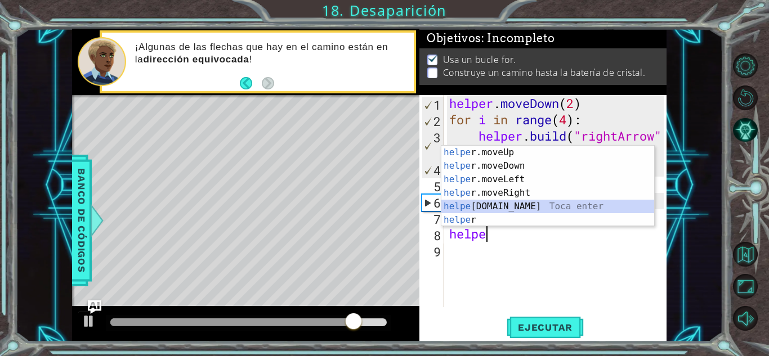
click at [480, 204] on div "helpe [PERSON_NAME]moveUp Toca enter helpe r.moveDown Toca enter helpe r.moveLe…" at bounding box center [547, 200] width 213 height 108
type textarea "[DOMAIN_NAME]("rightArrow")"
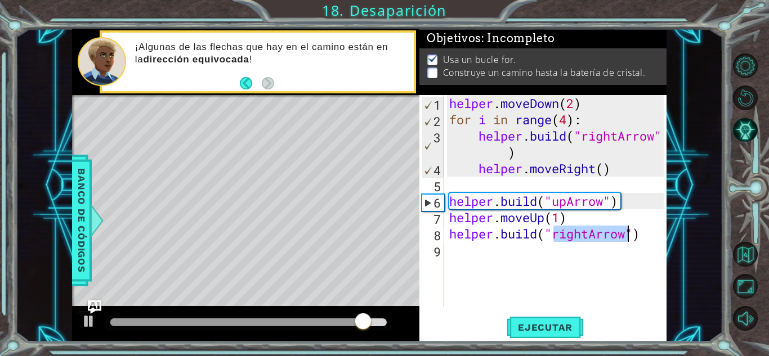
click at [568, 244] on div "helper . moveDown ( 2 ) for i in range ( 4 ) : helper . build ( "rightArrow" ) …" at bounding box center [558, 217] width 222 height 245
click at [579, 237] on div "helper . moveDown ( 2 ) for i in range ( 4 ) : helper . build ( "rightArrow" ) …" at bounding box center [558, 217] width 222 height 245
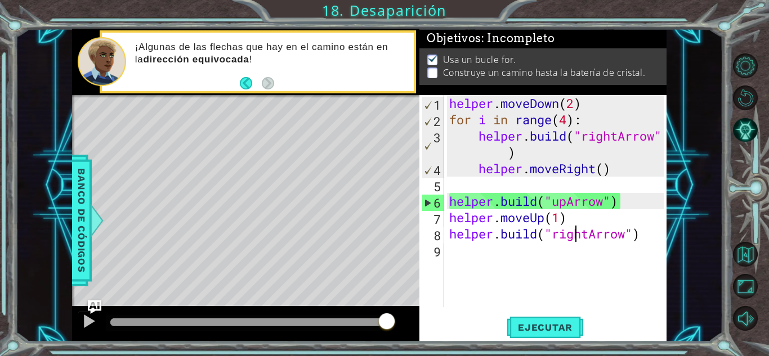
click at [589, 237] on div "helper . moveDown ( 2 ) for i in range ( 4 ) : helper . build ( "rightArrow" ) …" at bounding box center [558, 217] width 222 height 245
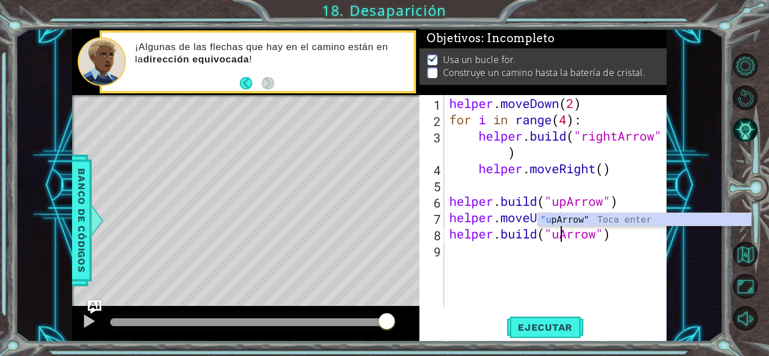
scroll to position [0, 5]
type textarea "[DOMAIN_NAME]("upArrow")"
click at [550, 321] on button "Ejecutar" at bounding box center [544, 327] width 77 height 25
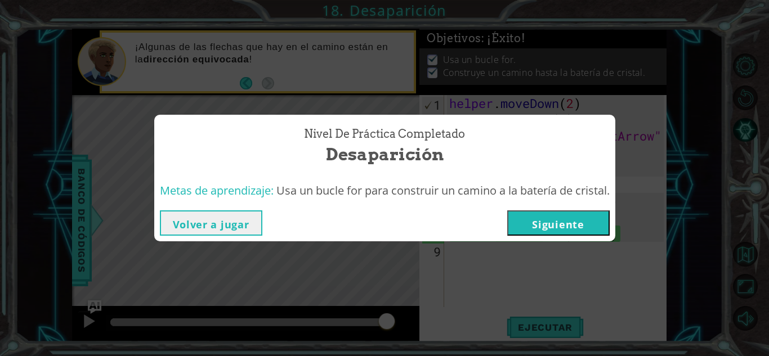
click at [558, 226] on button "Siguiente" at bounding box center [558, 222] width 102 height 25
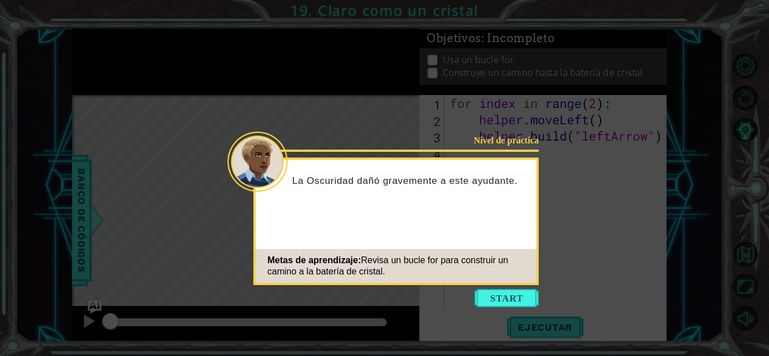
click at [513, 294] on button "Start" at bounding box center [506, 298] width 64 height 18
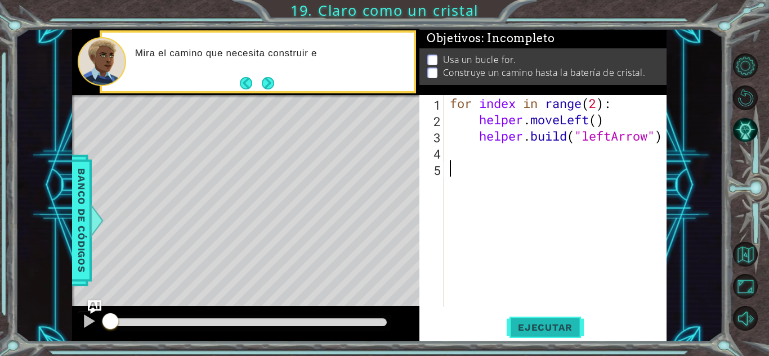
click at [547, 322] on span "Ejecutar" at bounding box center [544, 327] width 77 height 11
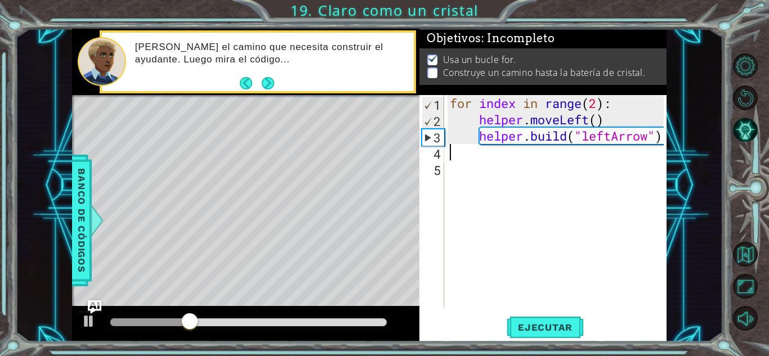
click at [458, 155] on div "for index in range ( 2 ) : helper . moveLeft ( ) helper . build ( "leftArrow" )" at bounding box center [558, 217] width 222 height 245
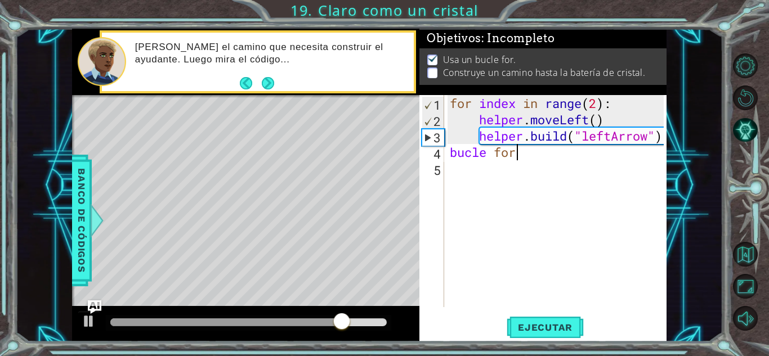
scroll to position [0, 3]
click at [540, 325] on span "Ejecutar" at bounding box center [544, 327] width 77 height 11
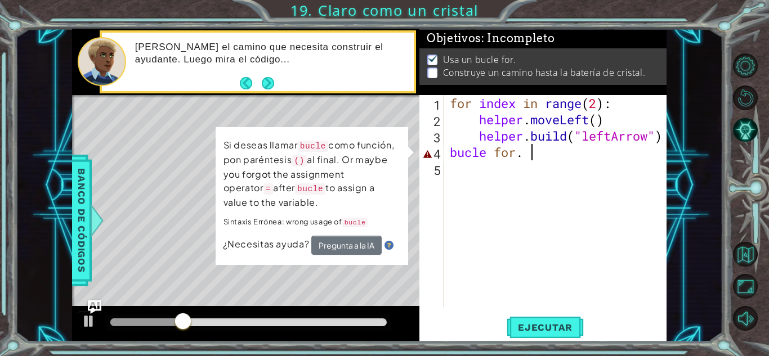
click at [524, 158] on div "for index in range ( 2 ) : helper . moveLeft ( ) helper . build ( "leftArrow" )…" at bounding box center [558, 217] width 222 height 245
click at [526, 157] on div "for index in range ( 2 ) : helper . moveLeft ( ) helper . build ( "leftArrow" )…" at bounding box center [558, 217] width 222 height 245
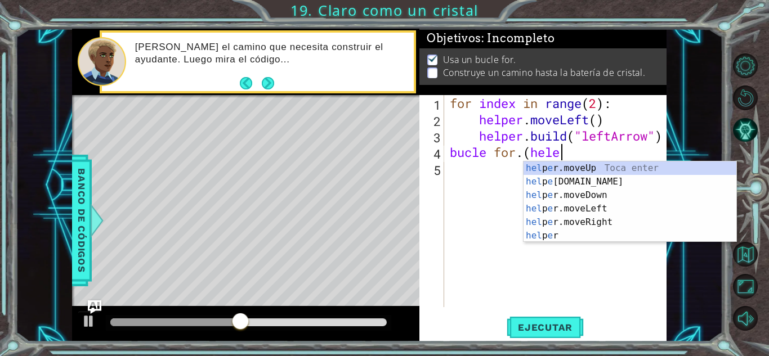
scroll to position [0, 5]
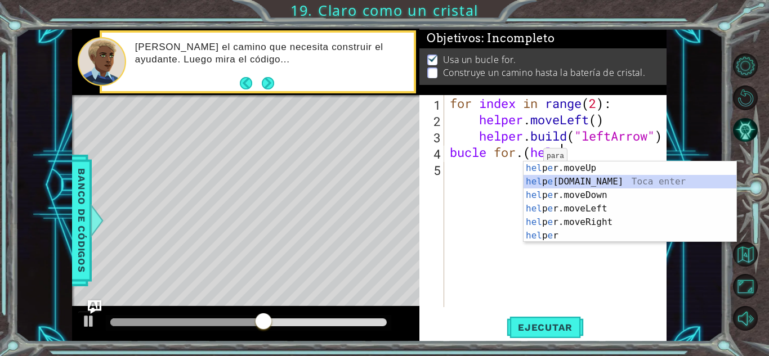
click at [533, 184] on div "hel p e r.moveUp Toca enter hel p e [DOMAIN_NAME] Toca enter hel p e r.moveDown…" at bounding box center [629, 215] width 213 height 108
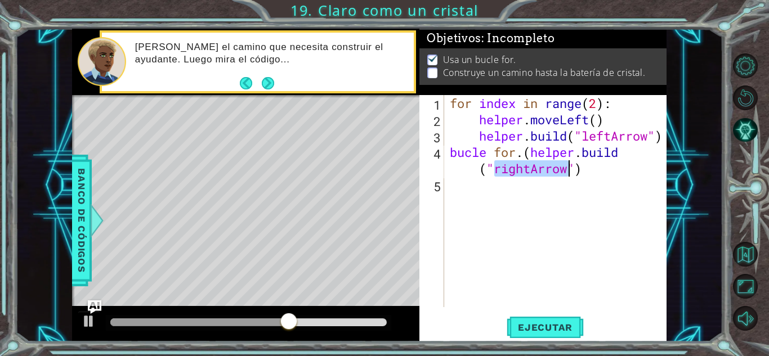
click at [524, 168] on div "for index in range ( 2 ) : helper . moveLeft ( ) helper . build ( "leftArrow" )…" at bounding box center [558, 217] width 222 height 245
drag, startPoint x: 531, startPoint y: 170, endPoint x: 495, endPoint y: 168, distance: 36.1
click at [495, 168] on div "for index in range ( 2 ) : helper . moveLeft ( ) helper . build ( "leftArrow" )…" at bounding box center [558, 217] width 222 height 245
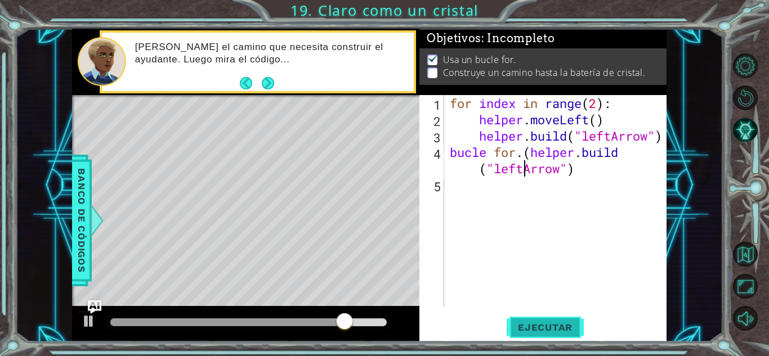
type textarea "bucle for.([DOMAIN_NAME]("leftArrow")"
click at [514, 322] on span "Ejecutar" at bounding box center [544, 327] width 77 height 11
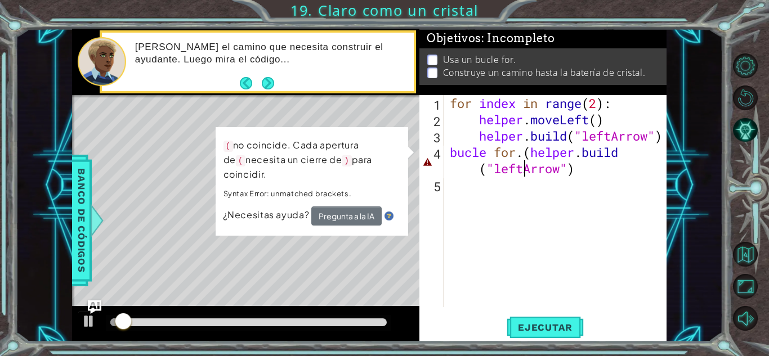
click at [499, 227] on div "for index in range ( 2 ) : helper . moveLeft ( ) helper . build ( "leftArrow" )…" at bounding box center [558, 217] width 222 height 245
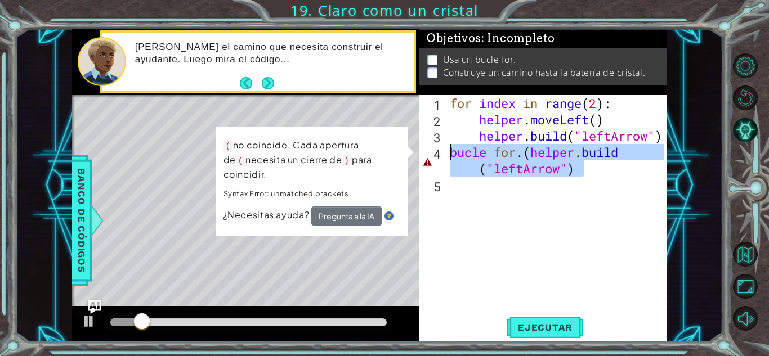
drag, startPoint x: 600, startPoint y: 170, endPoint x: 446, endPoint y: 152, distance: 155.2
click at [446, 152] on div "1 2 3 4 5 for index in range ( 2 ) : helper . moveLeft ( ) helper . build ( "le…" at bounding box center [541, 201] width 244 height 212
type textarea "bucle for.([DOMAIN_NAME]("leftArrow")"
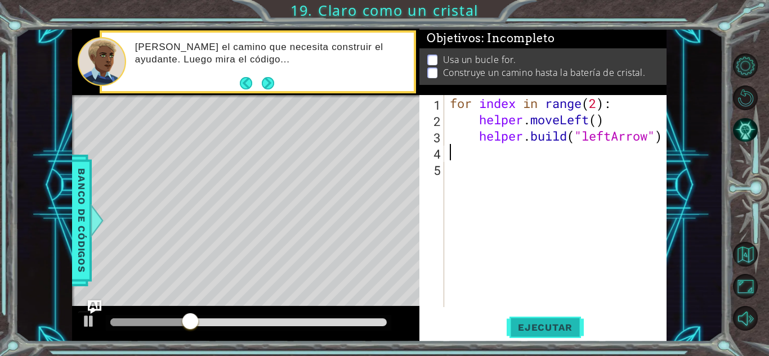
click at [531, 324] on span "Ejecutar" at bounding box center [544, 327] width 77 height 11
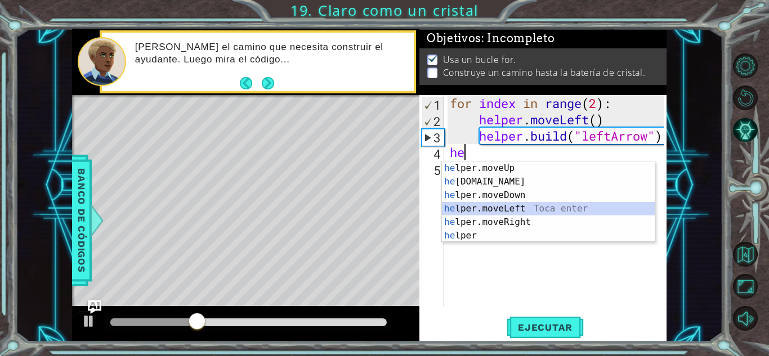
click at [505, 206] on div "he lper.moveUp Toca enter he [DOMAIN_NAME] Toca enter he lper.moveDown Toca ent…" at bounding box center [548, 215] width 213 height 108
type textarea "helper.moveLeft(1)"
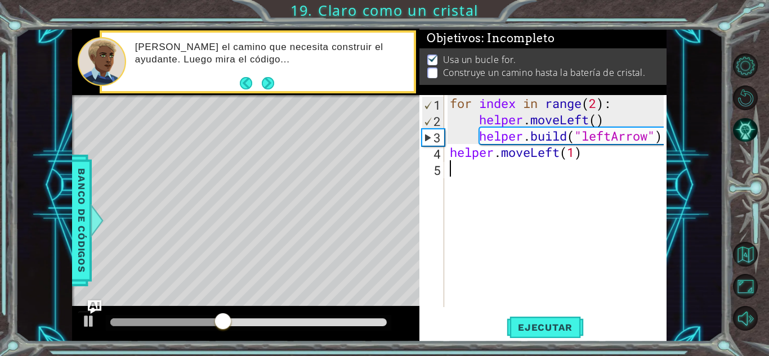
click at [508, 170] on div "for index in range ( 2 ) : helper . moveLeft ( ) helper . build ( "leftArrow" )…" at bounding box center [558, 217] width 222 height 245
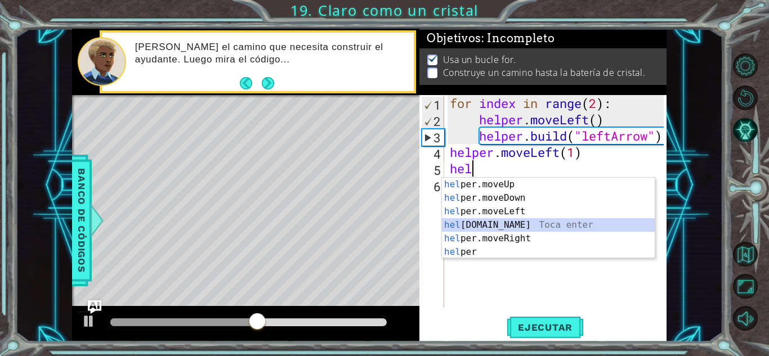
click at [492, 224] on div "hel per.moveUp Toca enter hel per.moveDown Toca enter hel per.moveLeft Toca ent…" at bounding box center [548, 232] width 213 height 108
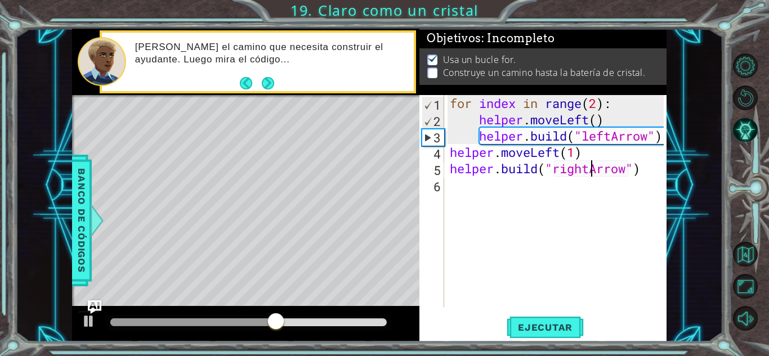
click at [587, 169] on div "for index in range ( 2 ) : helper . moveLeft ( ) helper . build ( "leftArrow" )…" at bounding box center [558, 217] width 222 height 245
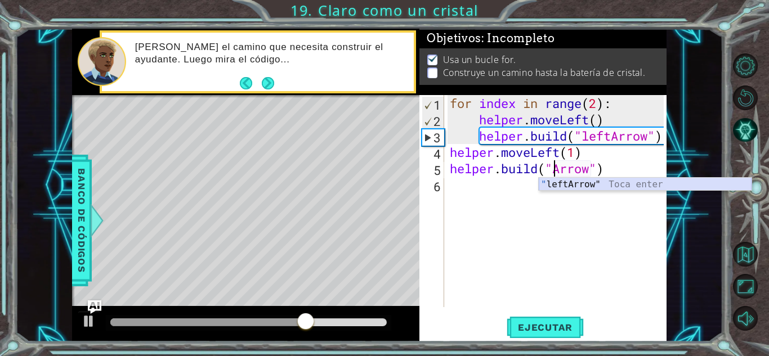
click at [561, 187] on div "" leftArrow" Toca enter" at bounding box center [645, 198] width 213 height 41
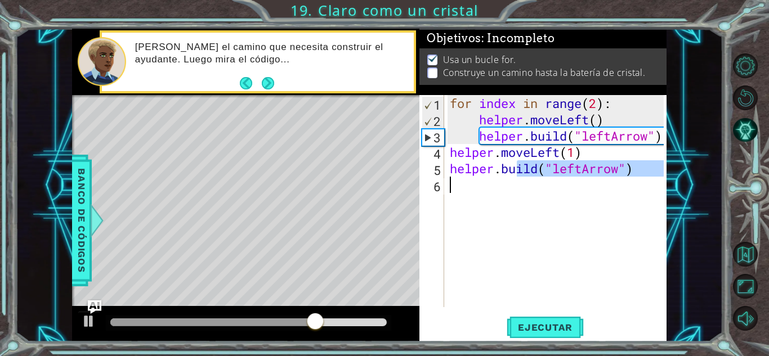
click at [517, 187] on div "for index in range ( 2 ) : helper . moveLeft ( ) helper . build ( "leftArrow" )…" at bounding box center [558, 217] width 222 height 245
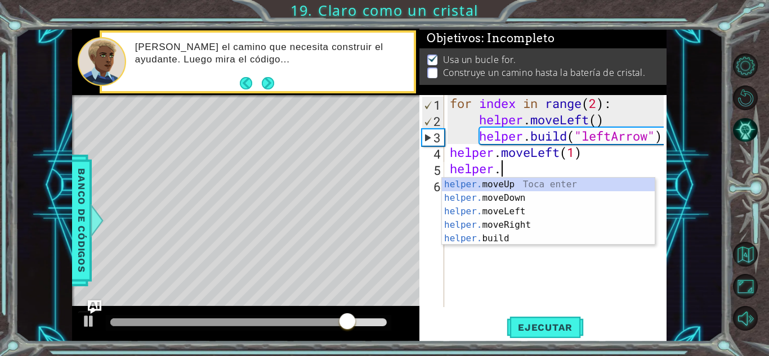
scroll to position [0, 2]
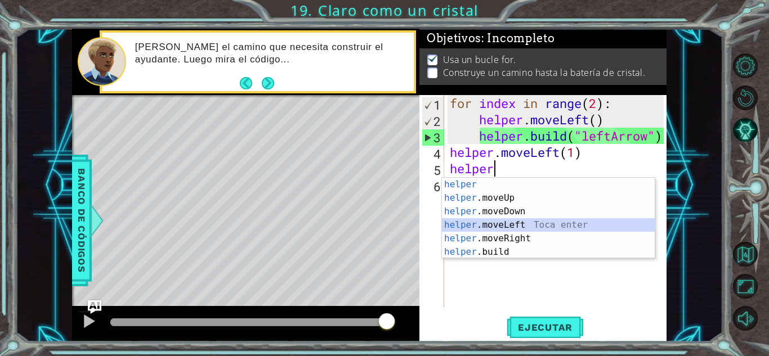
click at [511, 227] on div "helper Toca enter helper .moveUp Toca enter helper .moveDown Toca enter helper …" at bounding box center [548, 232] width 213 height 108
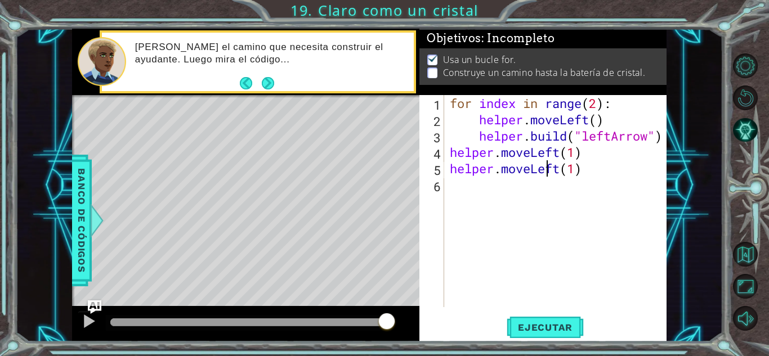
click at [543, 170] on div "for index in range ( 2 ) : helper . moveLeft ( ) helper . build ( "leftArrow" )…" at bounding box center [558, 217] width 222 height 245
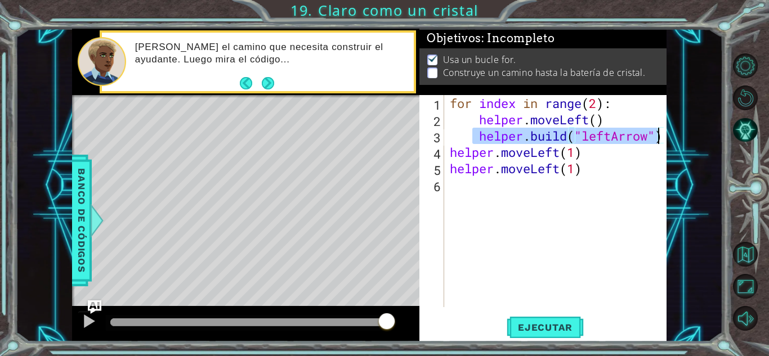
drag, startPoint x: 474, startPoint y: 137, endPoint x: 661, endPoint y: 138, distance: 187.4
click at [661, 138] on div "for index in range ( 2 ) : helper . moveLeft ( ) helper . build ( "leftArrow" )…" at bounding box center [558, 217] width 222 height 245
click at [628, 159] on div "for index in range ( 2 ) : helper . moveLeft ( ) helper . build ( "leftArrow" )…" at bounding box center [558, 217] width 222 height 245
type textarea "helper.moveLeft(1)"
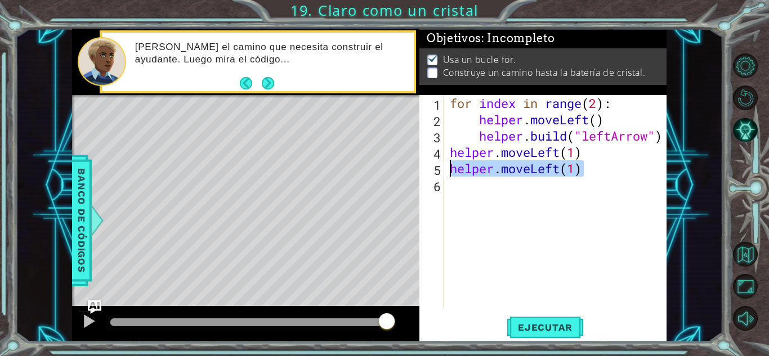
drag, startPoint x: 604, startPoint y: 166, endPoint x: 440, endPoint y: 161, distance: 164.4
click at [440, 161] on div "helper.moveLeft(1) 1 2 3 4 5 6 for index in range ( 2 ) : helper . moveLeft ( )…" at bounding box center [541, 201] width 244 height 212
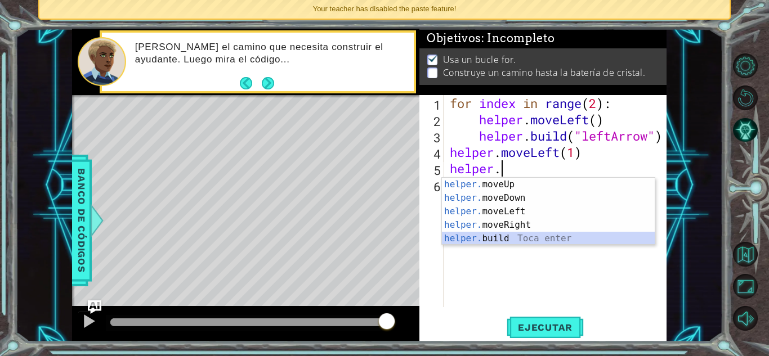
click at [582, 238] on div "helper. moveUp Toca enter helper. moveDown Toca enter helper. moveLeft Toca ent…" at bounding box center [548, 225] width 213 height 95
type textarea "[DOMAIN_NAME]("rightArrow")"
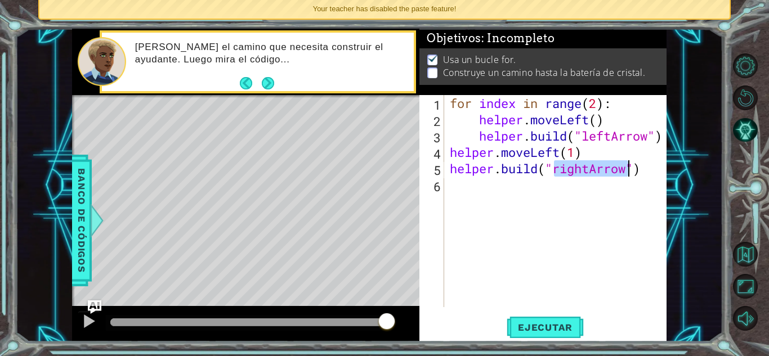
click at [578, 179] on div "for index in range ( 2 ) : helper . moveLeft ( ) helper . build ( "leftArrow" )…" at bounding box center [558, 217] width 222 height 245
click at [582, 174] on div "for index in range ( 2 ) : helper . moveLeft ( ) helper . build ( "leftArrow" )…" at bounding box center [558, 217] width 222 height 245
click at [588, 173] on div "for index in range ( 2 ) : helper . moveLeft ( ) helper . build ( "leftArrow" )…" at bounding box center [558, 217] width 222 height 245
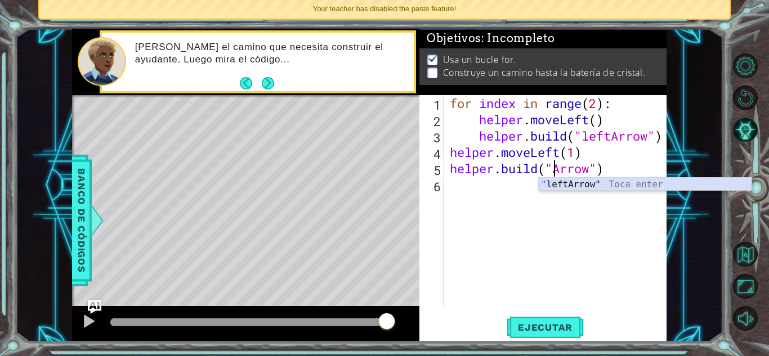
click at [577, 187] on div "" leftArrow" Toca enter" at bounding box center [645, 198] width 213 height 41
type textarea "[DOMAIN_NAME]("leftArrow")"
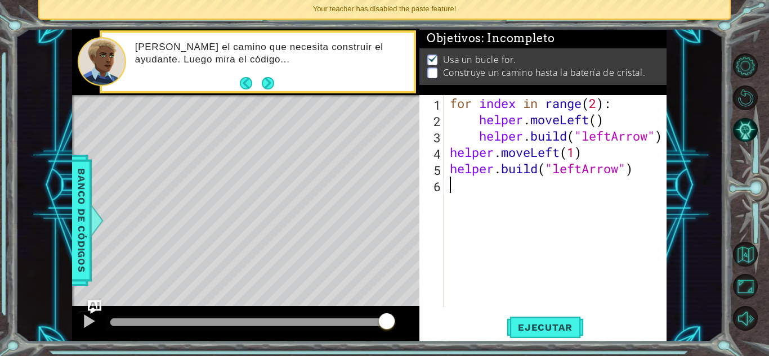
click at [539, 206] on div "for index in range ( 2 ) : helper . moveLeft ( ) helper . build ( "leftArrow" )…" at bounding box center [558, 217] width 222 height 245
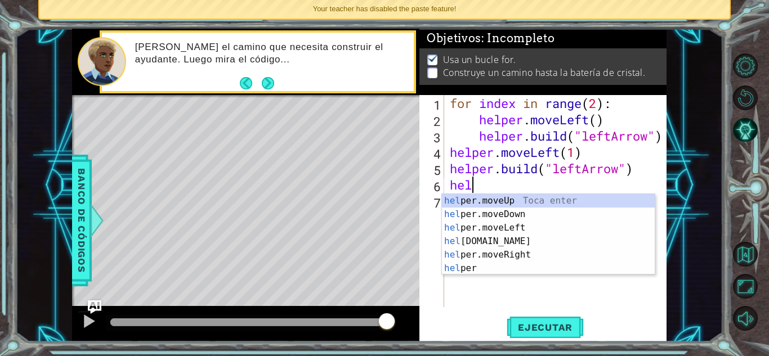
scroll to position [0, 1]
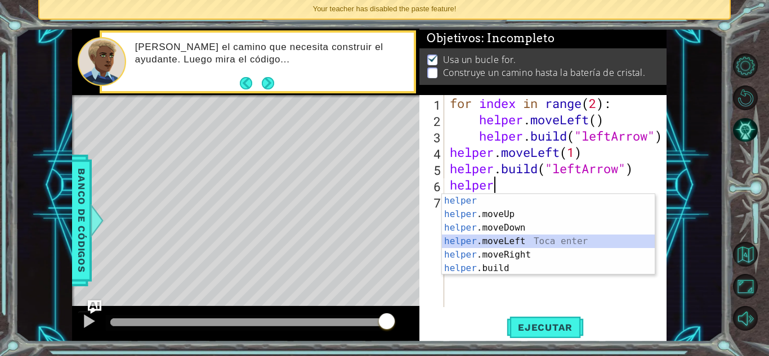
click at [518, 237] on div "helper Toca enter helper .moveUp Toca enter helper .moveDown Toca enter helper …" at bounding box center [548, 248] width 213 height 108
type textarea "helper.moveLeft(1)"
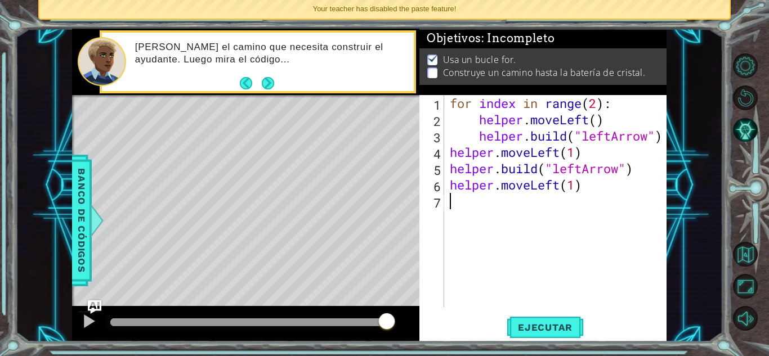
click at [517, 218] on div "for index in range ( 2 ) : helper . moveLeft ( ) helper . build ( "leftArrow" )…" at bounding box center [558, 217] width 222 height 245
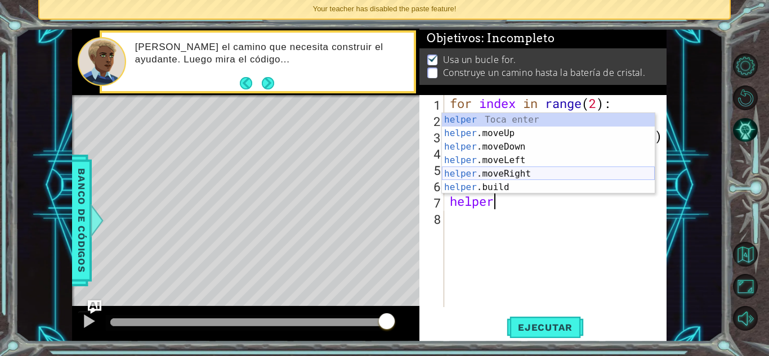
click at [518, 181] on div "helper Toca enter helper .moveUp Toca enter helper .moveDown Toca enter helper …" at bounding box center [548, 167] width 213 height 108
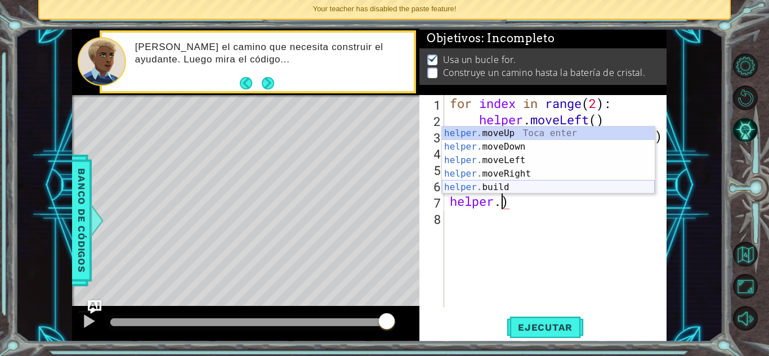
click at [581, 187] on div "helper. moveUp Toca enter helper. moveDown Toca enter helper. moveLeft Toca ent…" at bounding box center [548, 174] width 213 height 95
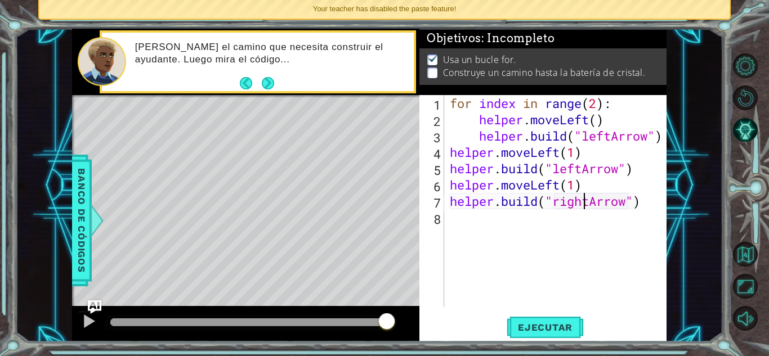
click at [584, 203] on div "for index in range ( 2 ) : helper . moveLeft ( ) helper . build ( "leftArrow" )…" at bounding box center [558, 217] width 222 height 245
drag, startPoint x: 591, startPoint y: 204, endPoint x: 557, endPoint y: 201, distance: 34.4
click at [557, 201] on div "for index in range ( 2 ) : helper . moveLeft ( ) helper . build ( "leftArrow" )…" at bounding box center [558, 217] width 222 height 245
type textarea "[DOMAIN_NAME]("downArrow")"
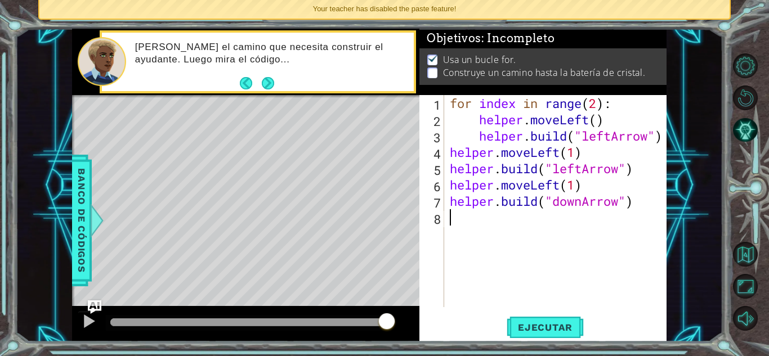
click at [527, 229] on div "for index in range ( 2 ) : helper . moveLeft ( ) helper . build ( "leftArrow" )…" at bounding box center [558, 217] width 222 height 245
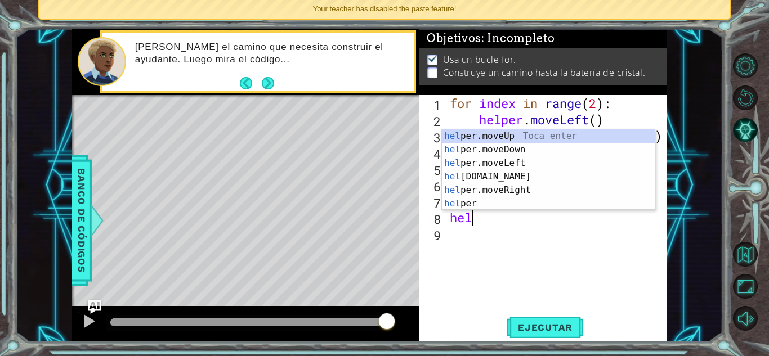
scroll to position [0, 1]
type textarea "helper"
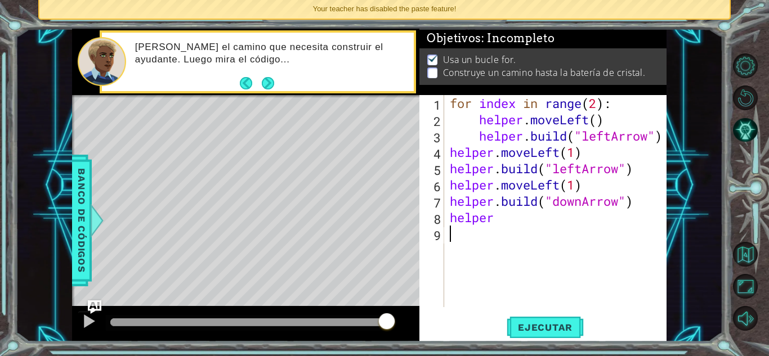
click at [527, 229] on div "for index in range ( 2 ) : helper . moveLeft ( ) helper . build ( "leftArrow" )…" at bounding box center [558, 217] width 222 height 245
drag, startPoint x: 641, startPoint y: 207, endPoint x: 555, endPoint y: 195, distance: 87.5
click at [555, 195] on div "for index in range ( 2 ) : helper . moveLeft ( ) helper . build ( "leftArrow" )…" at bounding box center [558, 217] width 222 height 245
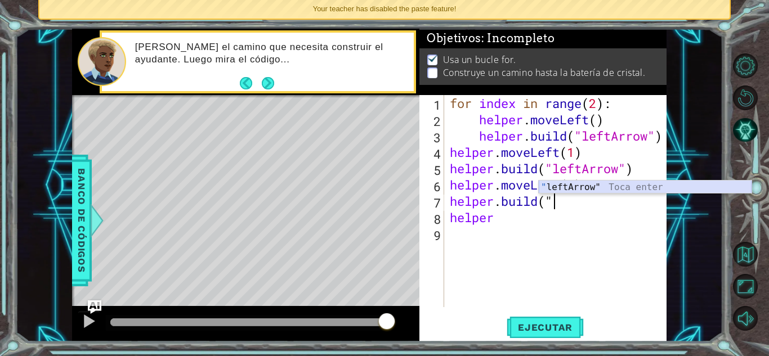
click at [566, 183] on div "" leftArrow" Toca enter" at bounding box center [645, 201] width 213 height 41
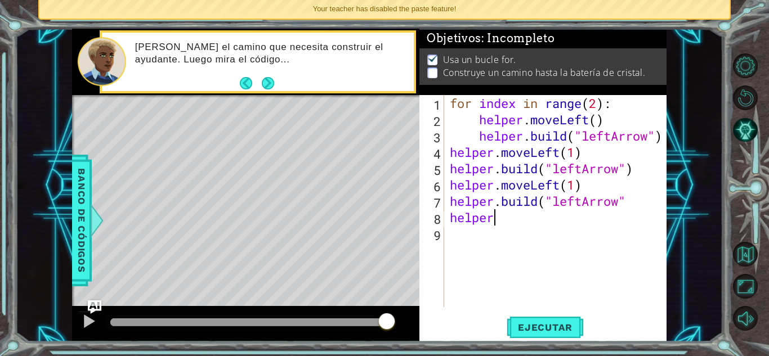
click at [509, 224] on div "for index in range ( 2 ) : helper . moveLeft ( ) helper . build ( "leftArrow" )…" at bounding box center [558, 217] width 222 height 245
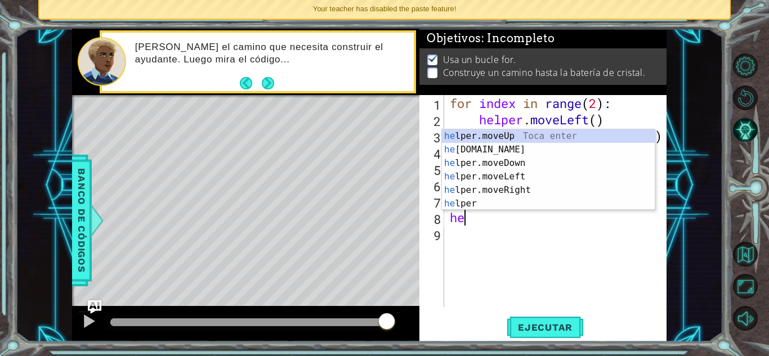
type textarea "h"
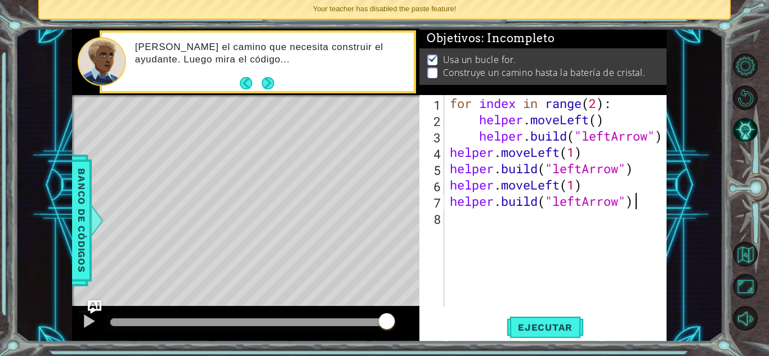
scroll to position [0, 8]
type textarea "[DOMAIN_NAME]("leftArrow")"
click at [548, 322] on span "Ejecutar" at bounding box center [544, 327] width 77 height 11
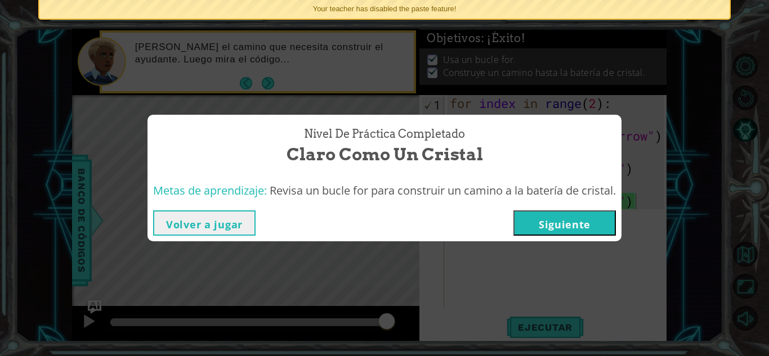
click at [575, 230] on button "Siguiente" at bounding box center [564, 222] width 102 height 25
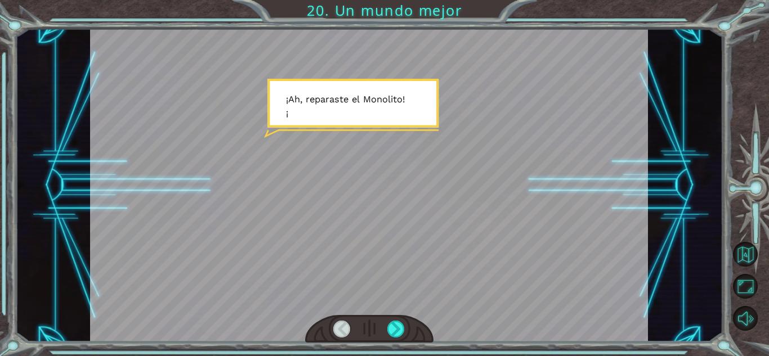
click at [428, 200] on div at bounding box center [369, 185] width 558 height 313
click at [430, 200] on div at bounding box center [369, 185] width 558 height 313
click at [401, 329] on div at bounding box center [395, 329] width 17 height 17
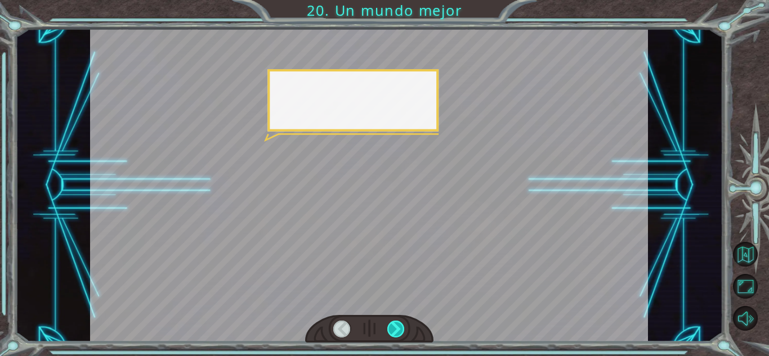
click at [401, 329] on div at bounding box center [395, 329] width 17 height 17
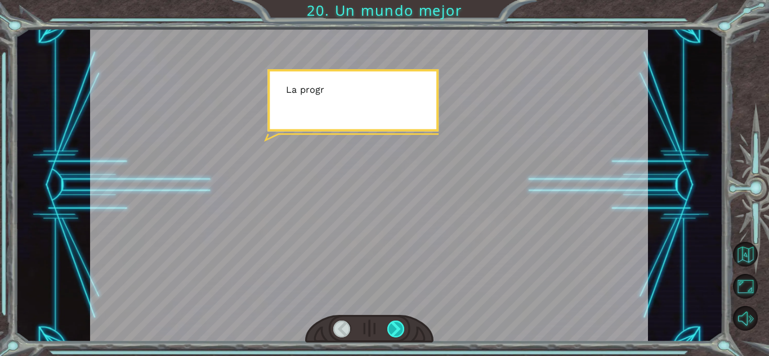
click at [401, 329] on div at bounding box center [395, 329] width 17 height 17
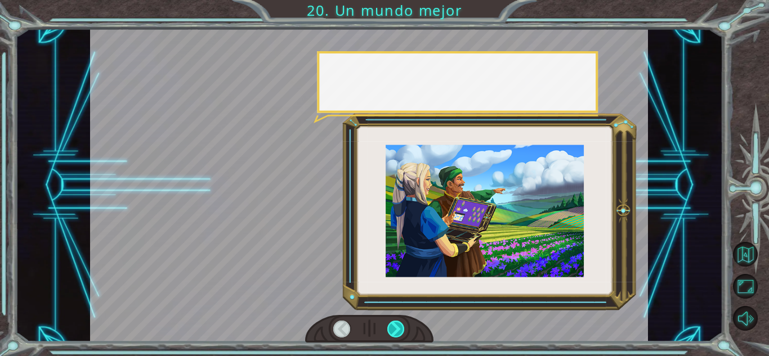
click at [401, 329] on div at bounding box center [395, 329] width 17 height 17
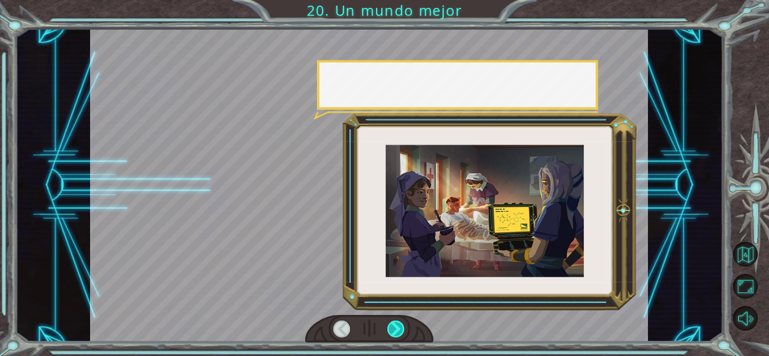
click at [401, 329] on div at bounding box center [395, 329] width 17 height 17
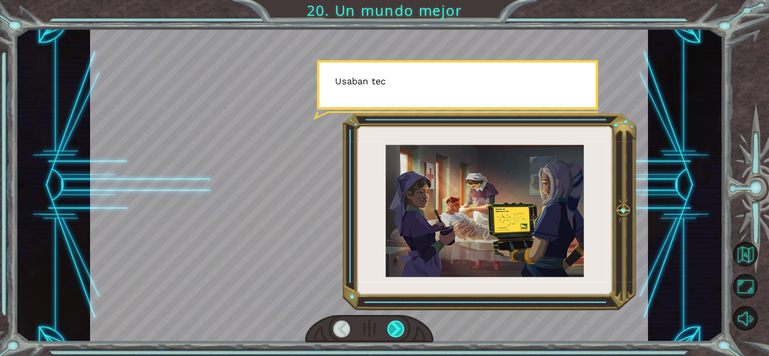
click at [401, 329] on div at bounding box center [395, 329] width 17 height 17
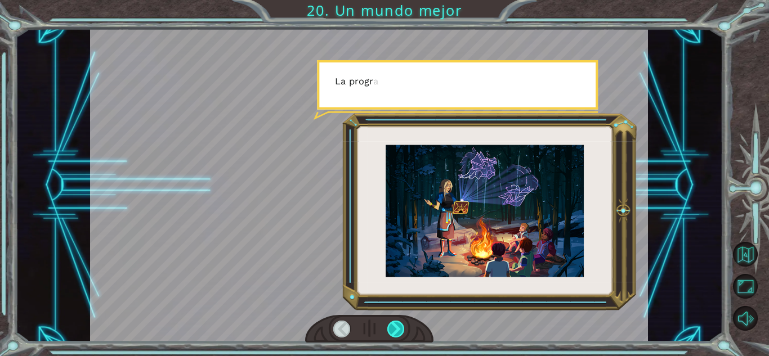
click at [401, 329] on div at bounding box center [395, 329] width 17 height 17
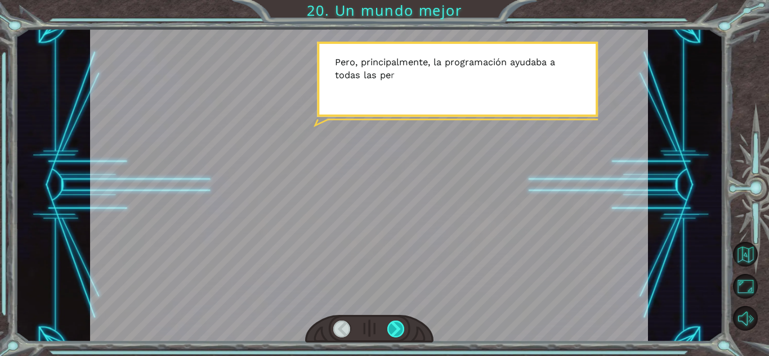
click at [402, 322] on div at bounding box center [395, 329] width 17 height 17
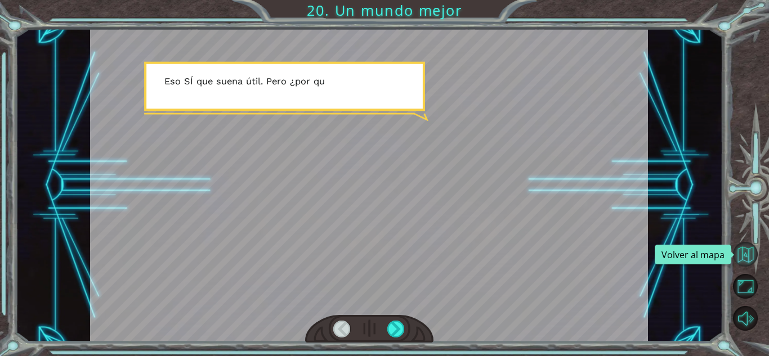
click at [737, 248] on button "Volver al mapa" at bounding box center [745, 254] width 25 height 25
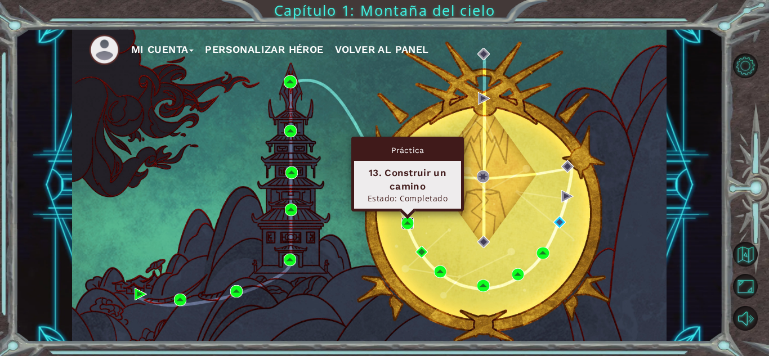
click at [406, 222] on img at bounding box center [407, 223] width 12 height 12
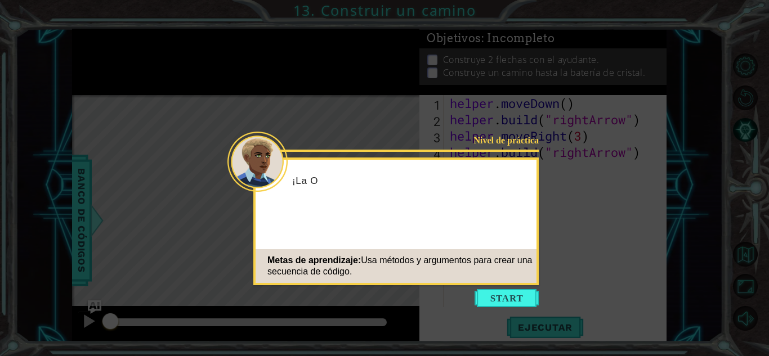
click at [513, 309] on icon at bounding box center [384, 178] width 769 height 356
click at [513, 299] on button "Start" at bounding box center [506, 298] width 64 height 18
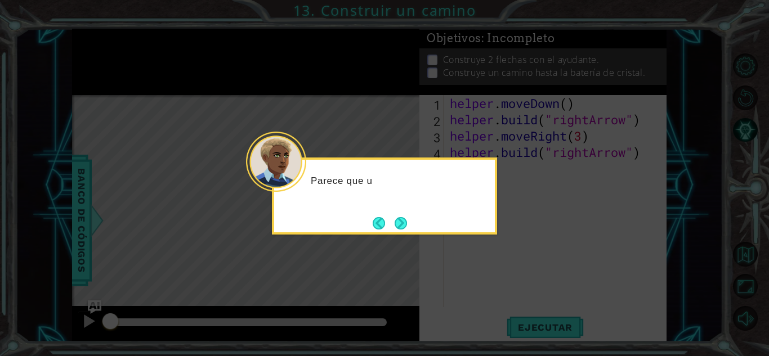
click at [449, 219] on div "Parece que u" at bounding box center [384, 196] width 225 height 77
click at [402, 210] on div "Parece que una parte del camino p" at bounding box center [384, 196] width 225 height 77
click at [403, 210] on div "Parece que una parte del camino para la" at bounding box center [384, 192] width 221 height 57
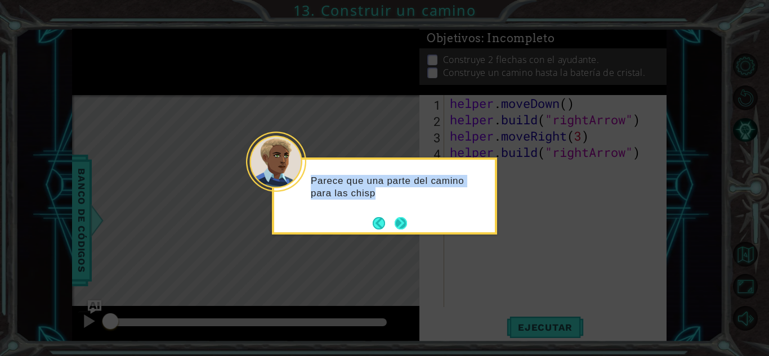
click at [403, 218] on div "Parece que una parte del camino para las chisp" at bounding box center [384, 190] width 221 height 61
click at [403, 220] on button "Next" at bounding box center [400, 223] width 12 height 12
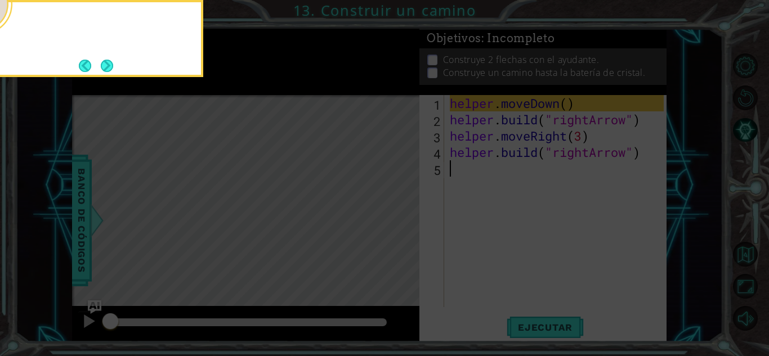
click at [403, 220] on icon at bounding box center [384, 53] width 769 height 606
click at [527, 267] on icon at bounding box center [384, 53] width 769 height 606
drag, startPoint x: 464, startPoint y: 221, endPoint x: 400, endPoint y: 187, distance: 72.5
click at [424, 204] on icon at bounding box center [384, 53] width 769 height 606
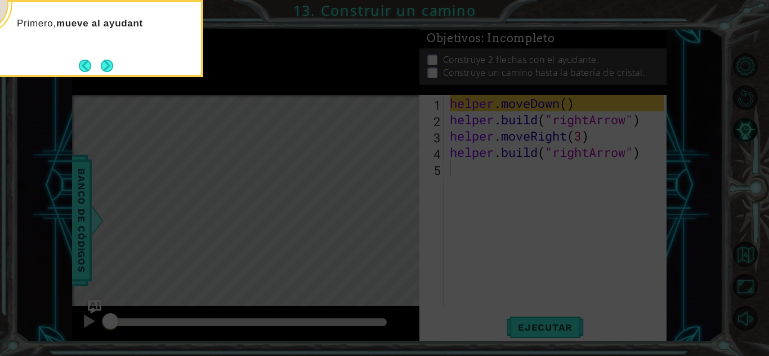
drag, startPoint x: 400, startPoint y: 187, endPoint x: 179, endPoint y: 43, distance: 263.5
click at [216, 66] on icon at bounding box center [384, 53] width 769 height 606
click at [104, 64] on button "Next" at bounding box center [107, 66] width 12 height 12
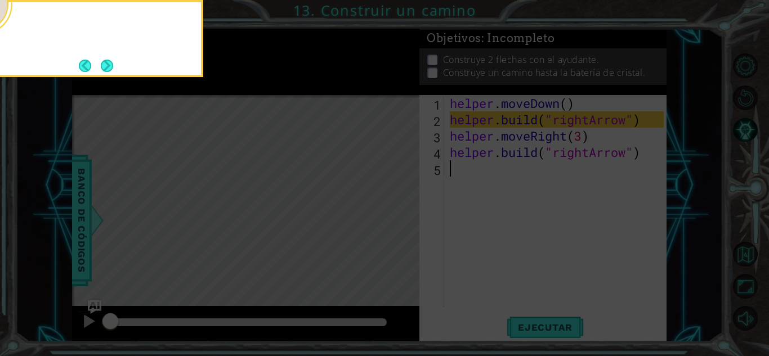
click at [103, 63] on button "Next" at bounding box center [107, 66] width 12 height 12
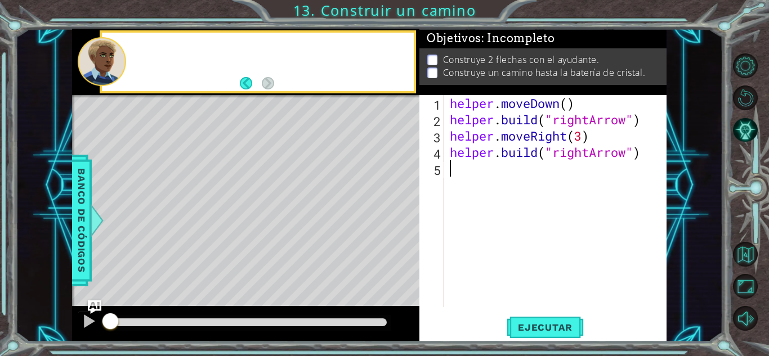
click at [105, 64] on div at bounding box center [102, 61] width 48 height 49
click at [535, 316] on div "1 2 3 4 5 helper . moveDown ( ) helper . build ( "rightArrow" ) helper . moveRi…" at bounding box center [542, 218] width 247 height 246
click at [537, 320] on button "Ejecutar" at bounding box center [544, 327] width 77 height 25
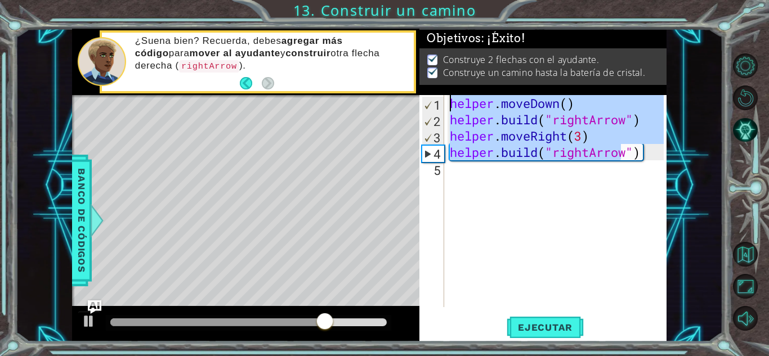
drag, startPoint x: 620, startPoint y: 160, endPoint x: 428, endPoint y: 100, distance: 200.6
click at [428, 100] on div "1 2 3 4 5 helper . moveDown ( ) helper . build ( "rightArrow" ) helper . moveRi…" at bounding box center [541, 201] width 244 height 212
click at [89, 320] on div at bounding box center [89, 321] width 15 height 15
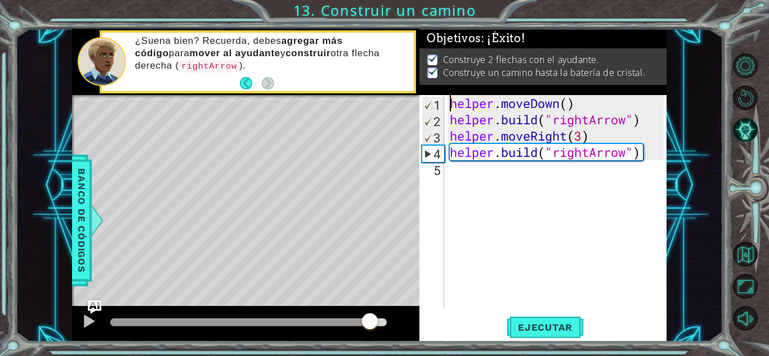
click at [532, 158] on div "helper . moveDown ( ) helper . build ( "rightArrow" ) helper . moveRight ( 3 ) …" at bounding box center [558, 217] width 222 height 245
type textarea "[DOMAIN_NAME]("rightArrow")"
click at [656, 175] on div "helper . moveDown ( ) helper . build ( "rightArrow" ) helper . moveRight ( 3 ) …" at bounding box center [558, 217] width 222 height 245
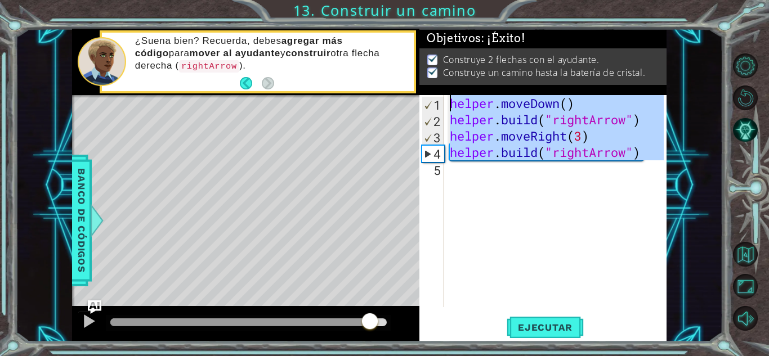
drag, startPoint x: 650, startPoint y: 162, endPoint x: 442, endPoint y: 98, distance: 217.7
click at [442, 98] on div "1 2 3 4 5 helper . moveDown ( ) helper . build ( "rightArrow" ) helper . moveRi…" at bounding box center [541, 201] width 244 height 212
click at [562, 335] on button "Ejecutar" at bounding box center [544, 327] width 77 height 25
type textarea "helper.moveDown()"
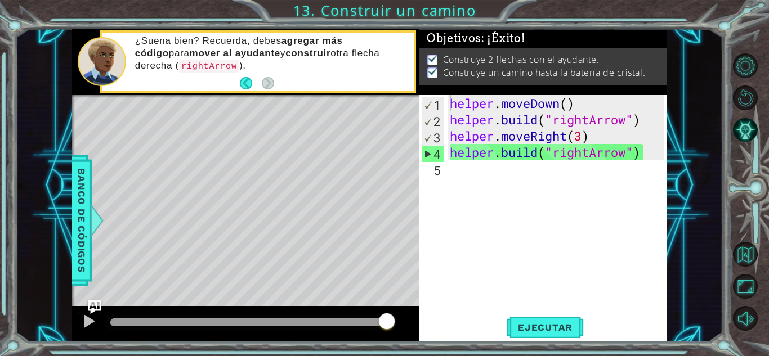
drag, startPoint x: 230, startPoint y: 318, endPoint x: 457, endPoint y: 311, distance: 226.9
click at [457, 311] on div "1 ההההההההההההההההההההההההההההההההההההההההההההההההההההההההההההההההההההההההההההה…" at bounding box center [369, 185] width 594 height 313
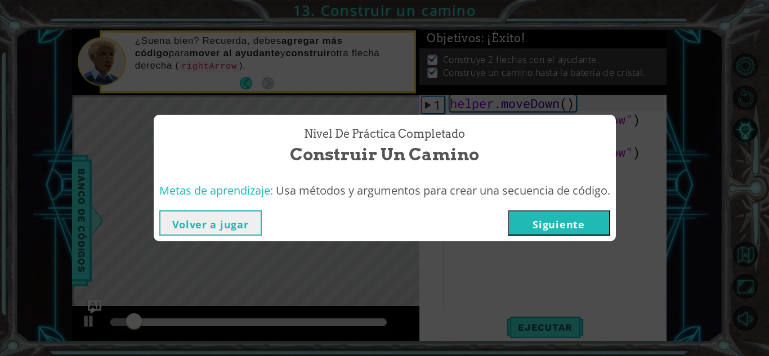
click at [579, 218] on button "Siguiente" at bounding box center [559, 222] width 102 height 25
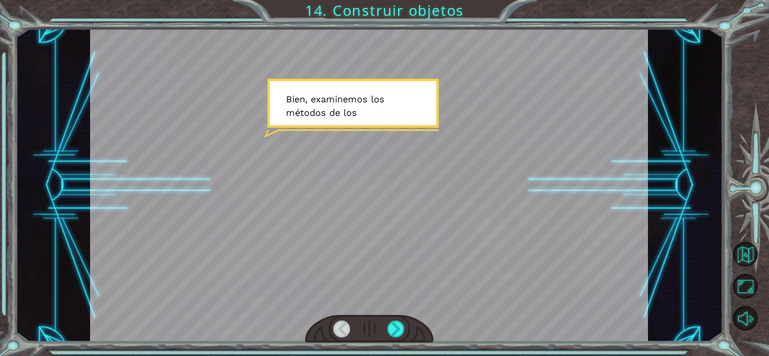
click at [385, 173] on div at bounding box center [369, 185] width 558 height 313
click at [352, 250] on div at bounding box center [369, 185] width 558 height 313
drag, startPoint x: 390, startPoint y: 146, endPoint x: 391, endPoint y: 90, distance: 55.7
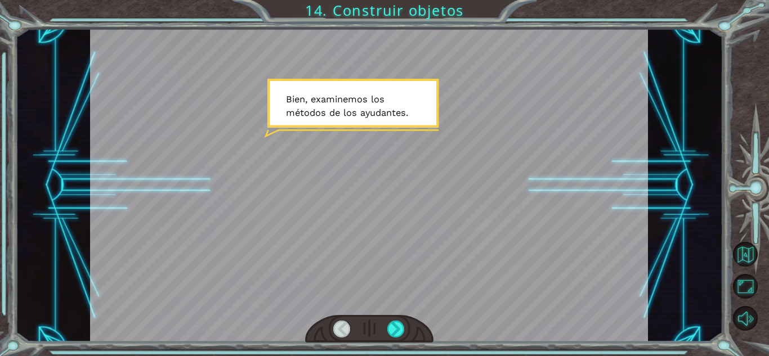
click at [390, 125] on div at bounding box center [369, 185] width 558 height 313
click at [390, 93] on div at bounding box center [369, 185] width 558 height 313
click at [383, 113] on div at bounding box center [369, 185] width 558 height 313
click at [449, 277] on div at bounding box center [369, 185] width 558 height 313
click at [401, 331] on div at bounding box center [395, 329] width 17 height 17
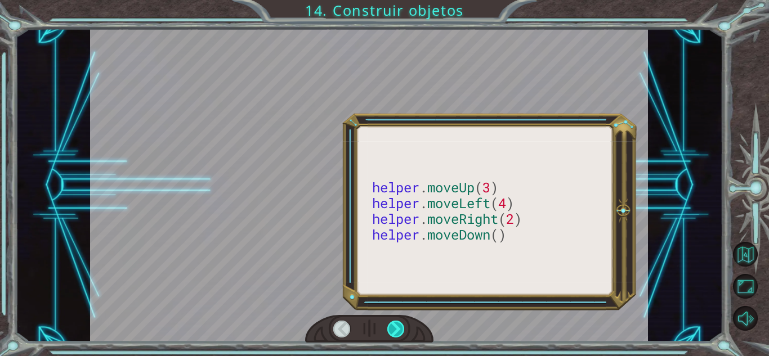
click at [401, 331] on div at bounding box center [395, 329] width 17 height 17
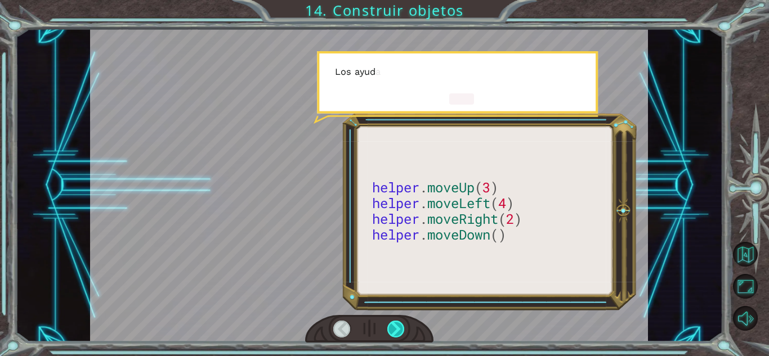
click at [401, 331] on div at bounding box center [395, 329] width 17 height 17
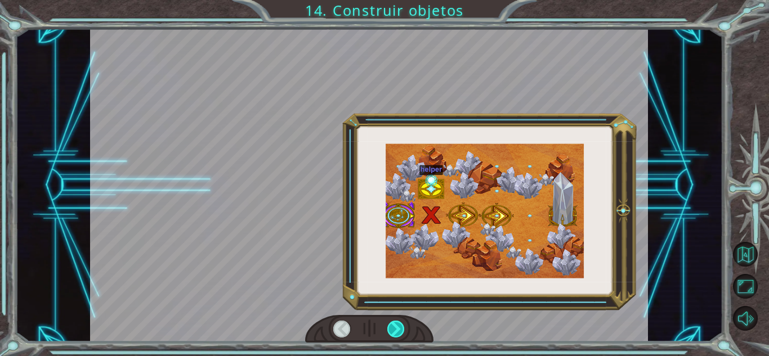
click at [401, 331] on div at bounding box center [395, 329] width 17 height 17
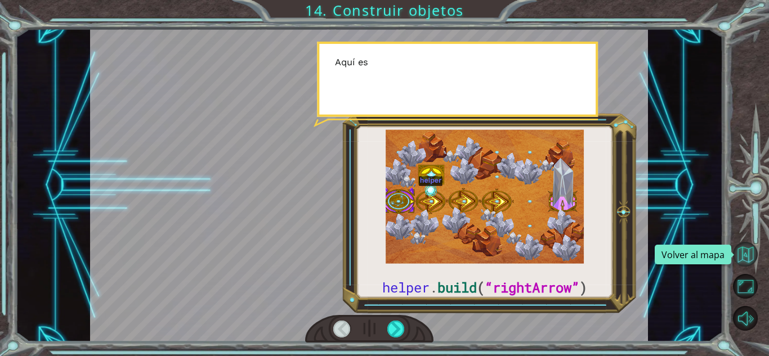
click at [748, 248] on button "Volver al mapa" at bounding box center [745, 254] width 25 height 25
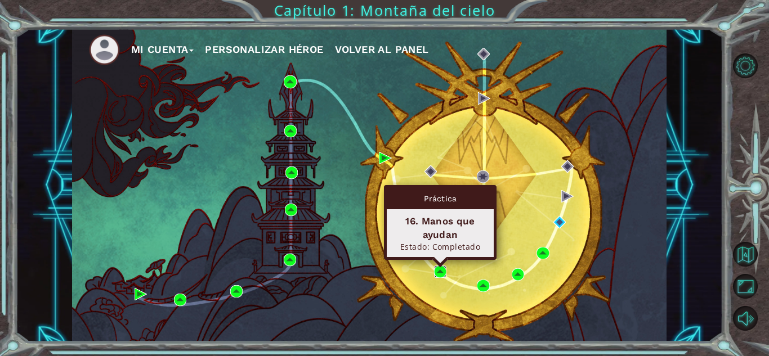
click at [442, 272] on img at bounding box center [440, 272] width 12 height 12
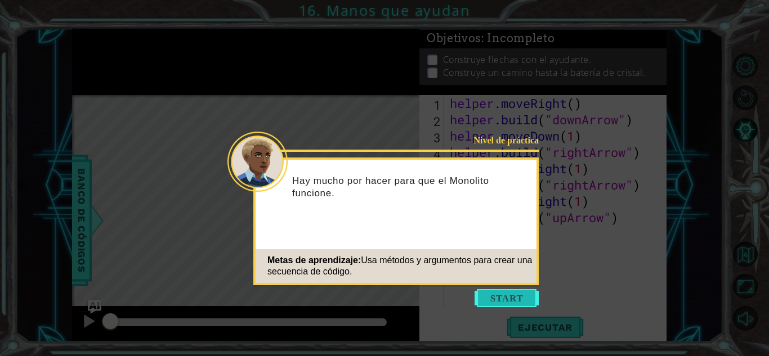
click at [522, 295] on button "Start" at bounding box center [506, 298] width 64 height 18
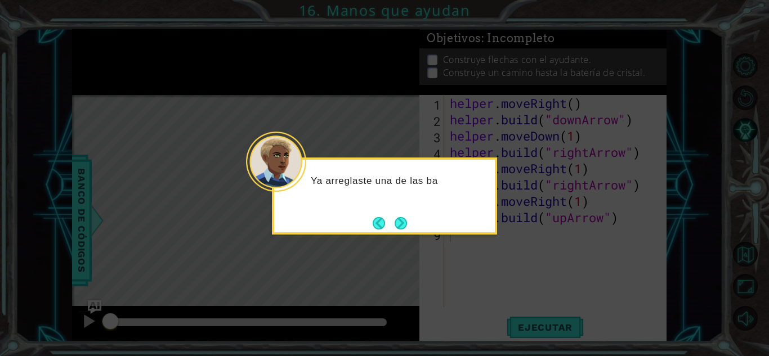
click at [397, 218] on button "Next" at bounding box center [400, 223] width 12 height 12
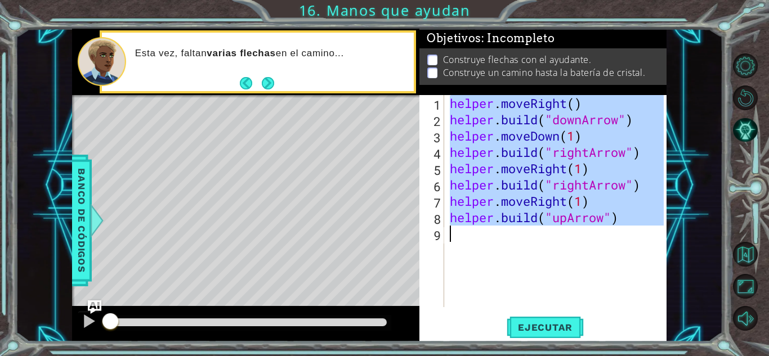
drag, startPoint x: 448, startPoint y: 99, endPoint x: 619, endPoint y: 257, distance: 232.2
click at [619, 257] on div "helper . moveRight ( ) helper . build ( "downArrow" ) helper . moveDown ( 1 ) h…" at bounding box center [558, 217] width 222 height 245
type textarea "[DOMAIN_NAME]("upArrow")"
click at [745, 249] on button "Volver al mapa" at bounding box center [745, 254] width 25 height 25
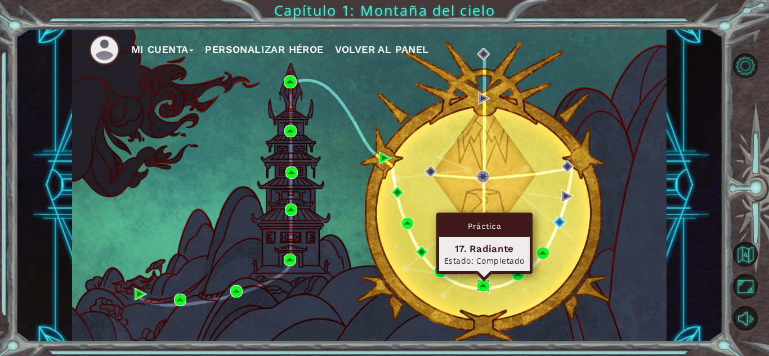
click at [481, 284] on img at bounding box center [483, 286] width 12 height 12
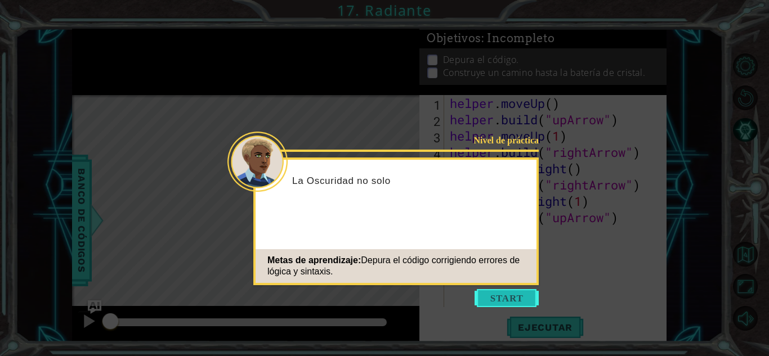
click at [483, 302] on button "Start" at bounding box center [506, 298] width 64 height 18
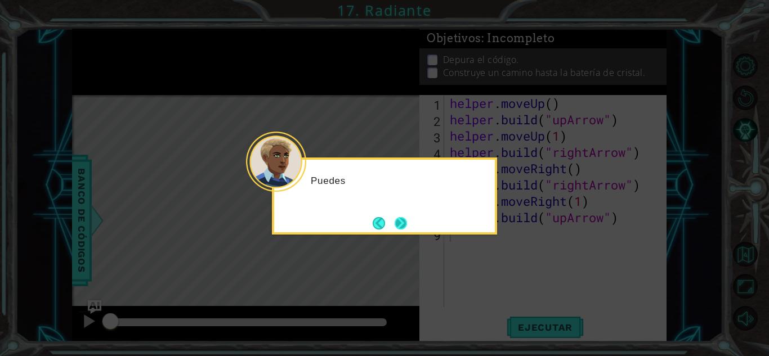
click at [394, 222] on button "Next" at bounding box center [400, 223] width 12 height 12
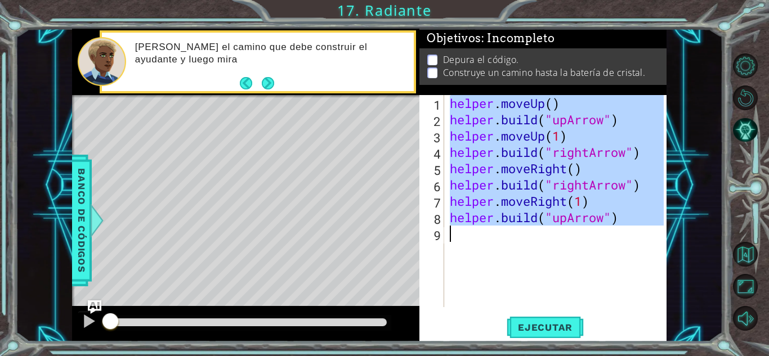
drag, startPoint x: 451, startPoint y: 104, endPoint x: 647, endPoint y: 240, distance: 239.0
click at [647, 240] on div "helper . moveUp ( ) helper . build ( "upArrow" ) helper . moveUp ( 1 ) helper .…" at bounding box center [558, 217] width 222 height 245
type textarea "[DOMAIN_NAME]("upArrow")"
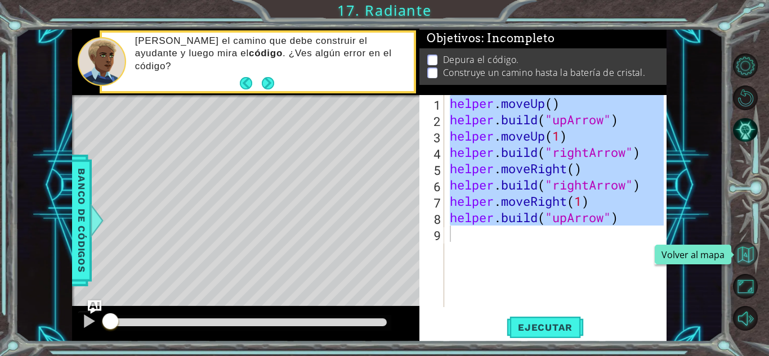
click at [744, 255] on button "Volver al mapa" at bounding box center [745, 254] width 25 height 25
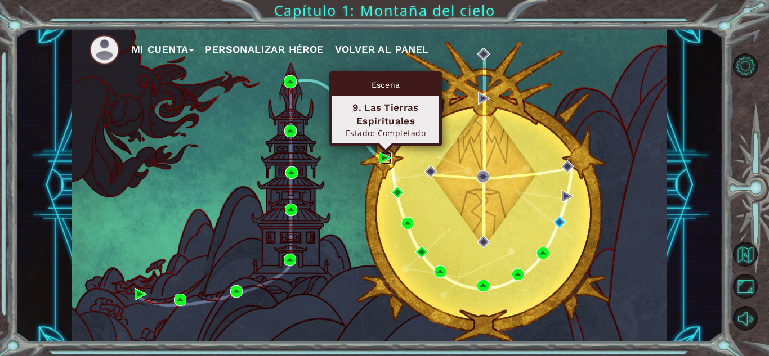
click at [384, 158] on img at bounding box center [385, 158] width 12 height 12
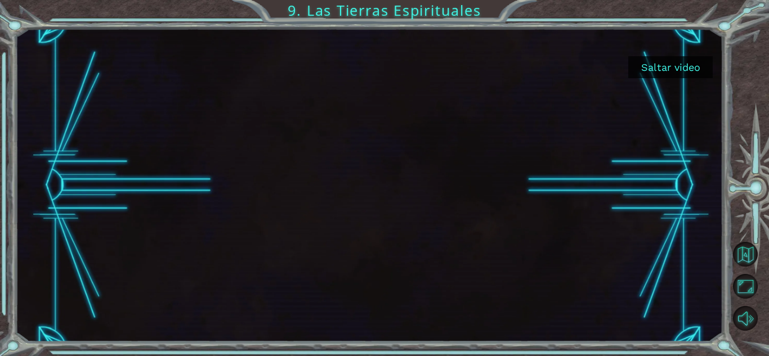
click at [668, 72] on button "Saltar video" at bounding box center [670, 67] width 84 height 22
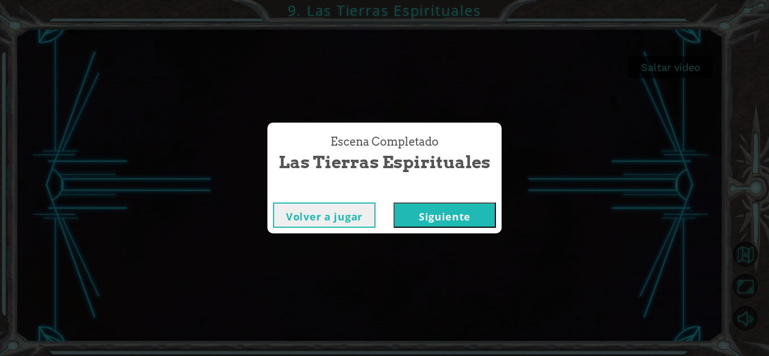
click at [469, 207] on button "Siguiente" at bounding box center [444, 215] width 102 height 25
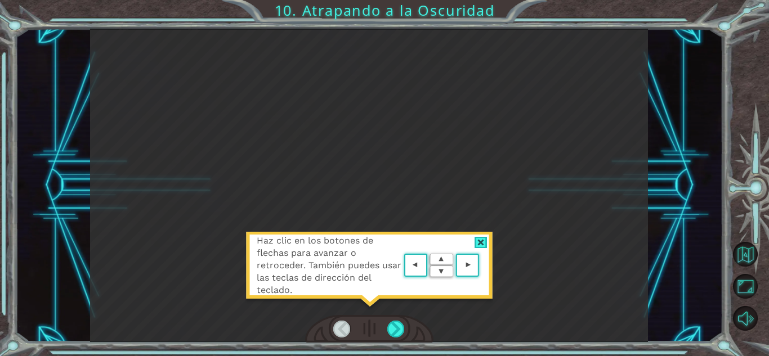
click at [478, 242] on div at bounding box center [480, 243] width 13 height 12
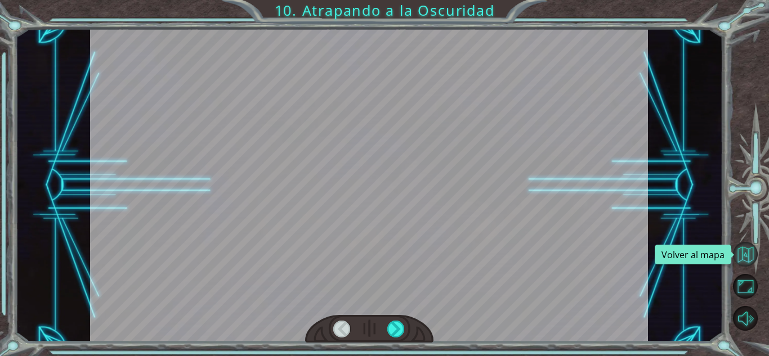
click at [737, 249] on button "Volver al mapa" at bounding box center [745, 254] width 25 height 25
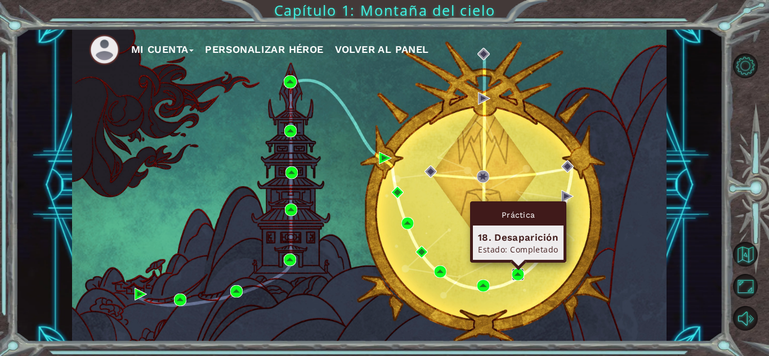
click at [515, 272] on img at bounding box center [517, 274] width 12 height 12
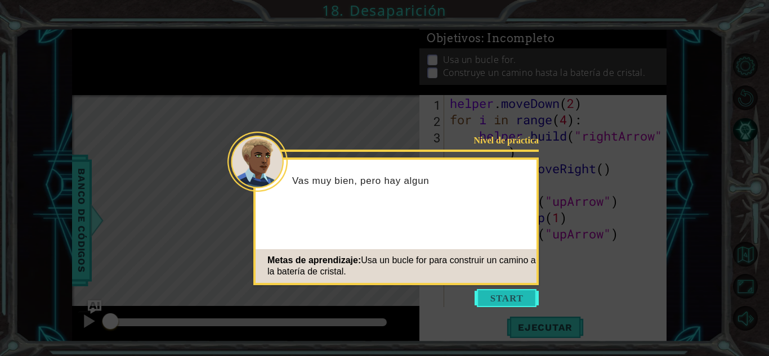
click at [502, 304] on button "Start" at bounding box center [506, 298] width 64 height 18
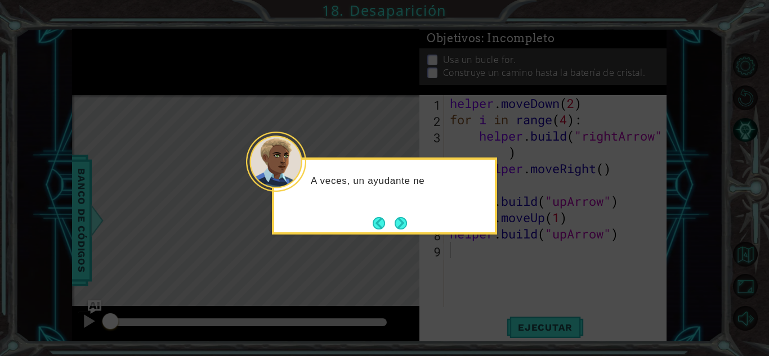
click at [397, 225] on button "Next" at bounding box center [400, 223] width 12 height 12
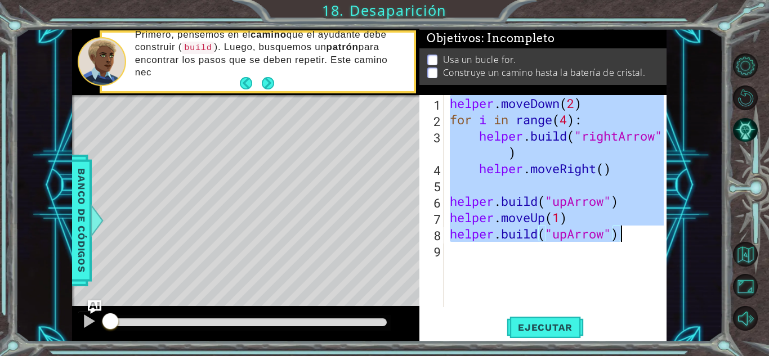
drag, startPoint x: 447, startPoint y: 104, endPoint x: 635, endPoint y: 237, distance: 230.0
click at [635, 237] on div "helper . moveDown ( 2 ) for i in range ( 4 ) : helper . build ( "rightArrow" ) …" at bounding box center [558, 217] width 222 height 245
type textarea "helper.moveUp(1) [DOMAIN_NAME]("upArrow")"
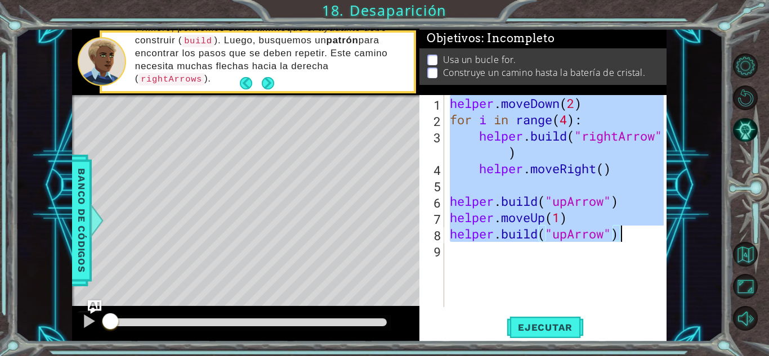
click at [545, 260] on div "helper . moveDown ( 2 ) for i in range ( 4 ) : helper . build ( "rightArrow" ) …" at bounding box center [558, 217] width 222 height 245
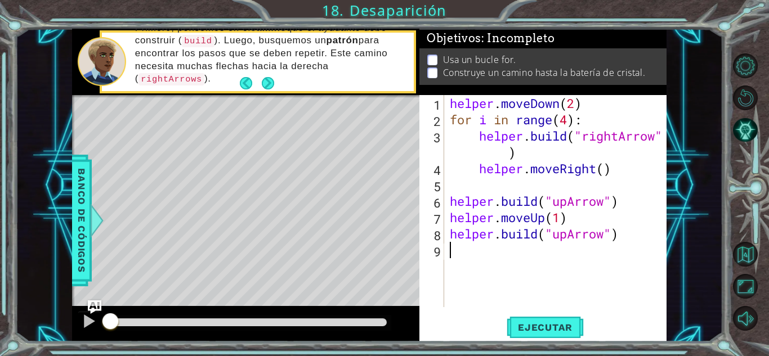
click at [429, 57] on p at bounding box center [432, 60] width 10 height 11
click at [524, 335] on button "Ejecutar" at bounding box center [544, 327] width 77 height 25
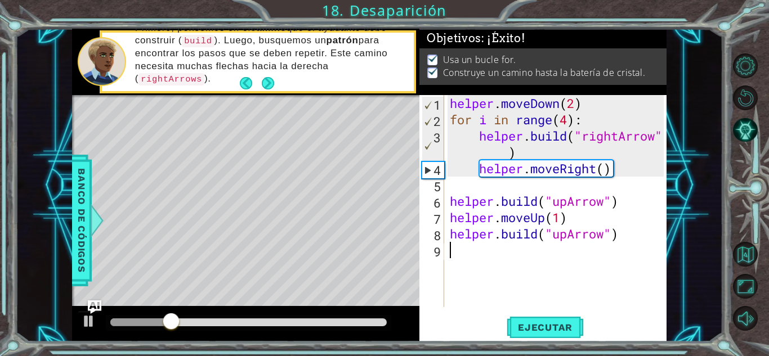
click at [499, 186] on div "helper . moveDown ( 2 ) for i in range ( 4 ) : helper . build ( "rightArrow" ) …" at bounding box center [558, 217] width 222 height 245
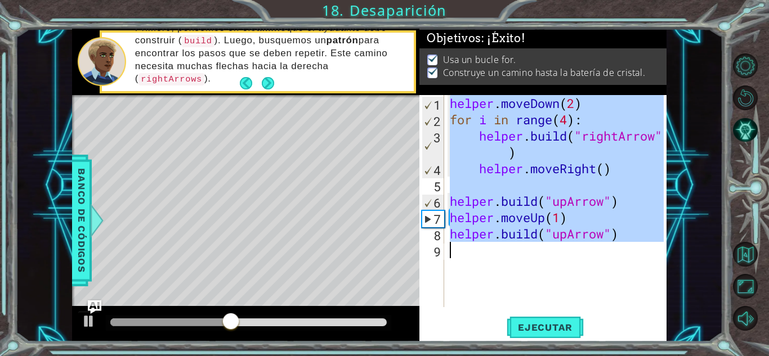
drag, startPoint x: 451, startPoint y: 101, endPoint x: 622, endPoint y: 244, distance: 222.6
click at [622, 244] on div "helper . moveDown ( 2 ) for i in range ( 4 ) : helper . build ( "rightArrow" ) …" at bounding box center [558, 217] width 222 height 245
type textarea "[DOMAIN_NAME]("upArrow")"
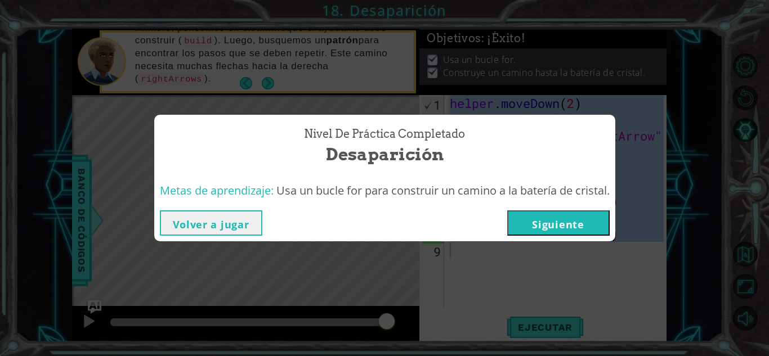
click at [544, 232] on button "Siguiente" at bounding box center [558, 222] width 102 height 25
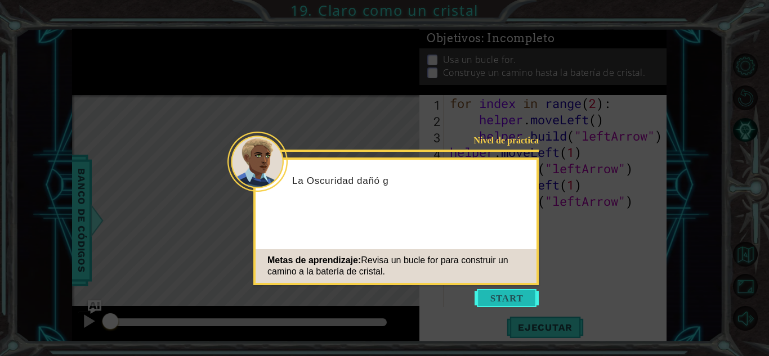
click at [507, 296] on button "Start" at bounding box center [506, 298] width 64 height 18
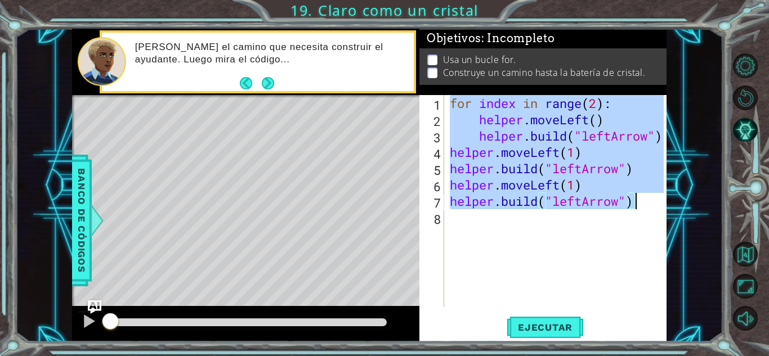
drag, startPoint x: 447, startPoint y: 101, endPoint x: 639, endPoint y: 207, distance: 218.3
click at [639, 207] on div "for index in range ( 2 ) : helper . moveLeft ( ) helper . build ( "leftArrow" )…" at bounding box center [558, 217] width 222 height 245
click at [539, 332] on span "Ejecutar" at bounding box center [544, 327] width 77 height 11
type textarea "[DOMAIN_NAME]("leftArrow")"
